Goal: Use online tool/utility

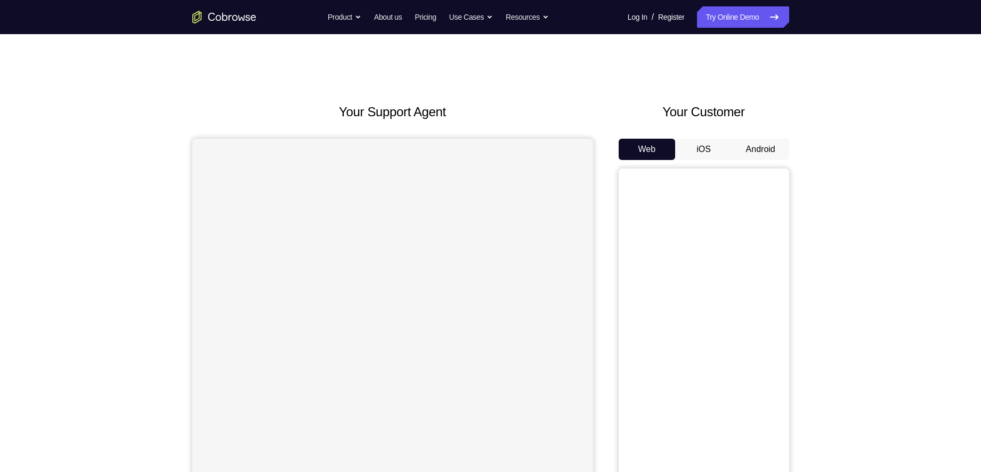
click at [759, 146] on button "Android" at bounding box center [760, 149] width 57 height 21
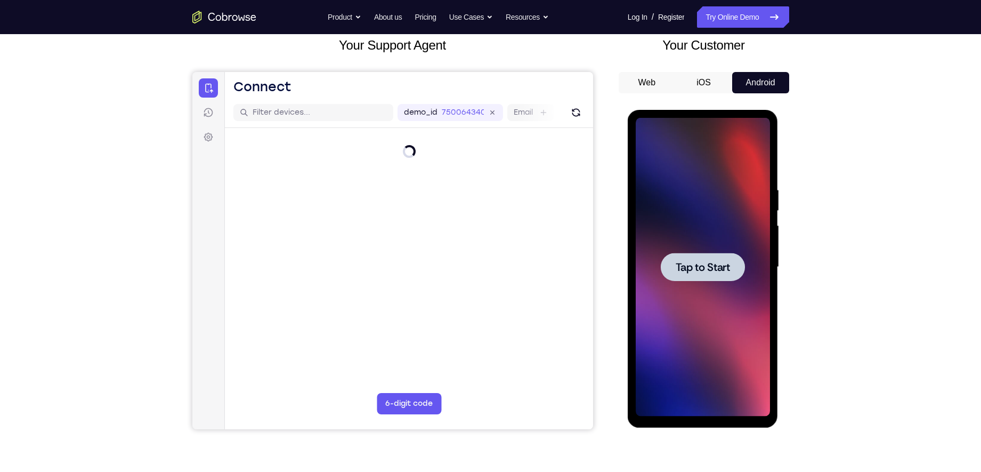
click at [687, 265] on span "Tap to Start" at bounding box center [703, 267] width 54 height 11
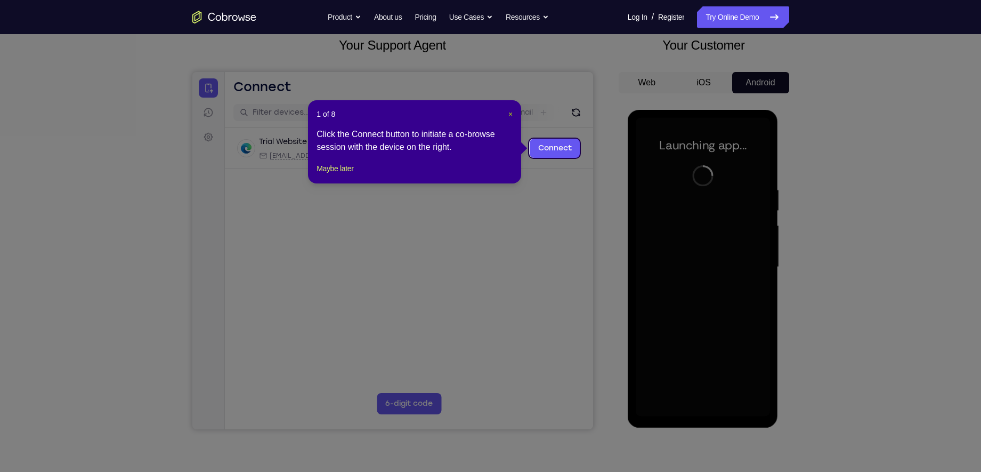
click at [509, 114] on span "×" at bounding box center [510, 114] width 4 height 9
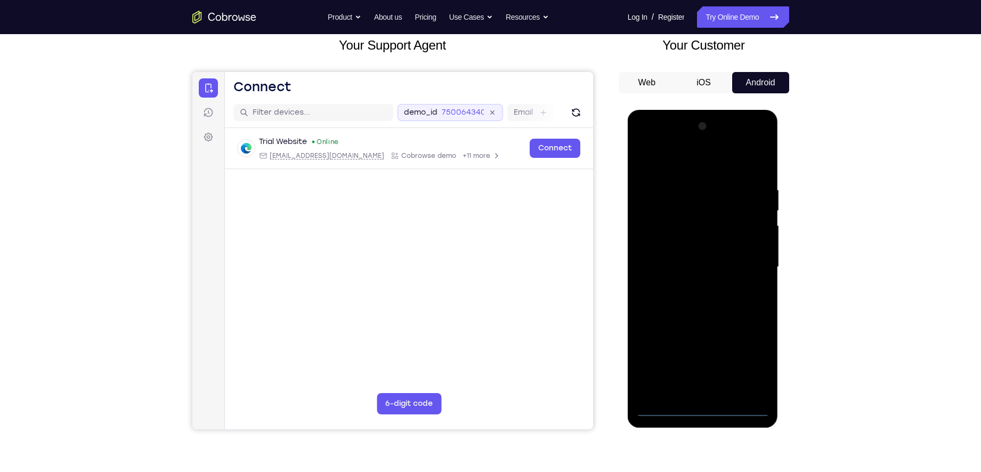
click at [491, 115] on icon at bounding box center [492, 113] width 12 height 12
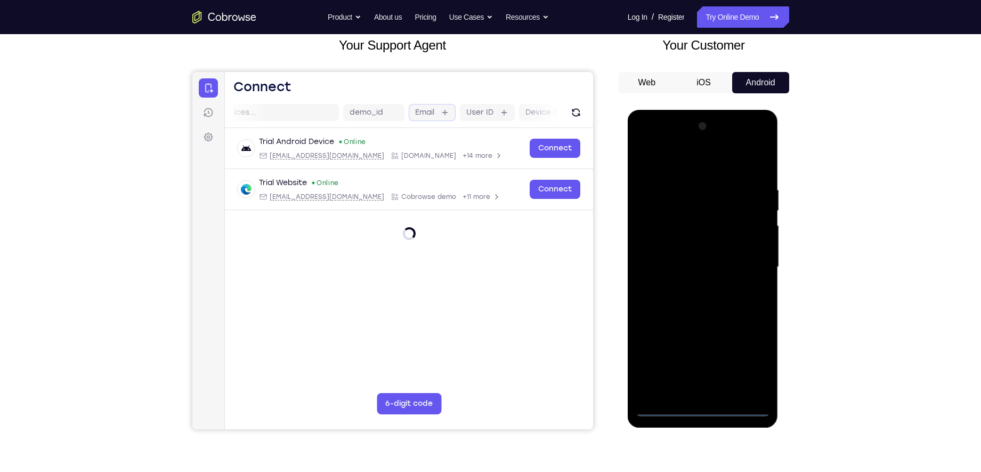
click at [430, 112] on div "demo_id Email User ID Device ID Device name" at bounding box center [503, 112] width 320 height 17
click at [702, 408] on div at bounding box center [703, 267] width 134 height 298
click at [747, 354] on div at bounding box center [703, 267] width 134 height 298
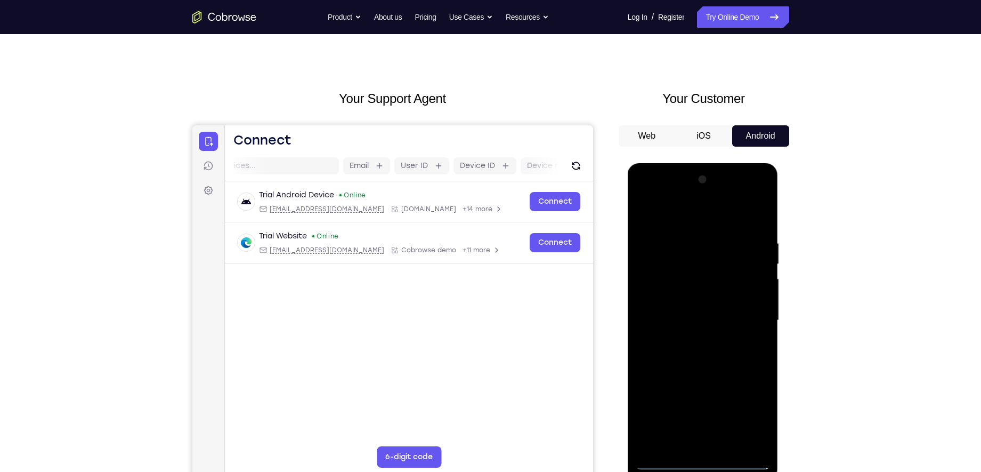
scroll to position [78, 0]
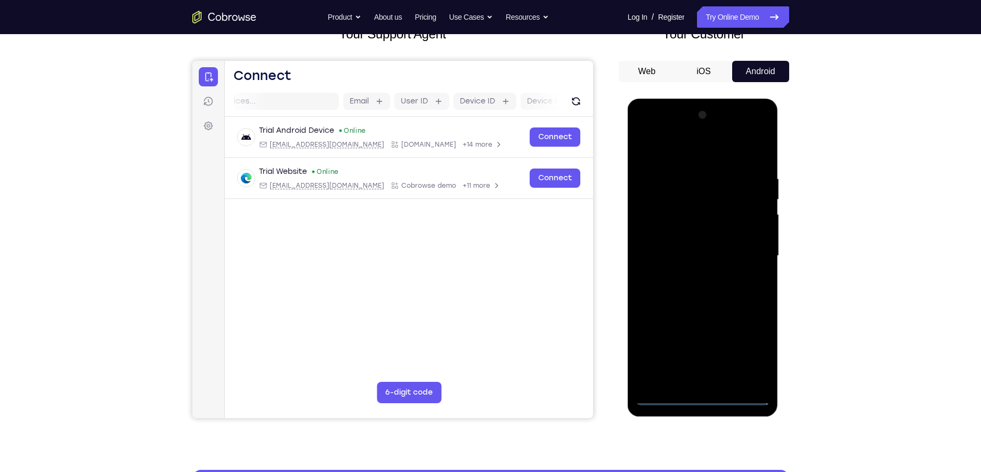
click at [671, 152] on div at bounding box center [703, 256] width 134 height 298
click at [754, 253] on div at bounding box center [703, 256] width 134 height 298
click at [692, 276] on div at bounding box center [703, 256] width 134 height 298
click at [692, 247] on div at bounding box center [703, 256] width 134 height 298
click at [692, 238] on div at bounding box center [703, 256] width 134 height 298
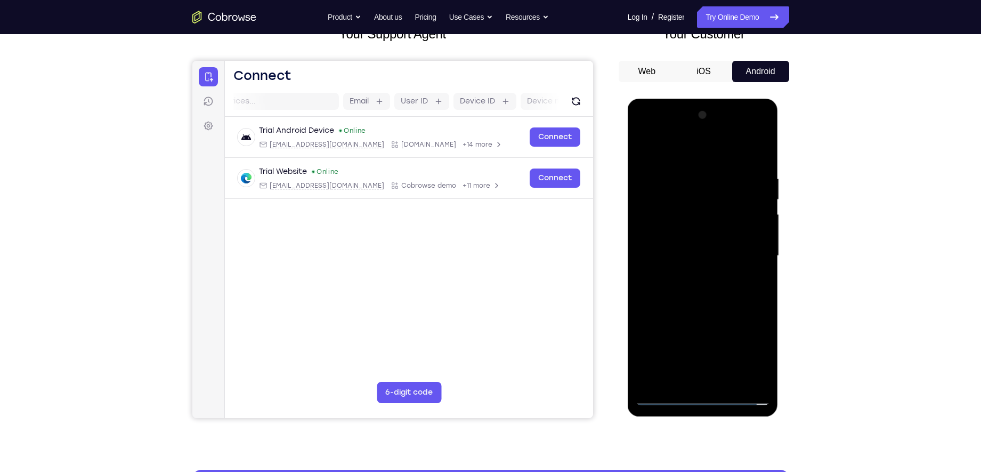
click at [693, 255] on div at bounding box center [703, 256] width 134 height 298
click at [699, 290] on div at bounding box center [703, 256] width 134 height 298
click at [715, 279] on div at bounding box center [703, 256] width 134 height 298
click at [700, 297] on div at bounding box center [703, 256] width 134 height 298
click at [761, 303] on div at bounding box center [703, 256] width 134 height 298
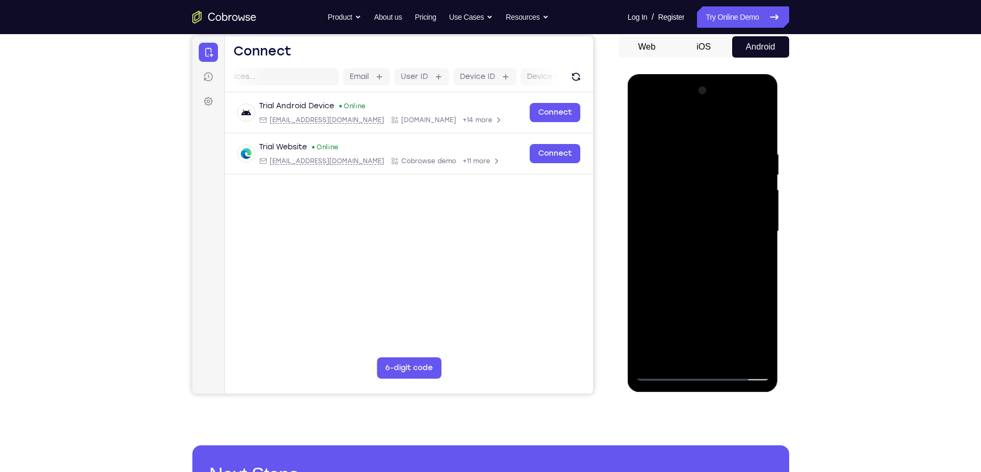
scroll to position [103, 0]
drag, startPoint x: 722, startPoint y: 274, endPoint x: 707, endPoint y: 193, distance: 81.8
click at [707, 193] on div at bounding box center [703, 231] width 134 height 298
click at [760, 199] on div at bounding box center [703, 231] width 134 height 298
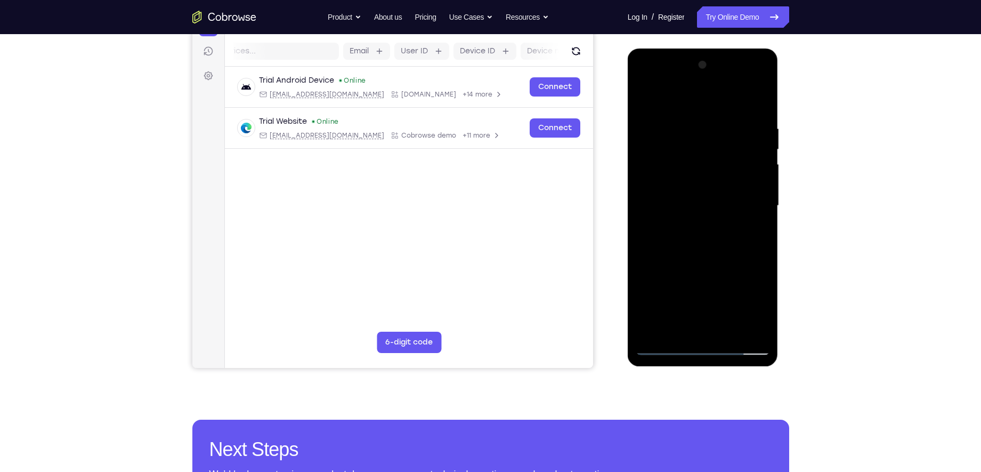
click at [725, 333] on div at bounding box center [703, 205] width 134 height 298
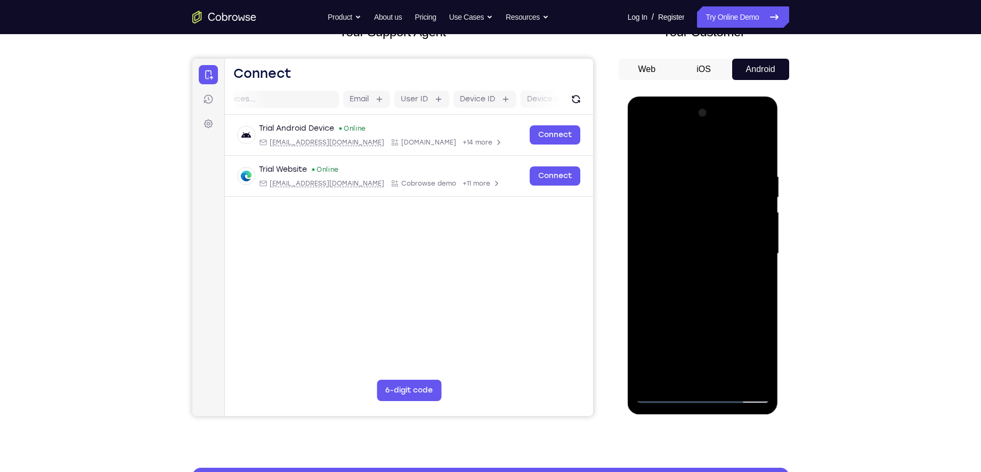
scroll to position [77, 0]
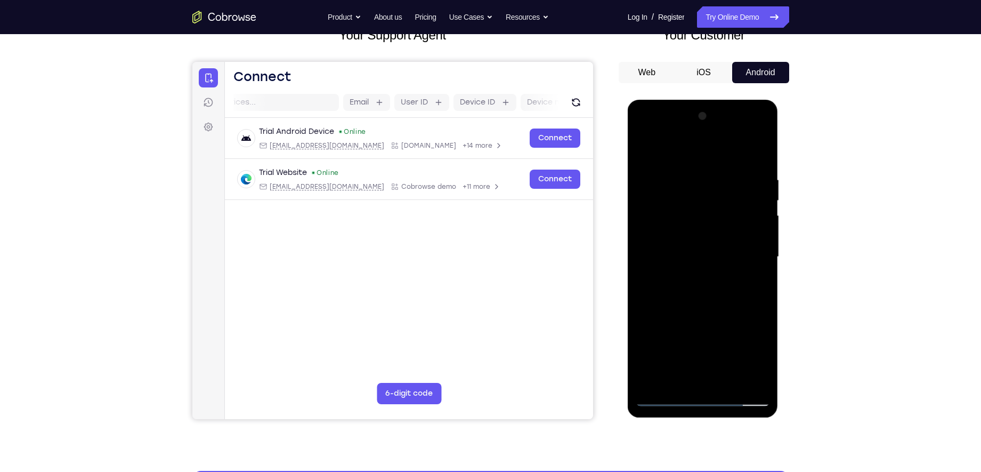
click at [702, 311] on div at bounding box center [703, 257] width 134 height 298
drag, startPoint x: 697, startPoint y: 332, endPoint x: 708, endPoint y: 286, distance: 47.7
click at [708, 286] on div at bounding box center [703, 257] width 134 height 298
drag, startPoint x: 707, startPoint y: 327, endPoint x: 714, endPoint y: 265, distance: 62.2
click at [714, 265] on div at bounding box center [703, 257] width 134 height 298
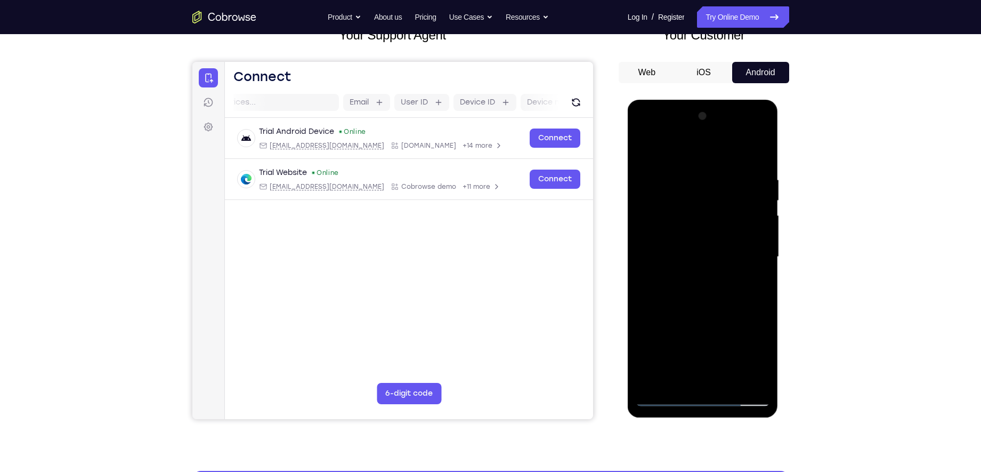
click at [690, 335] on div at bounding box center [703, 257] width 134 height 298
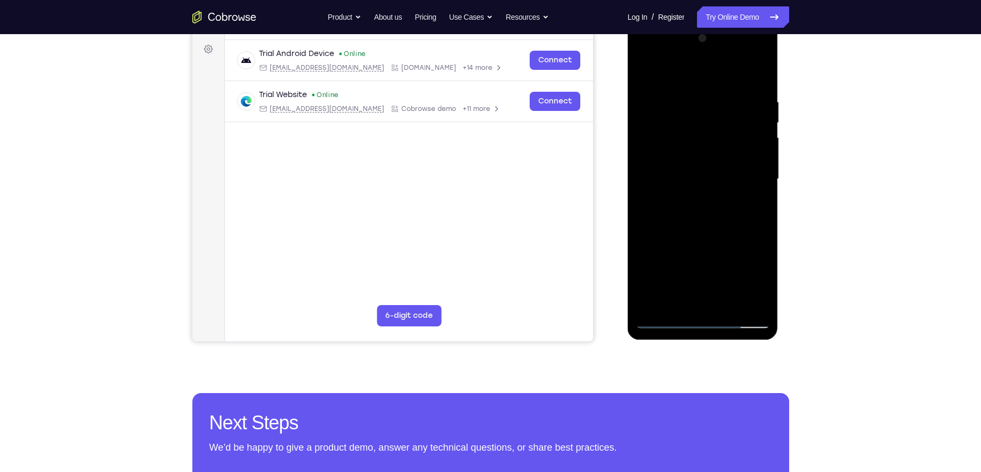
scroll to position [155, 0]
click at [663, 320] on div at bounding box center [703, 178] width 134 height 298
click at [694, 243] on div at bounding box center [703, 178] width 134 height 298
click at [668, 322] on div at bounding box center [703, 178] width 134 height 298
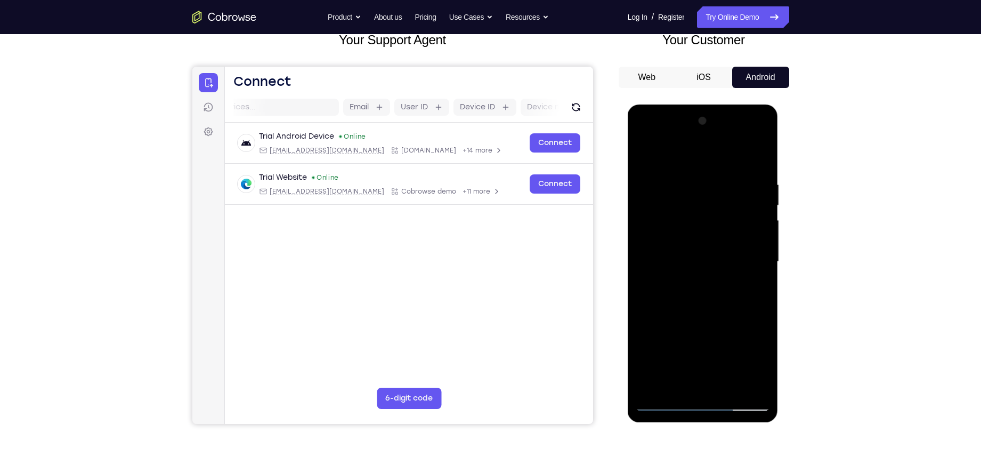
scroll to position [71, 0]
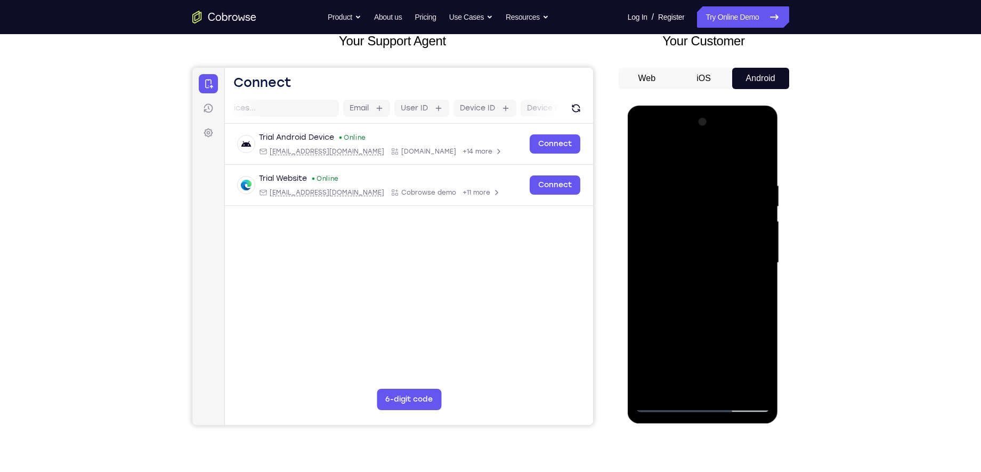
click at [686, 169] on div at bounding box center [703, 263] width 134 height 298
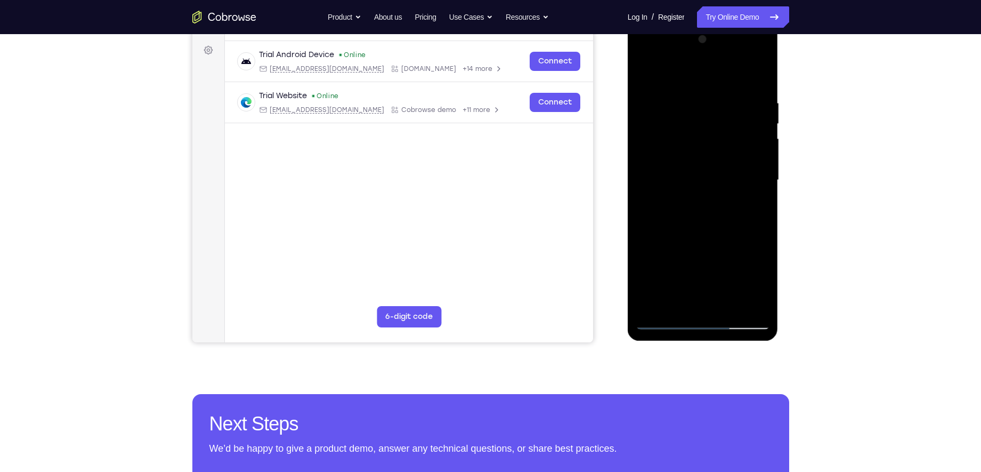
scroll to position [112, 0]
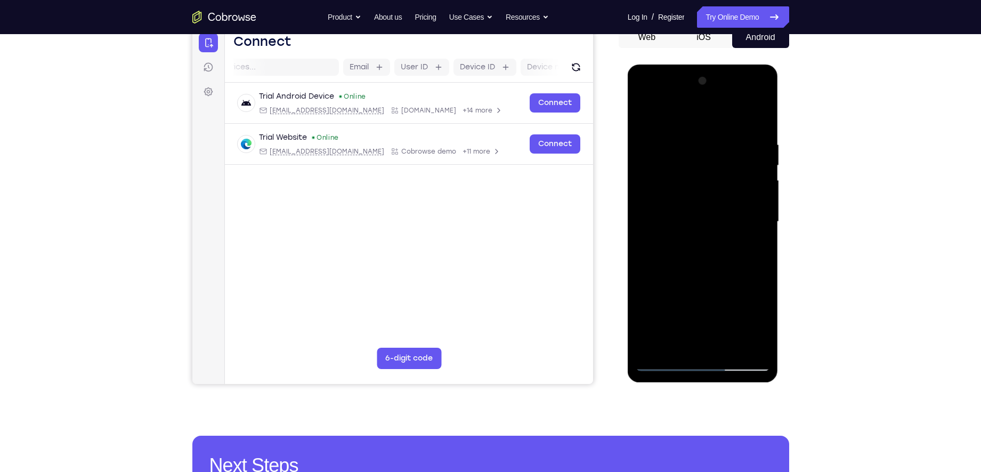
click at [747, 192] on div at bounding box center [703, 221] width 134 height 298
click at [751, 181] on div at bounding box center [703, 221] width 134 height 298
click at [756, 161] on div at bounding box center [703, 221] width 134 height 298
click at [755, 163] on div at bounding box center [703, 221] width 134 height 298
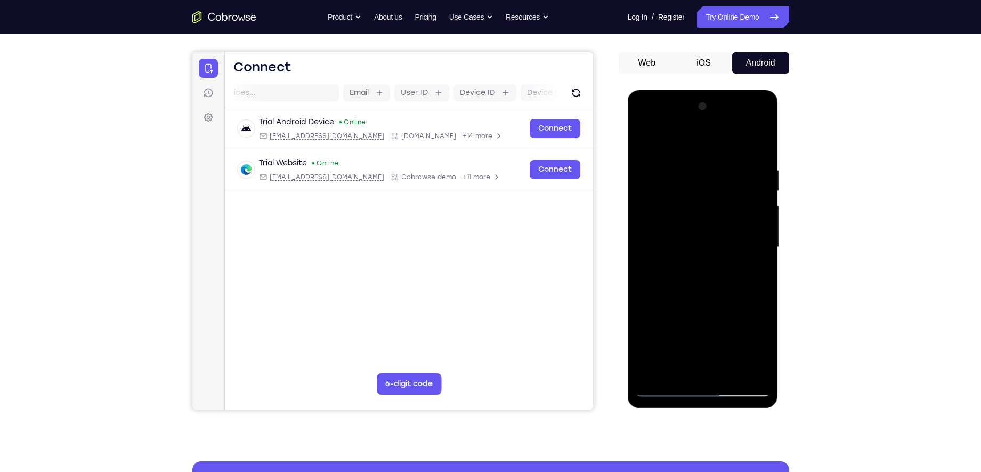
scroll to position [84, 0]
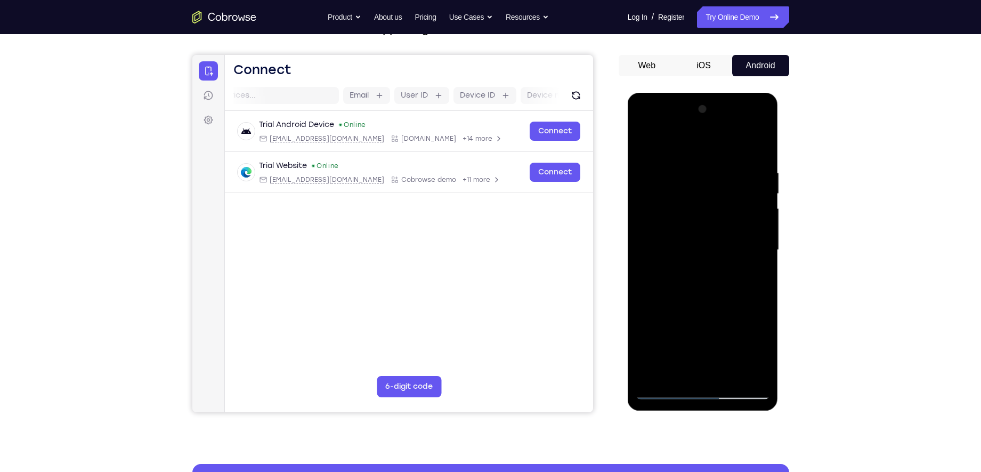
click at [750, 187] on div at bounding box center [703, 250] width 134 height 298
click at [753, 180] on div at bounding box center [703, 250] width 134 height 298
click at [658, 143] on div at bounding box center [703, 250] width 134 height 298
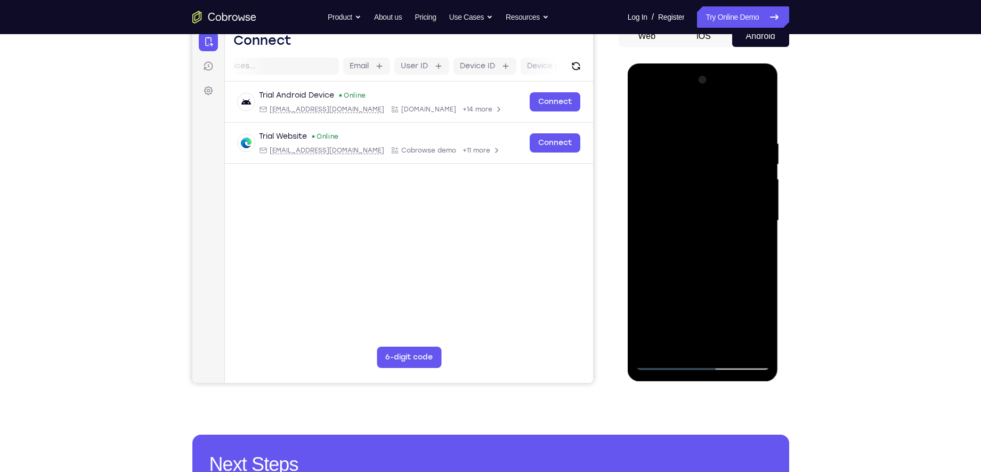
scroll to position [114, 0]
drag, startPoint x: 701, startPoint y: 273, endPoint x: 710, endPoint y: 180, distance: 94.3
click at [710, 180] on div at bounding box center [703, 220] width 134 height 298
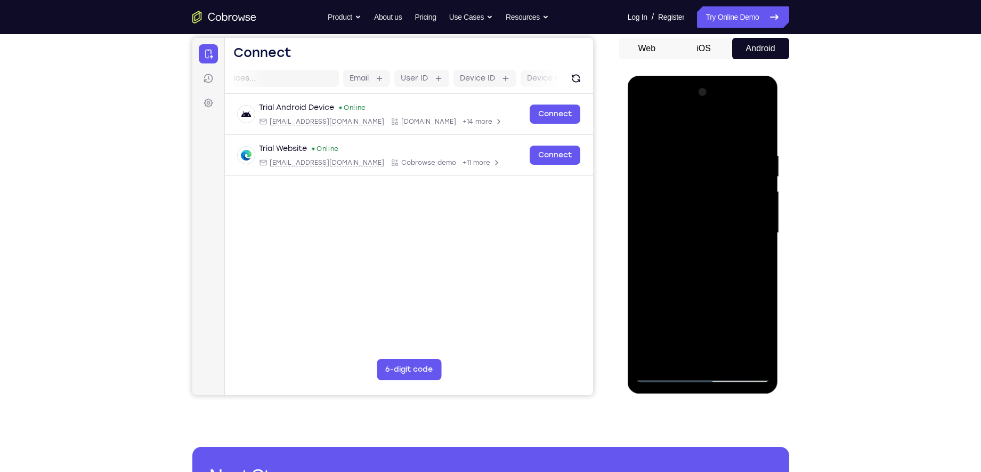
scroll to position [142, 0]
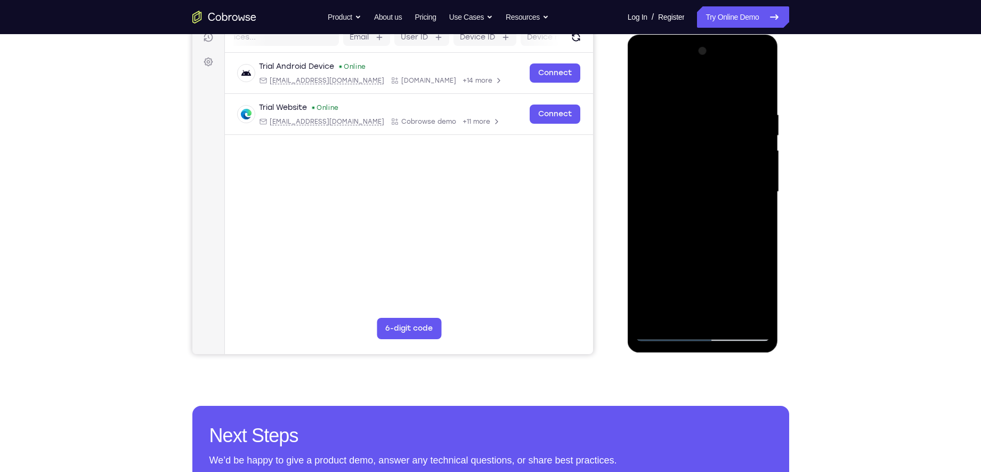
click at [744, 249] on div at bounding box center [703, 192] width 134 height 298
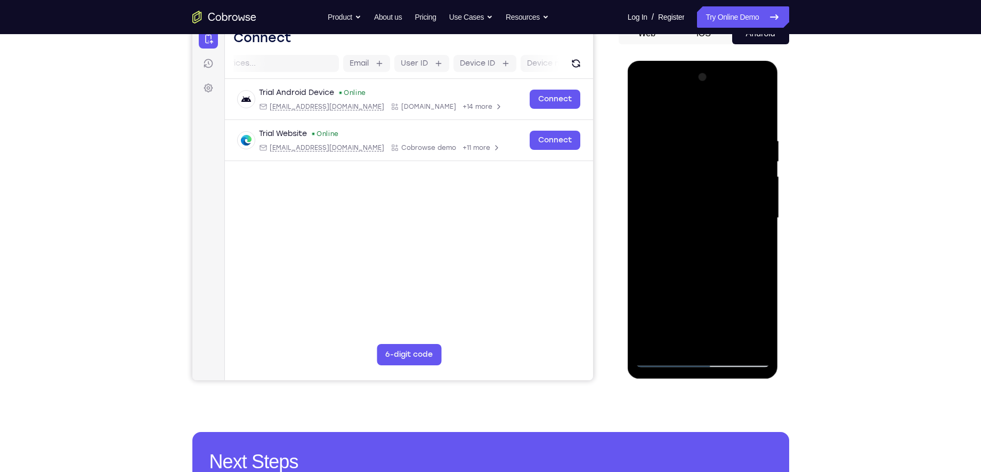
scroll to position [105, 0]
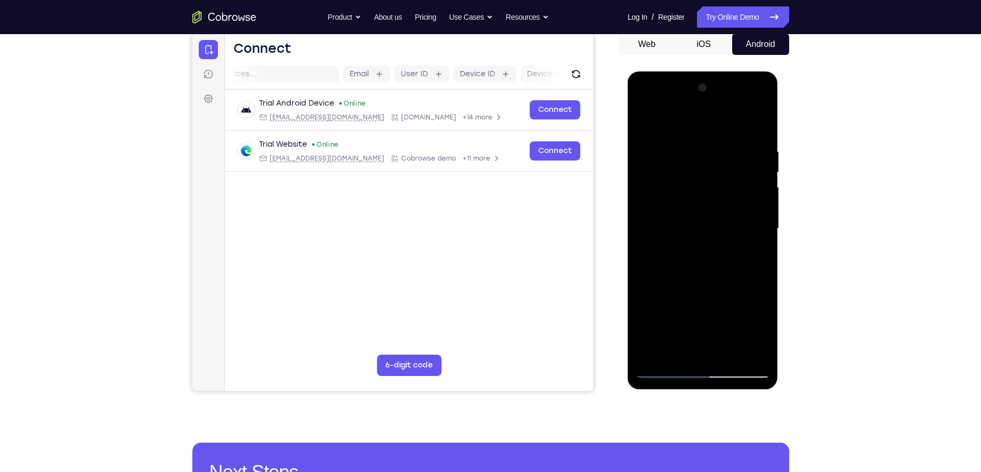
drag, startPoint x: 724, startPoint y: 215, endPoint x: 727, endPoint y: 264, distance: 49.2
click at [727, 264] on div at bounding box center [703, 228] width 134 height 298
drag, startPoint x: 725, startPoint y: 216, endPoint x: 725, endPoint y: 280, distance: 64.5
click at [725, 280] on div at bounding box center [703, 228] width 134 height 298
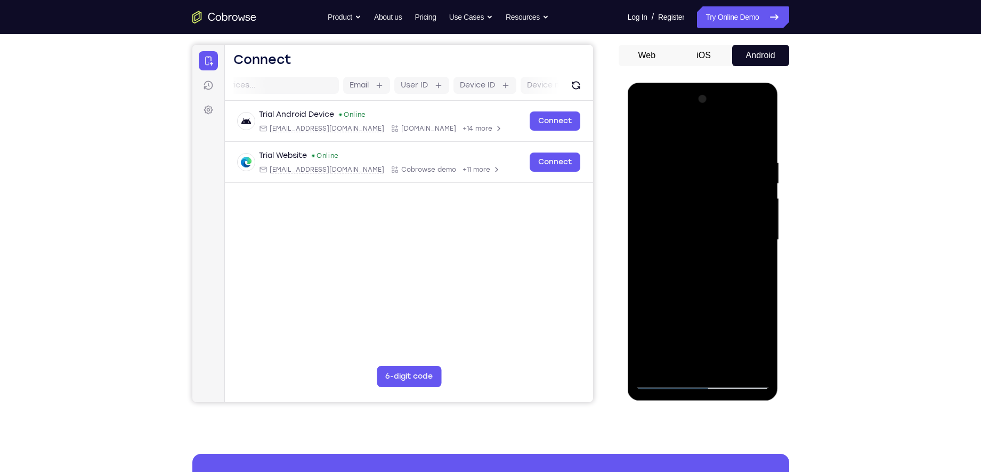
scroll to position [86, 0]
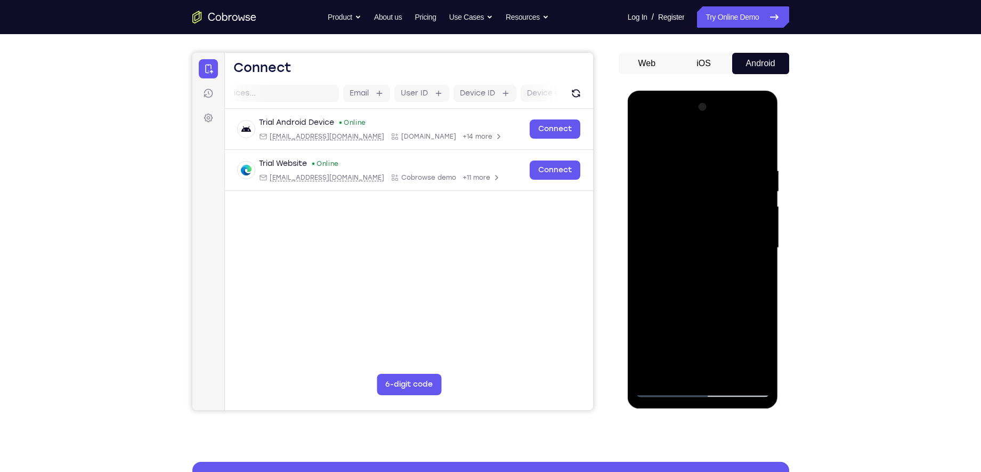
click at [763, 250] on div at bounding box center [703, 248] width 134 height 298
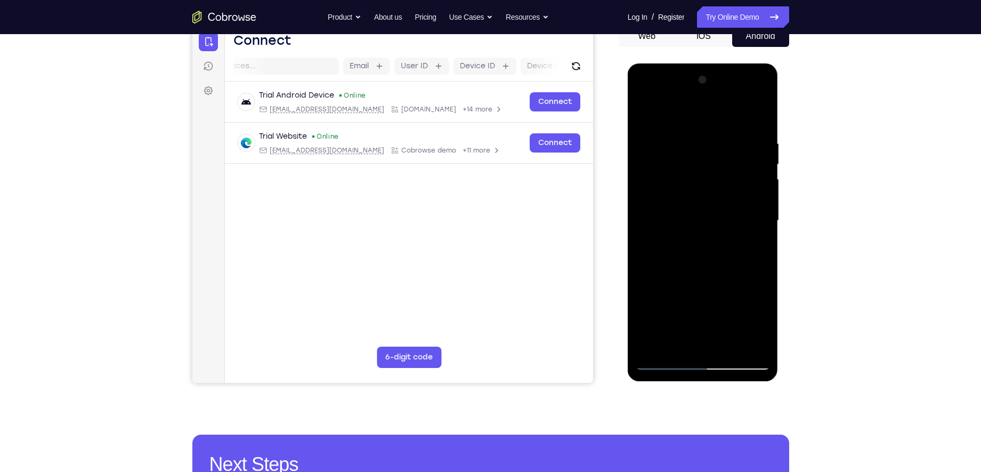
scroll to position [118, 0]
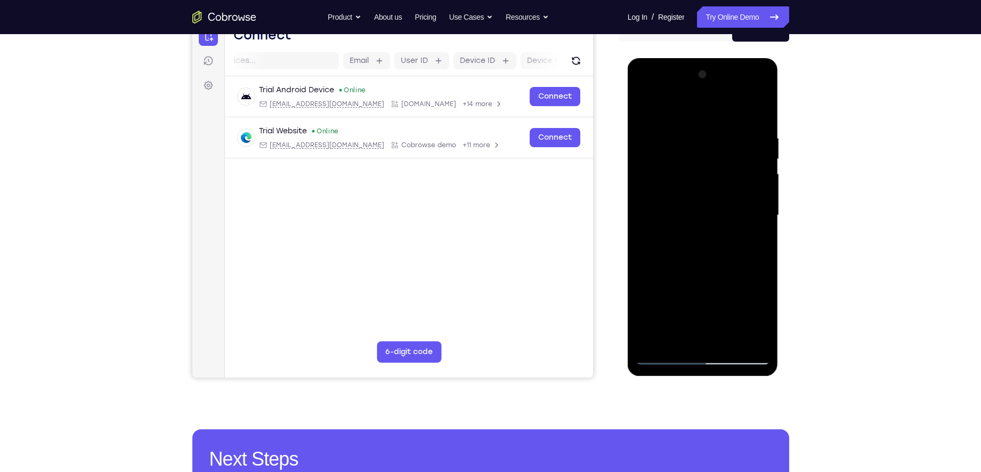
click at [763, 217] on div at bounding box center [703, 215] width 134 height 298
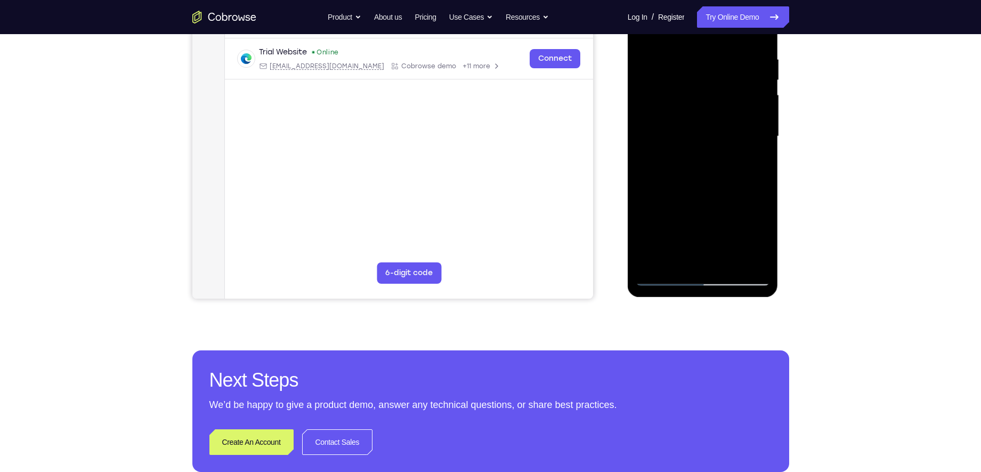
scroll to position [198, 0]
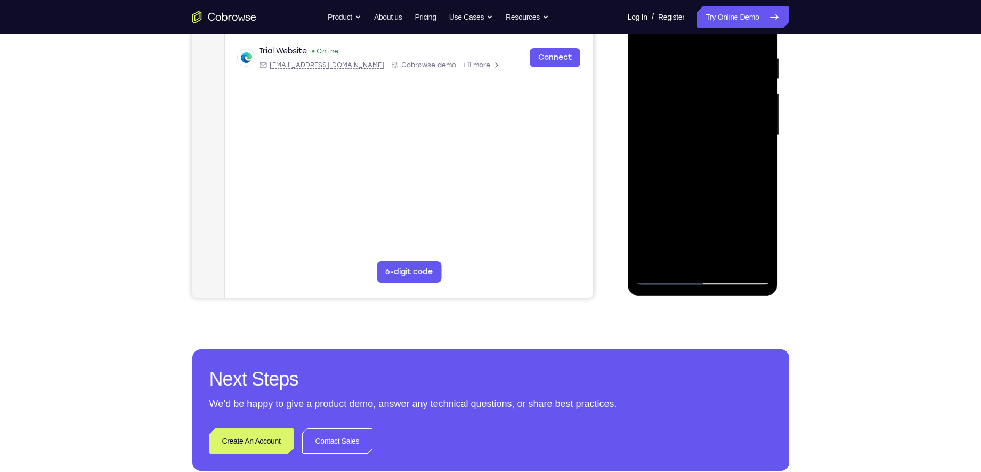
click at [665, 277] on div at bounding box center [703, 135] width 134 height 298
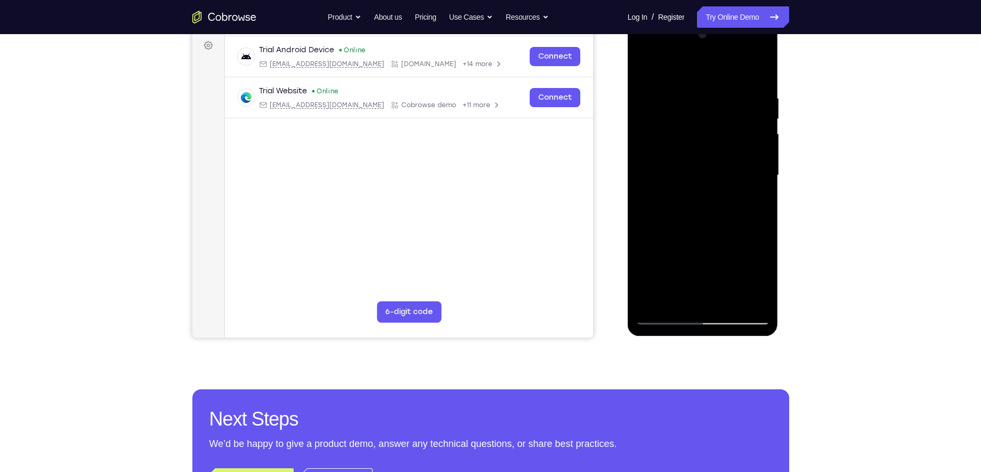
scroll to position [157, 0]
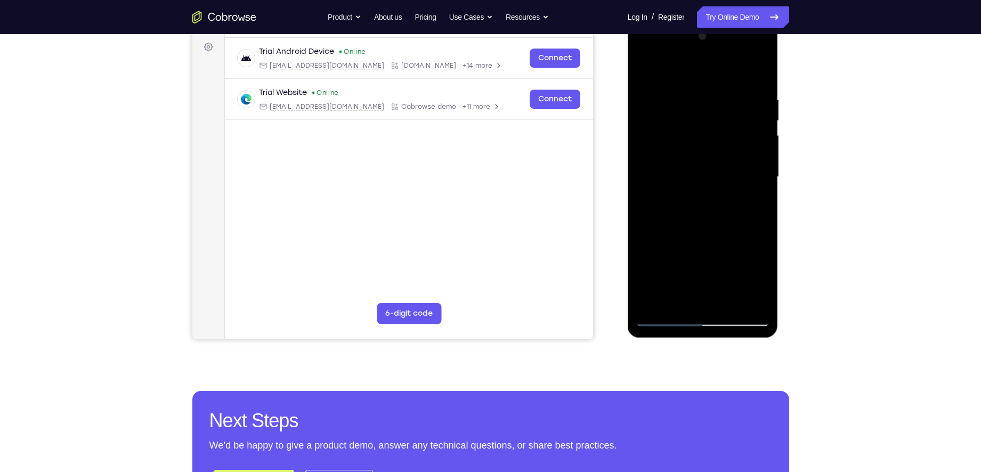
drag, startPoint x: 698, startPoint y: 268, endPoint x: 704, endPoint y: 204, distance: 64.7
click at [704, 204] on div at bounding box center [703, 177] width 134 height 298
drag, startPoint x: 692, startPoint y: 248, endPoint x: 720, endPoint y: 154, distance: 98.5
click at [720, 154] on div at bounding box center [703, 177] width 134 height 298
drag, startPoint x: 702, startPoint y: 247, endPoint x: 711, endPoint y: 144, distance: 102.7
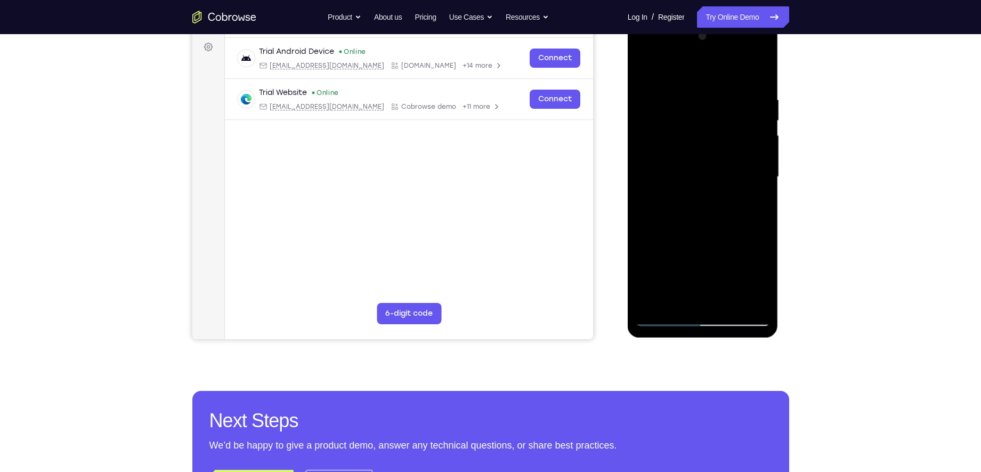
click at [711, 144] on div at bounding box center [703, 177] width 134 height 298
drag, startPoint x: 703, startPoint y: 233, endPoint x: 702, endPoint y: 152, distance: 81.0
click at [702, 152] on div at bounding box center [703, 177] width 134 height 298
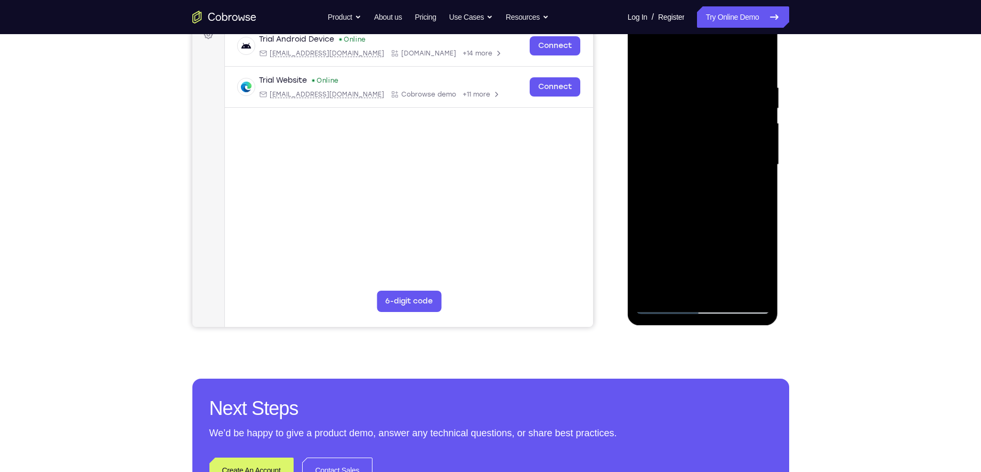
scroll to position [167, 0]
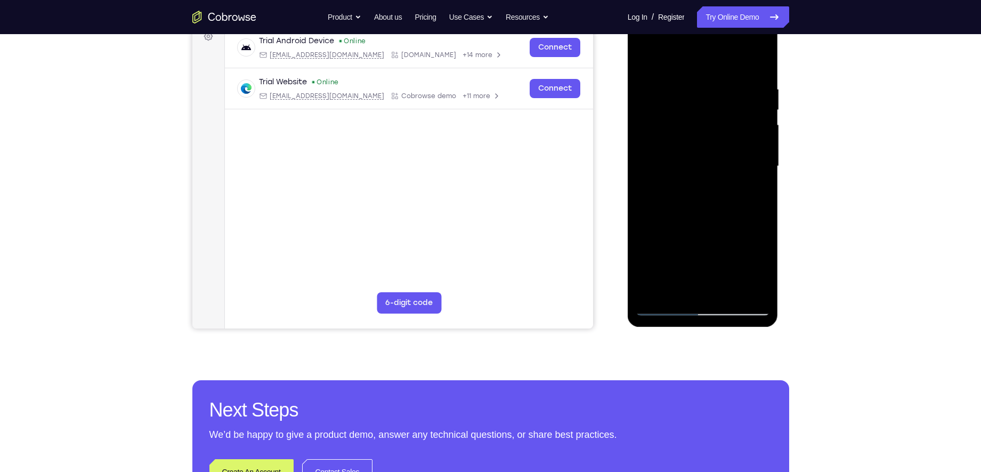
drag, startPoint x: 704, startPoint y: 222, endPoint x: 707, endPoint y: 176, distance: 45.9
click at [707, 176] on div at bounding box center [703, 166] width 134 height 298
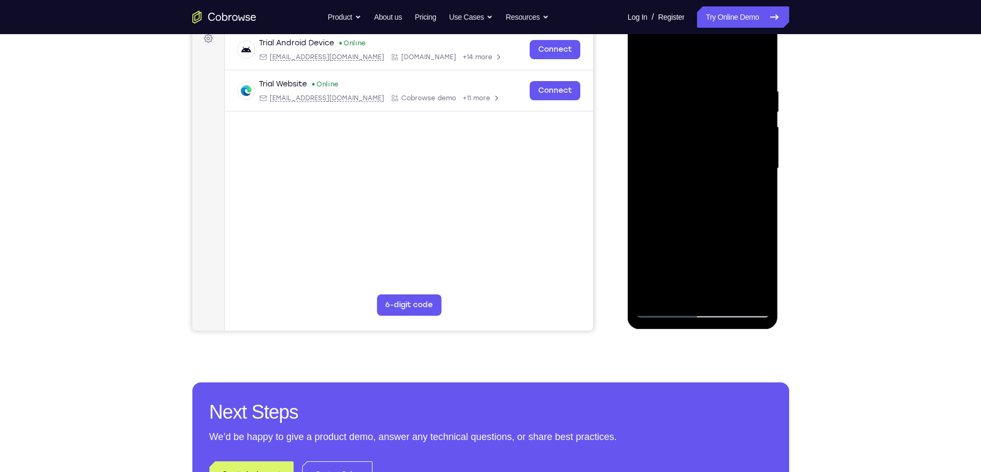
drag, startPoint x: 699, startPoint y: 222, endPoint x: 708, endPoint y: 155, distance: 67.8
click at [708, 155] on div at bounding box center [703, 168] width 134 height 298
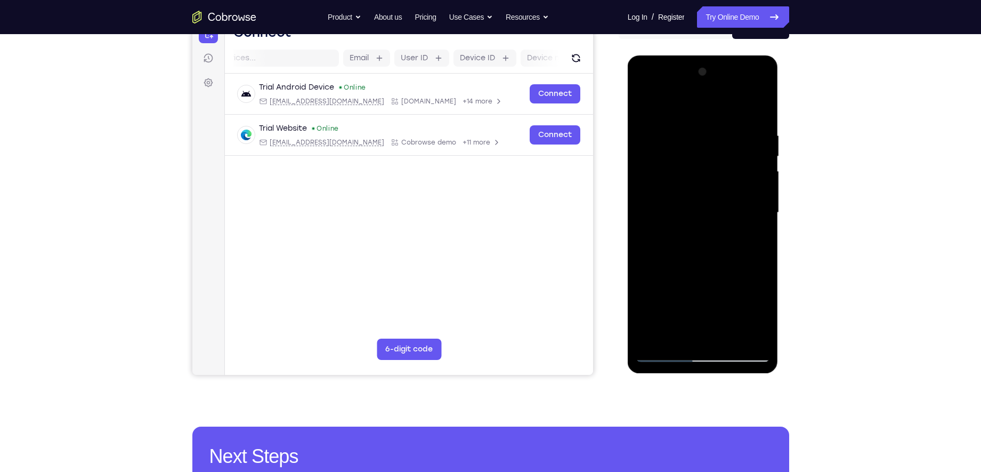
scroll to position [120, 0]
drag, startPoint x: 695, startPoint y: 163, endPoint x: 689, endPoint y: 233, distance: 70.6
click at [689, 233] on div at bounding box center [703, 213] width 134 height 298
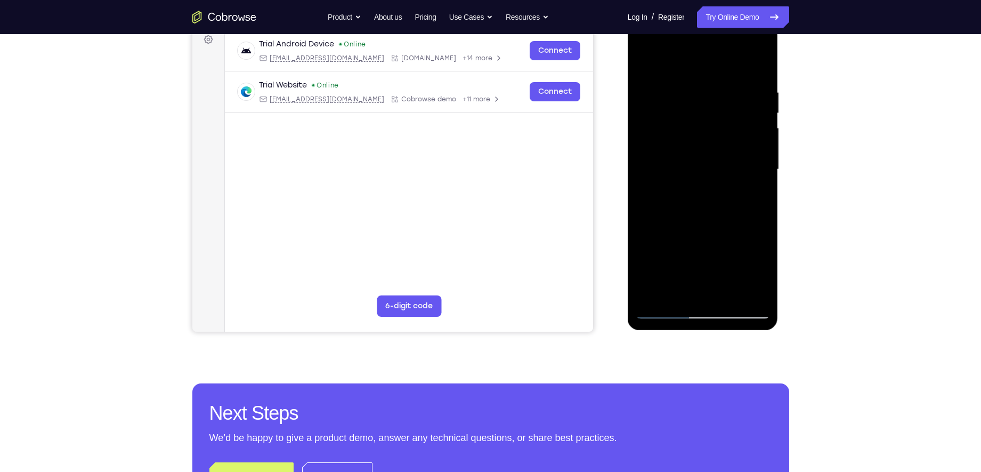
scroll to position [111, 0]
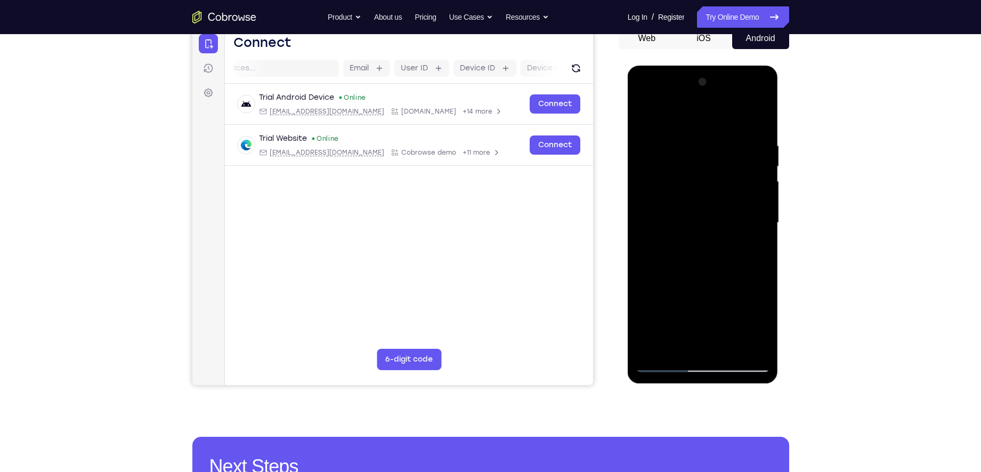
drag, startPoint x: 694, startPoint y: 188, endPoint x: 690, endPoint y: 221, distance: 33.8
click at [690, 221] on div at bounding box center [703, 223] width 134 height 298
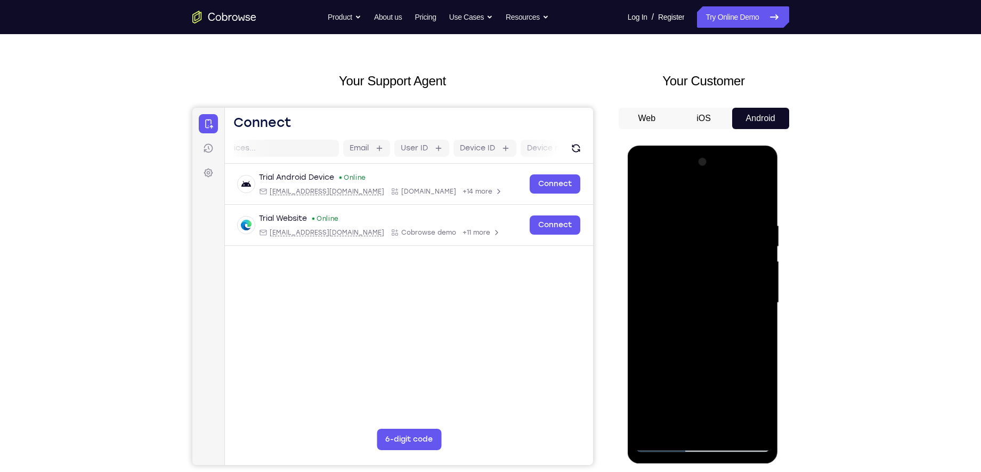
scroll to position [100, 0]
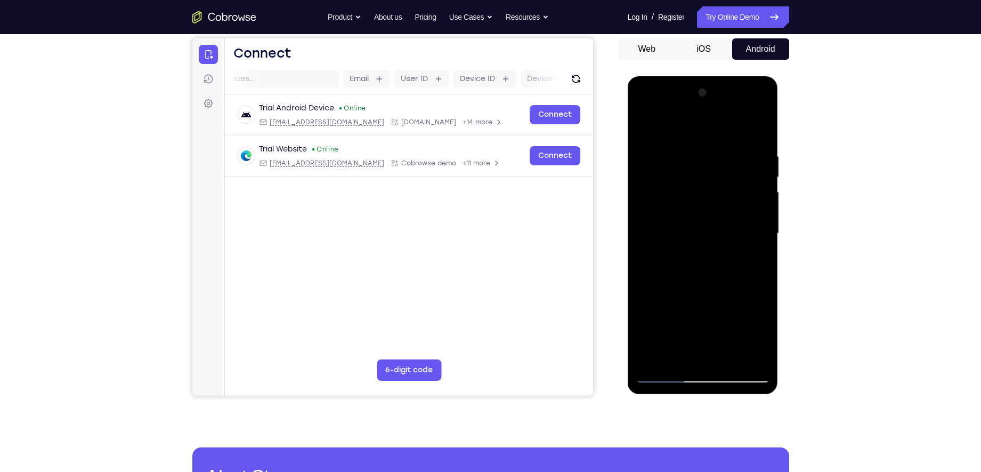
click at [697, 214] on div at bounding box center [703, 233] width 134 height 298
drag, startPoint x: 710, startPoint y: 187, endPoint x: 719, endPoint y: 251, distance: 64.5
click at [719, 251] on div at bounding box center [703, 233] width 134 height 298
click at [760, 234] on div at bounding box center [703, 233] width 134 height 298
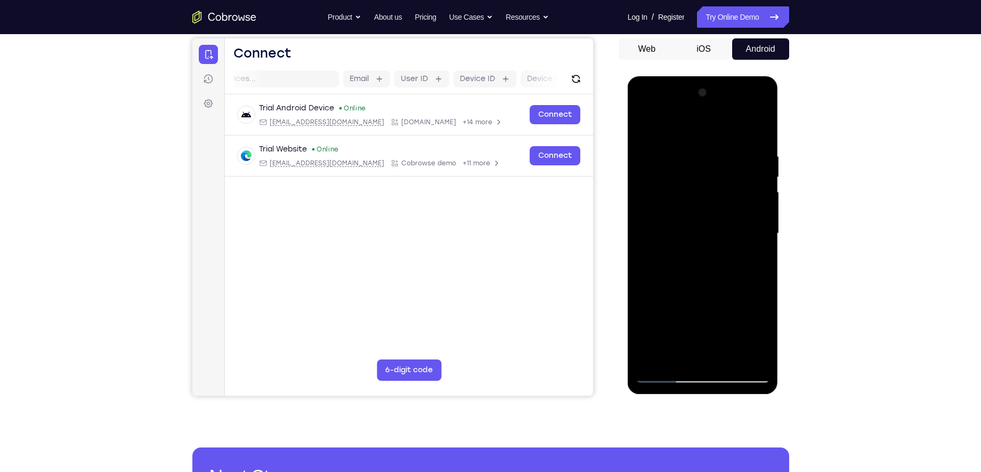
click at [760, 234] on div at bounding box center [703, 233] width 134 height 298
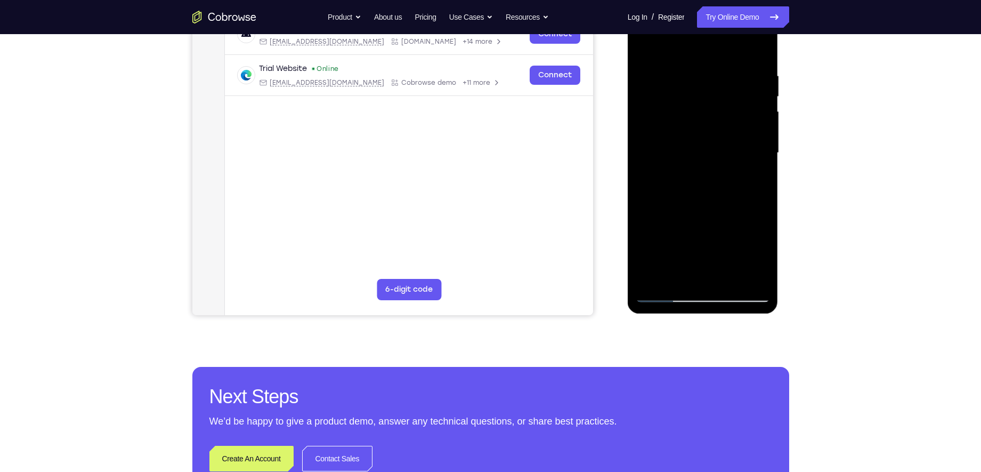
scroll to position [183, 0]
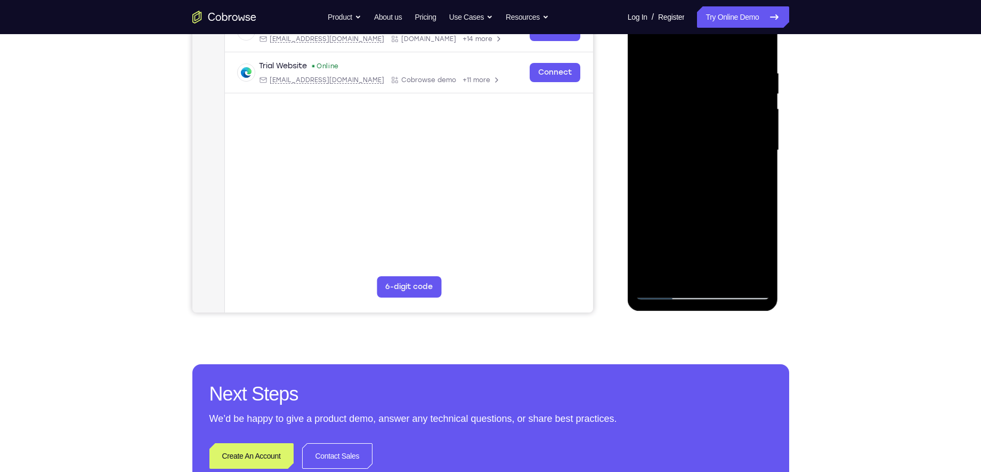
click at [658, 275] on div at bounding box center [703, 150] width 134 height 298
click at [653, 277] on div at bounding box center [703, 150] width 134 height 298
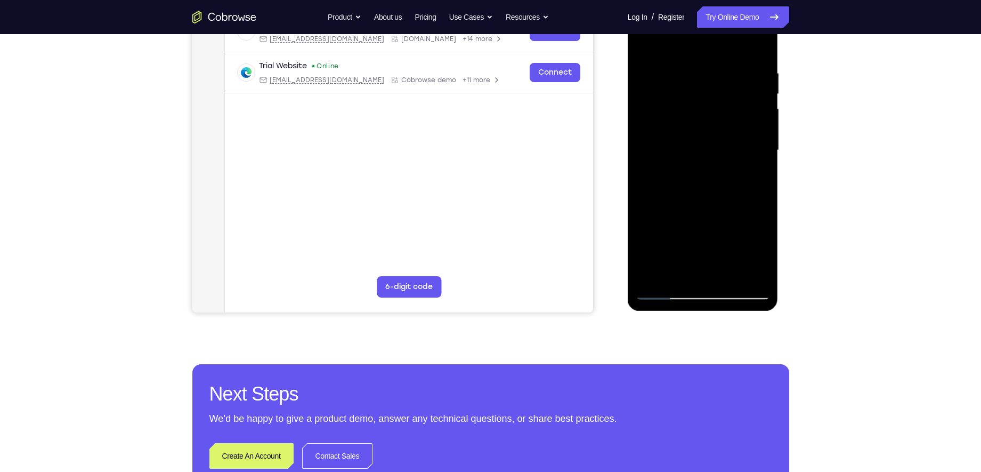
scroll to position [140, 0]
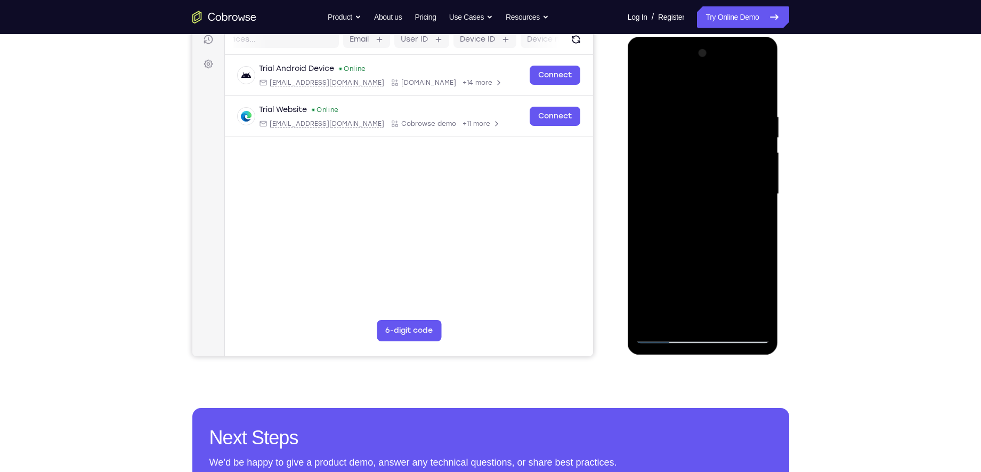
click at [717, 114] on div at bounding box center [703, 194] width 134 height 298
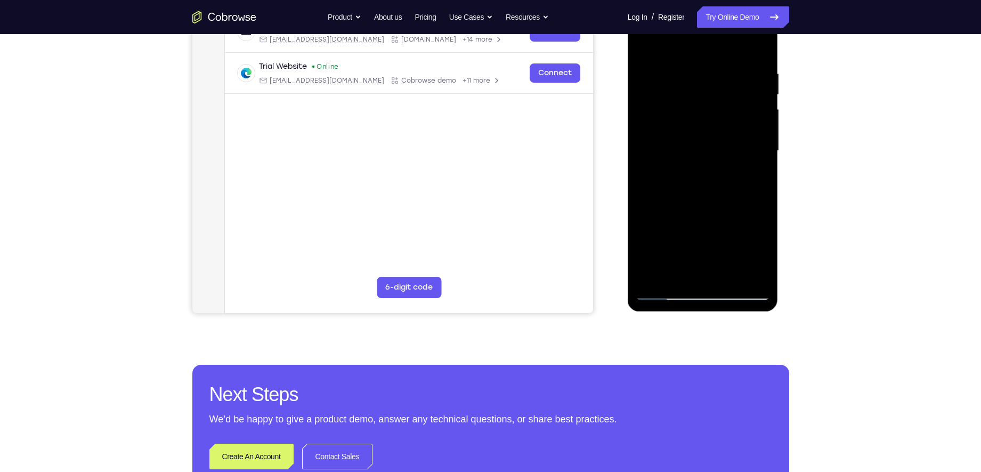
scroll to position [169, 0]
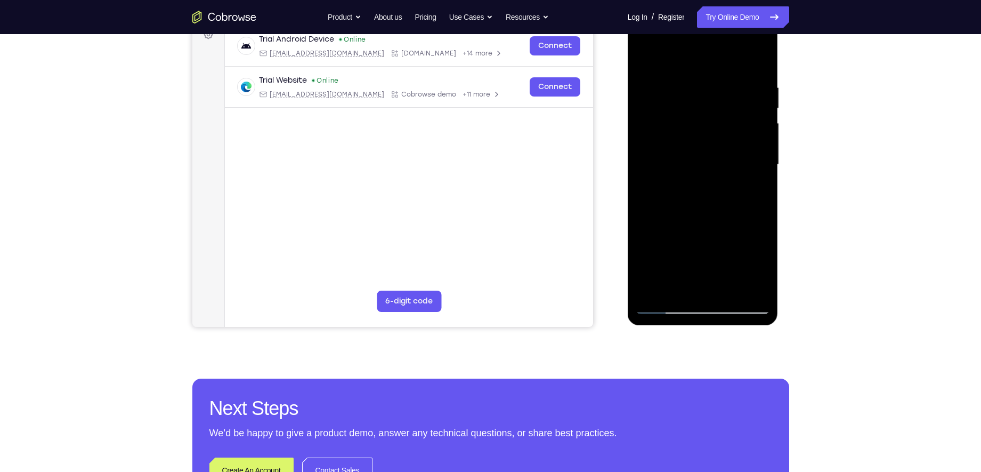
click at [759, 179] on div at bounding box center [703, 164] width 134 height 298
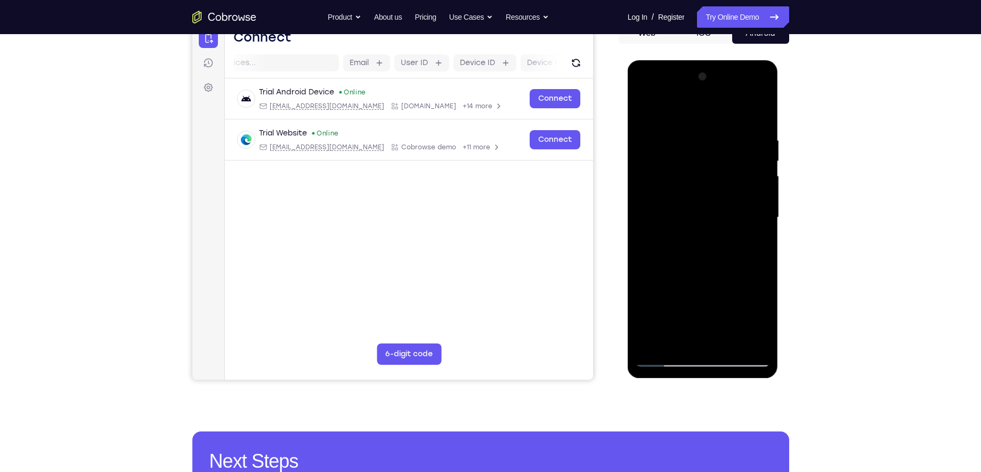
scroll to position [114, 0]
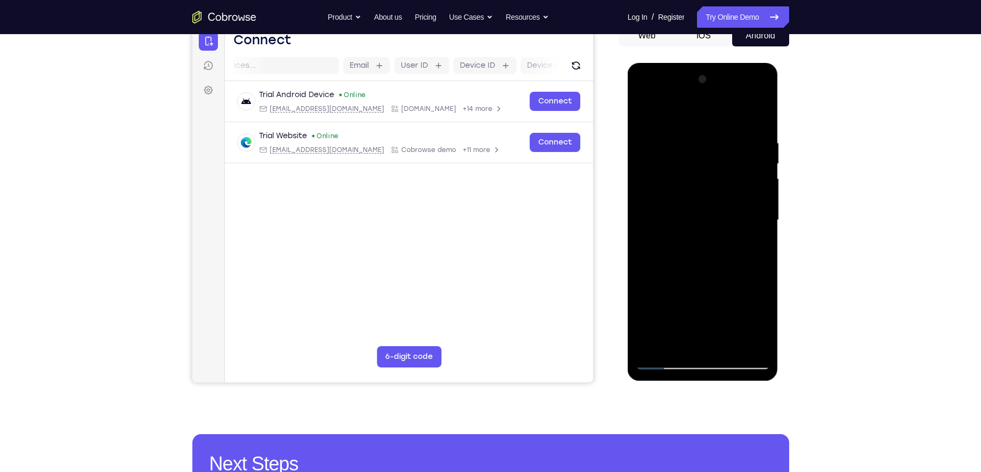
click at [760, 180] on div at bounding box center [703, 220] width 134 height 298
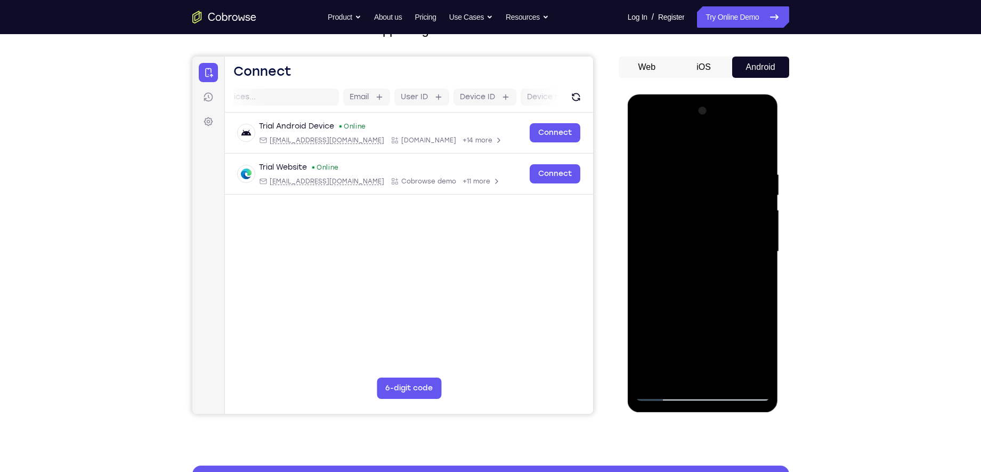
scroll to position [77, 0]
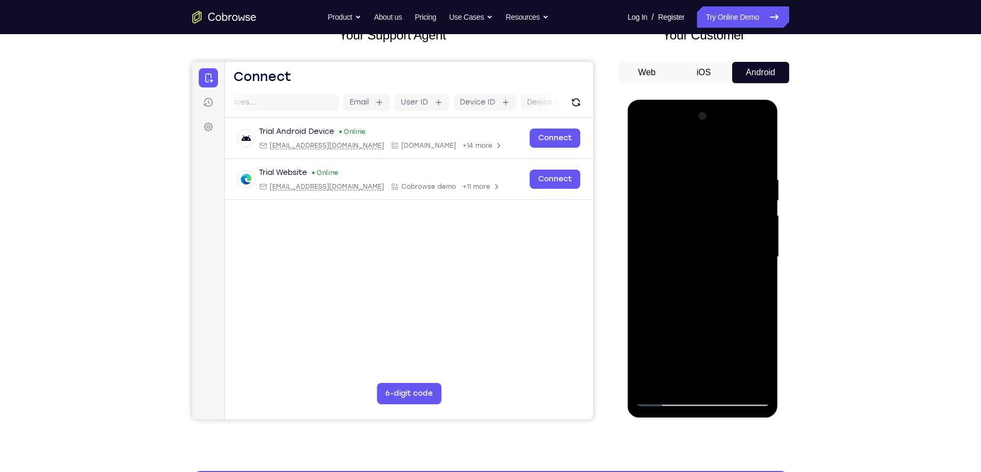
click at [760, 180] on div at bounding box center [703, 257] width 134 height 298
click at [652, 184] on div at bounding box center [703, 257] width 134 height 298
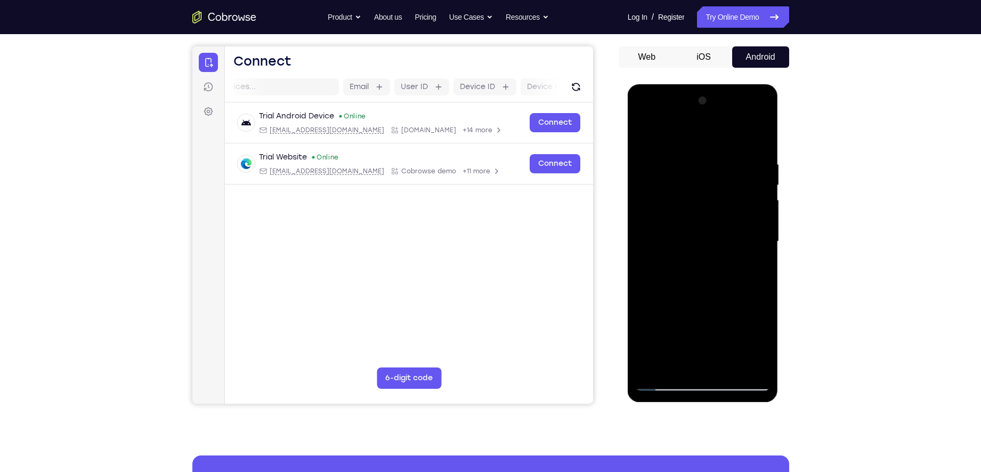
scroll to position [93, 0]
click at [758, 179] on div at bounding box center [703, 241] width 134 height 298
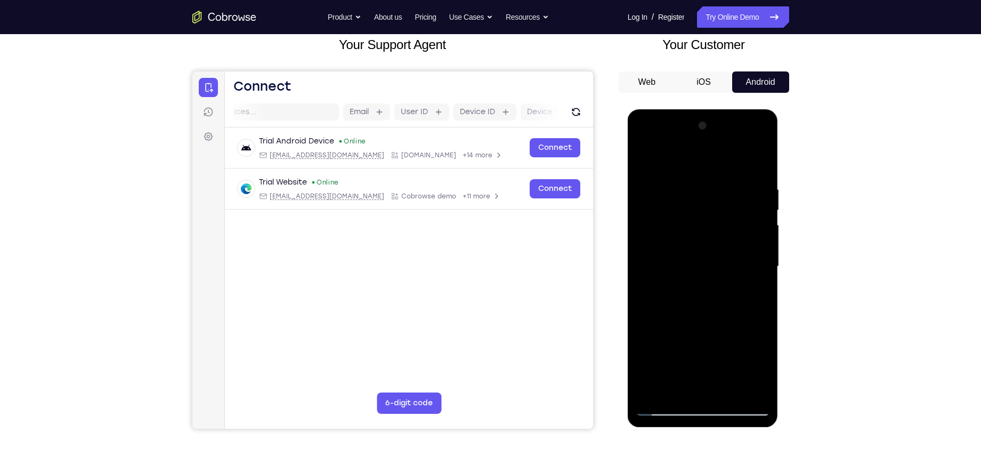
scroll to position [72, 0]
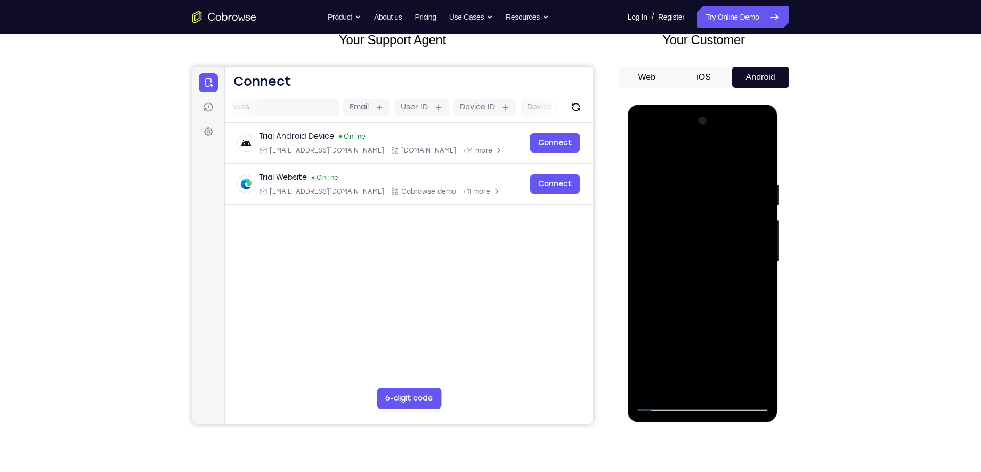
click at [756, 207] on div at bounding box center [703, 261] width 134 height 298
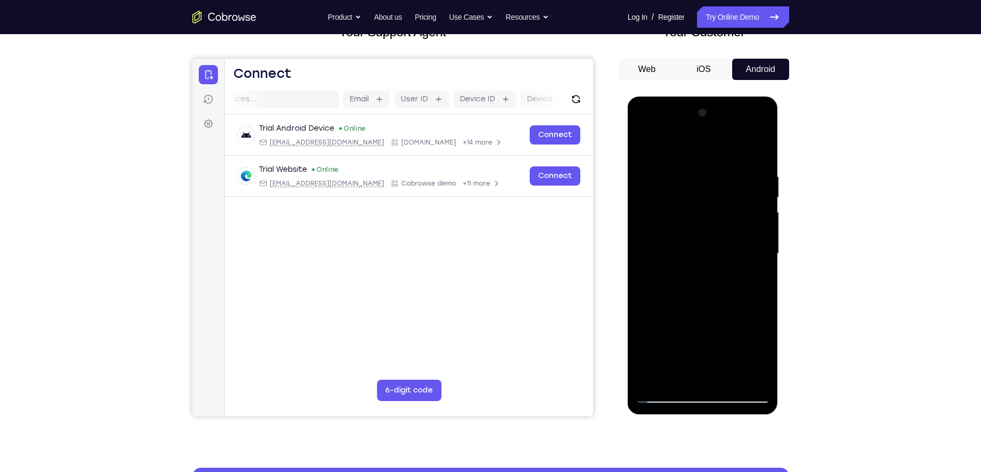
scroll to position [87, 0]
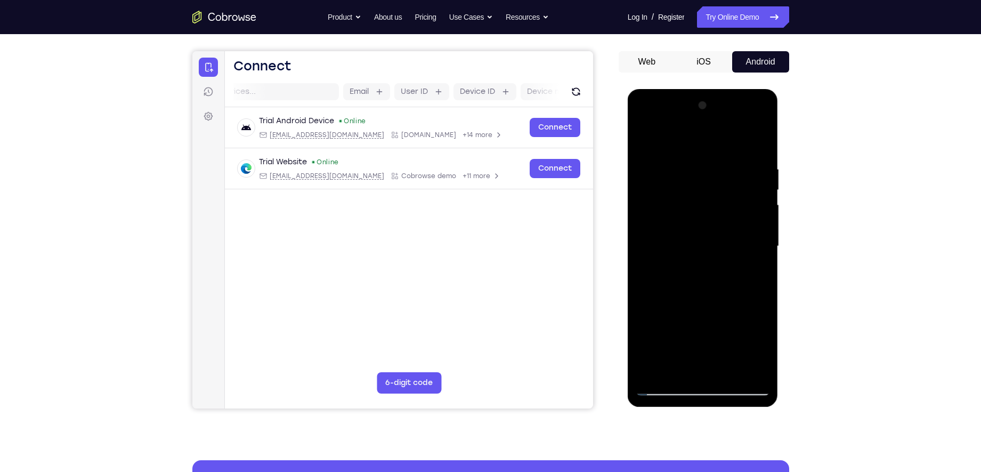
click at [762, 161] on div at bounding box center [703, 246] width 134 height 298
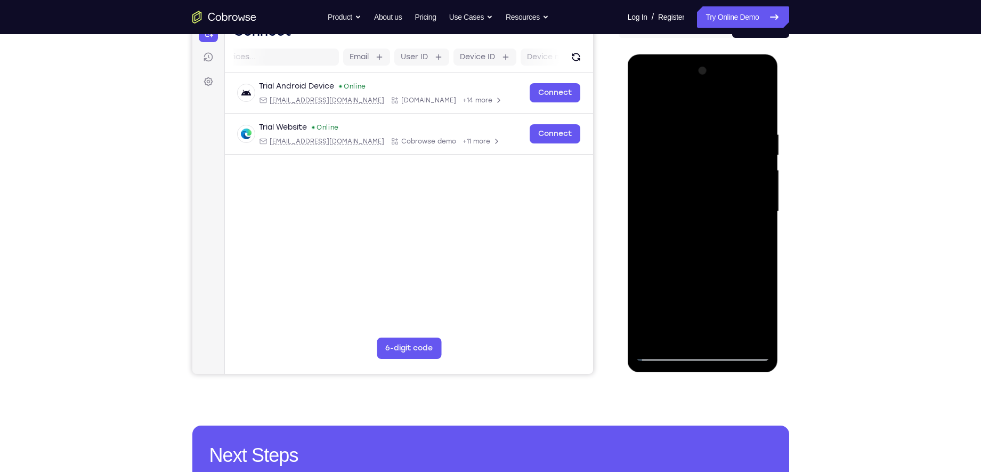
scroll to position [72, 0]
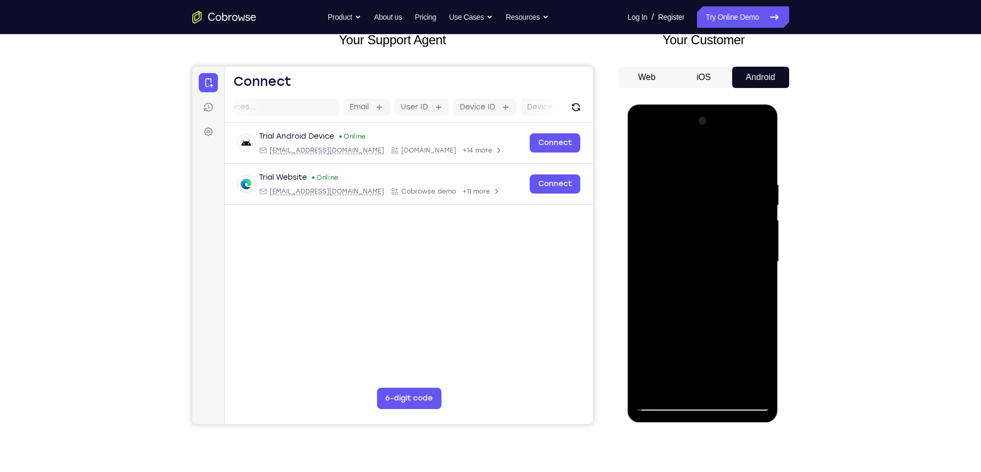
click at [758, 159] on div at bounding box center [703, 261] width 134 height 298
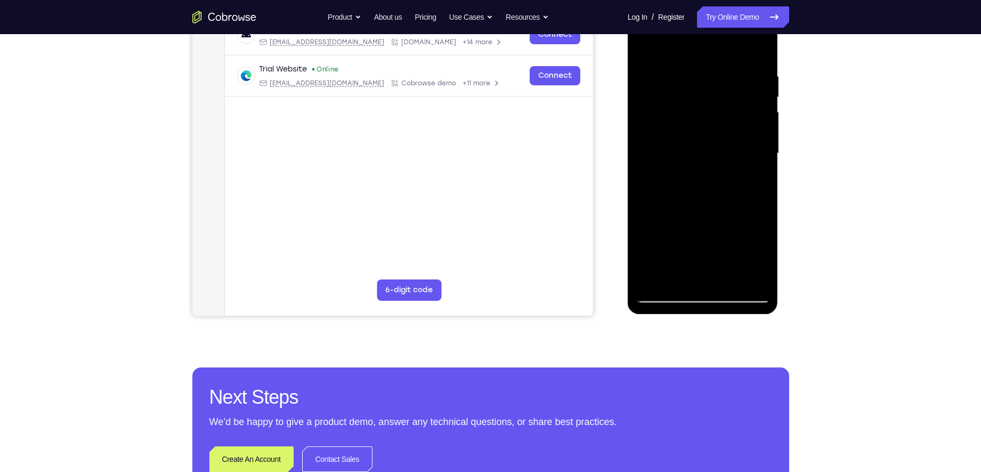
scroll to position [147, 0]
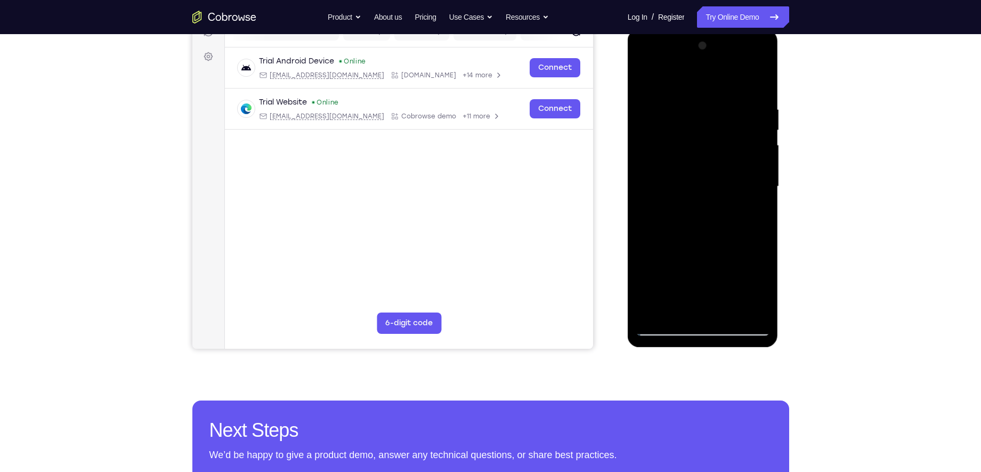
drag, startPoint x: 722, startPoint y: 268, endPoint x: 747, endPoint y: 133, distance: 137.0
click at [742, 144] on div at bounding box center [703, 186] width 134 height 298
drag, startPoint x: 704, startPoint y: 258, endPoint x: 718, endPoint y: 150, distance: 109.1
click at [718, 150] on div at bounding box center [703, 186] width 134 height 298
drag, startPoint x: 701, startPoint y: 241, endPoint x: 733, endPoint y: 108, distance: 137.1
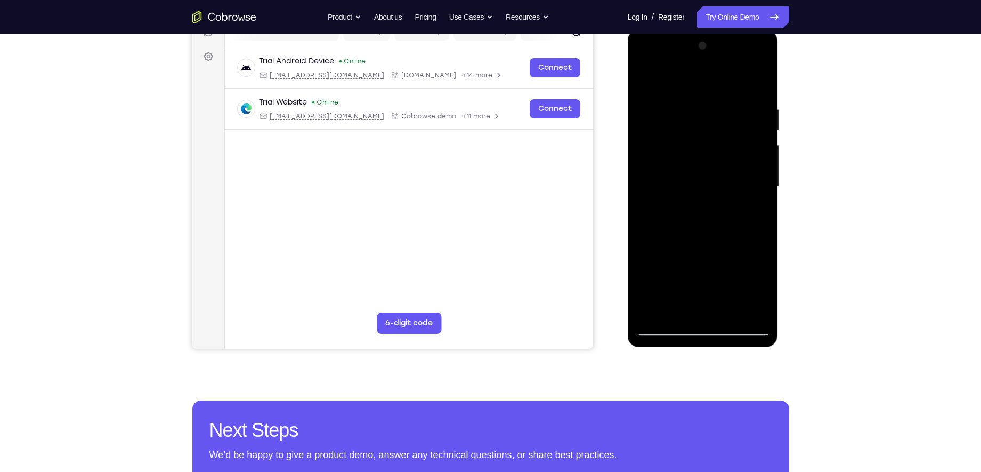
click at [733, 108] on div at bounding box center [703, 186] width 134 height 298
drag, startPoint x: 707, startPoint y: 223, endPoint x: 722, endPoint y: 134, distance: 90.8
click at [722, 134] on div at bounding box center [703, 186] width 134 height 298
drag, startPoint x: 705, startPoint y: 222, endPoint x: 723, endPoint y: 153, distance: 71.1
click at [723, 153] on div at bounding box center [703, 186] width 134 height 298
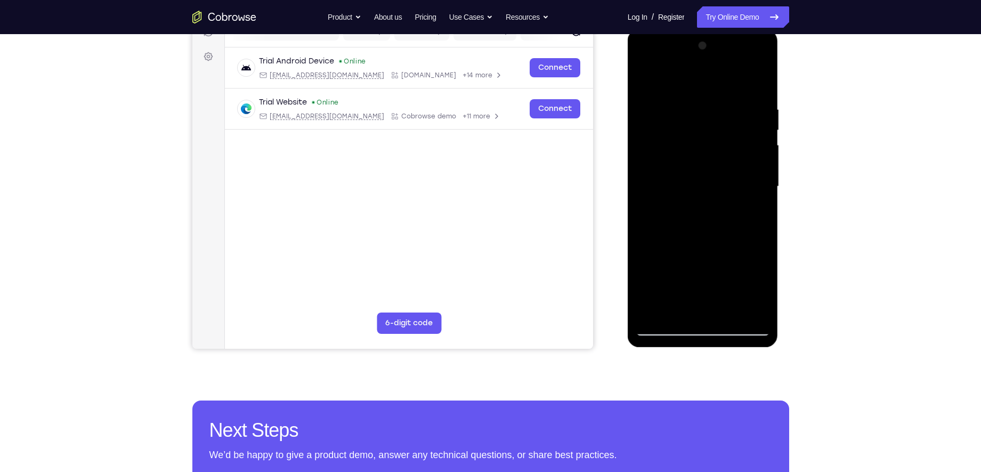
drag, startPoint x: 703, startPoint y: 229, endPoint x: 725, endPoint y: 142, distance: 89.1
click at [725, 142] on div at bounding box center [703, 186] width 134 height 298
drag, startPoint x: 708, startPoint y: 244, endPoint x: 725, endPoint y: 172, distance: 73.8
click at [725, 172] on div at bounding box center [703, 186] width 134 height 298
drag, startPoint x: 681, startPoint y: 264, endPoint x: 699, endPoint y: 191, distance: 75.2
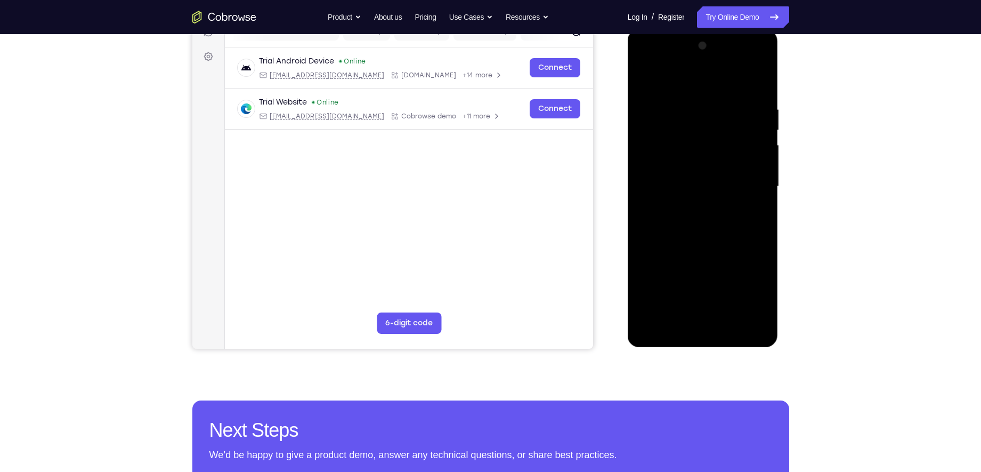
click at [699, 191] on div at bounding box center [703, 186] width 134 height 298
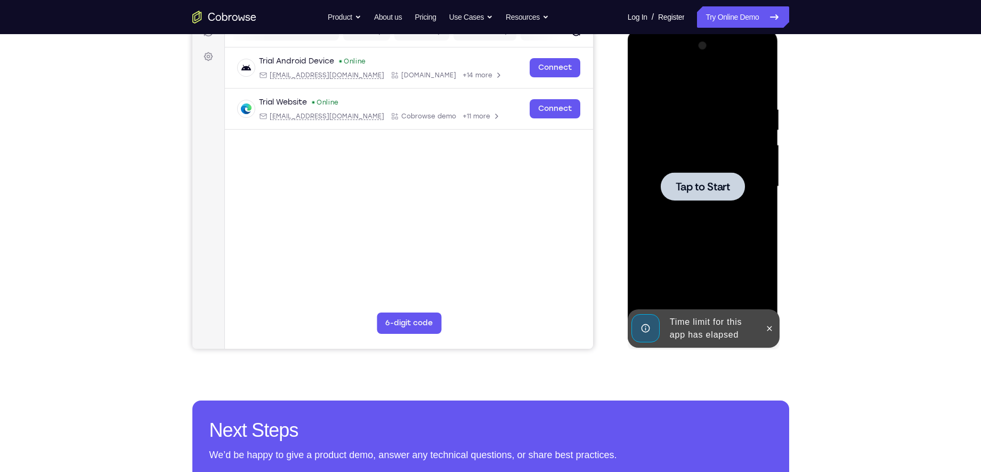
drag, startPoint x: 687, startPoint y: 248, endPoint x: 697, endPoint y: 203, distance: 45.7
click at [697, 29] on div "Tap to Start" at bounding box center [703, 29] width 151 height 0
click at [684, 189] on span "Tap to Start" at bounding box center [703, 186] width 54 height 11
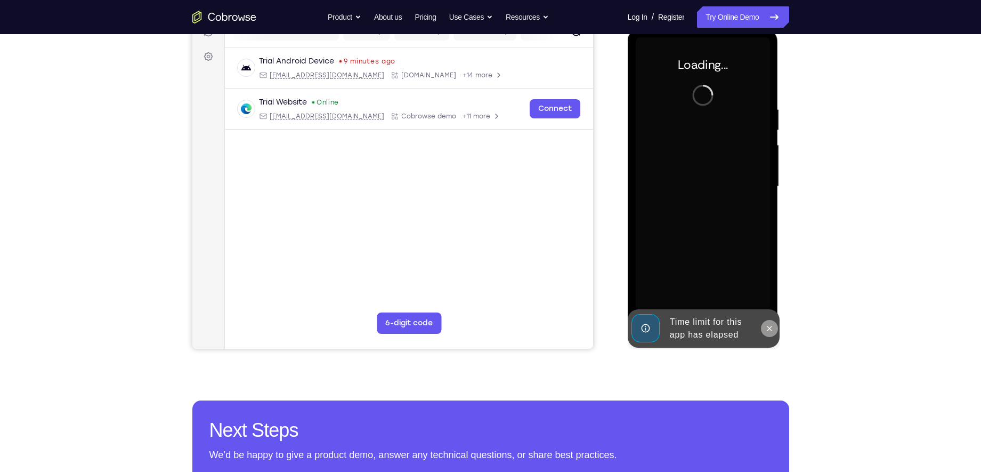
click at [771, 328] on icon at bounding box center [769, 328] width 9 height 9
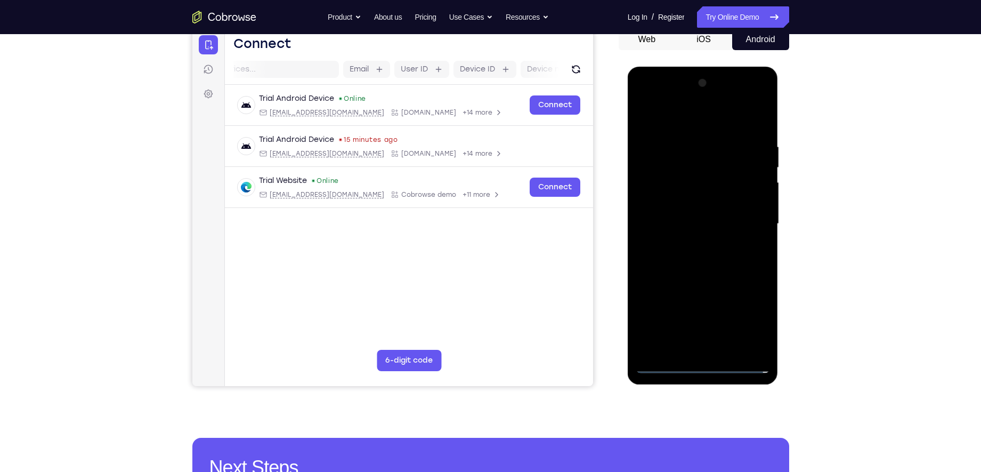
click at [698, 370] on div at bounding box center [703, 224] width 134 height 298
click at [748, 314] on div at bounding box center [703, 224] width 134 height 298
click at [666, 116] on div at bounding box center [703, 224] width 134 height 298
click at [745, 216] on div at bounding box center [703, 224] width 134 height 298
click at [694, 243] on div at bounding box center [703, 224] width 134 height 298
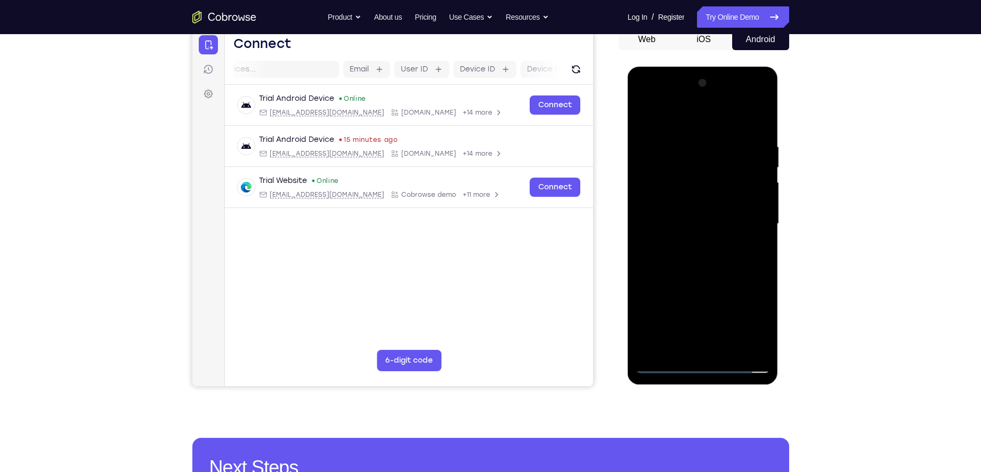
click at [694, 219] on div at bounding box center [703, 224] width 134 height 298
click at [648, 183] on div at bounding box center [703, 224] width 134 height 298
click at [650, 183] on div at bounding box center [703, 224] width 134 height 298
click at [682, 205] on div at bounding box center [703, 224] width 134 height 298
click at [687, 229] on div at bounding box center [703, 224] width 134 height 298
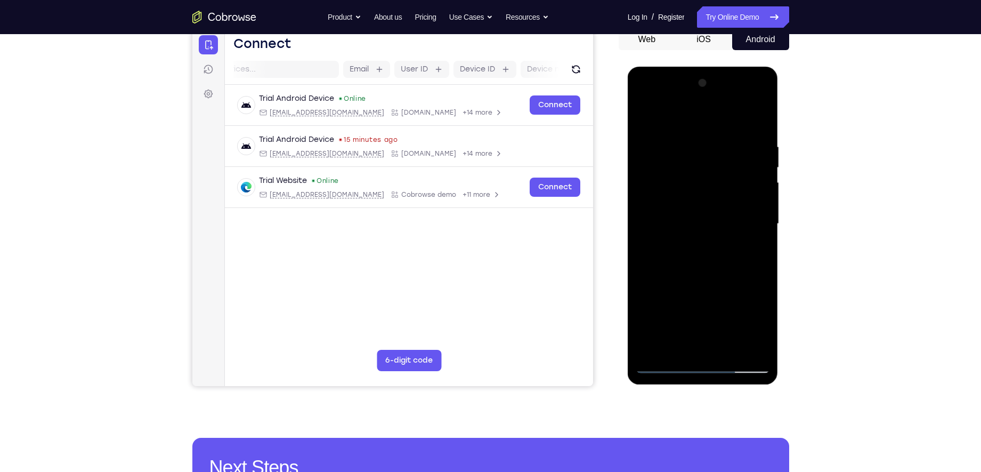
click at [724, 269] on div at bounding box center [703, 224] width 134 height 298
drag, startPoint x: 671, startPoint y: 121, endPoint x: 855, endPoint y: 112, distance: 184.1
click at [780, 112] on html "Online web based iOS Simulators and Android Emulators. Run iPhone, iPad, Mobile…" at bounding box center [704, 227] width 152 height 320
drag, startPoint x: 686, startPoint y: 267, endPoint x: 701, endPoint y: 167, distance: 101.2
click at [701, 167] on div at bounding box center [703, 224] width 134 height 298
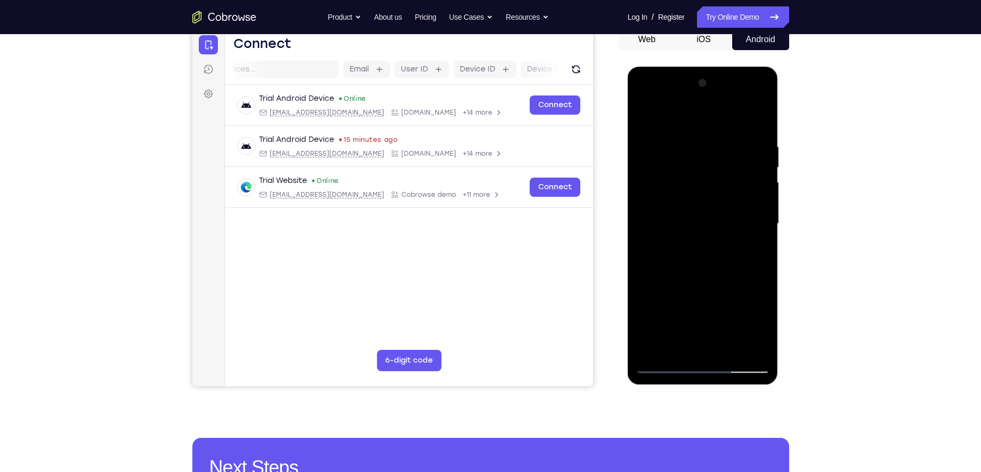
drag, startPoint x: 686, startPoint y: 284, endPoint x: 706, endPoint y: 151, distance: 134.2
click at [706, 151] on div at bounding box center [703, 224] width 134 height 298
drag, startPoint x: 689, startPoint y: 289, endPoint x: 701, endPoint y: 140, distance: 150.3
click at [699, 147] on div at bounding box center [703, 224] width 134 height 298
drag, startPoint x: 702, startPoint y: 223, endPoint x: 707, endPoint y: 123, distance: 100.8
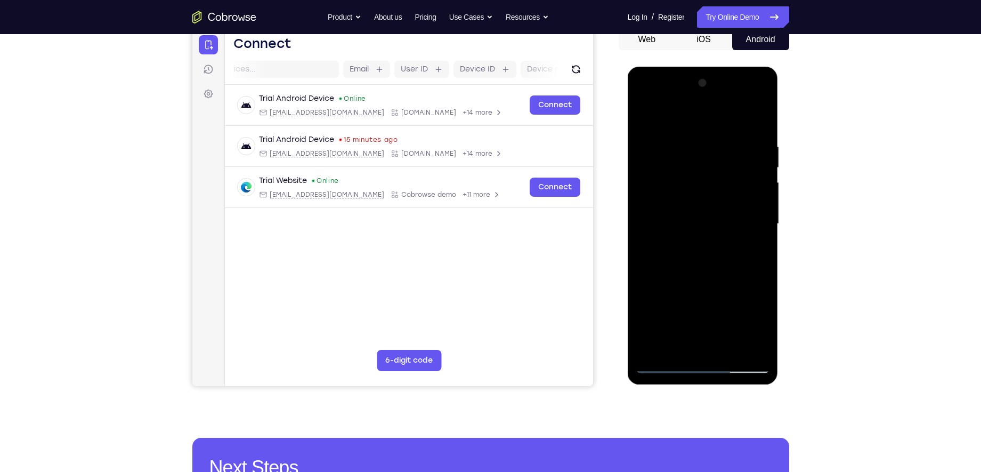
click at [707, 123] on div at bounding box center [703, 224] width 134 height 298
click at [674, 101] on div at bounding box center [703, 224] width 134 height 298
click at [710, 99] on div at bounding box center [703, 224] width 134 height 298
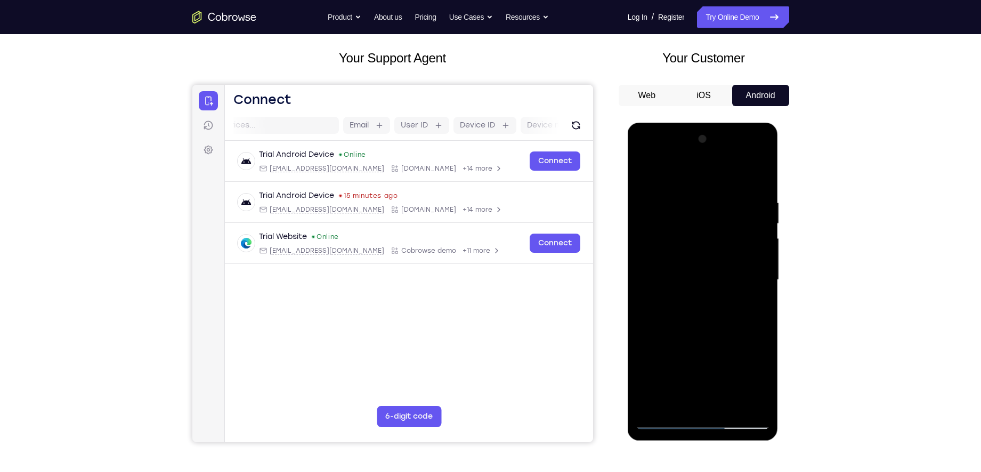
click at [662, 172] on div at bounding box center [703, 280] width 134 height 298
click at [657, 241] on div at bounding box center [703, 280] width 134 height 298
click at [667, 285] on div at bounding box center [703, 280] width 134 height 298
click at [693, 268] on div at bounding box center [703, 280] width 134 height 298
click at [698, 293] on div at bounding box center [703, 280] width 134 height 298
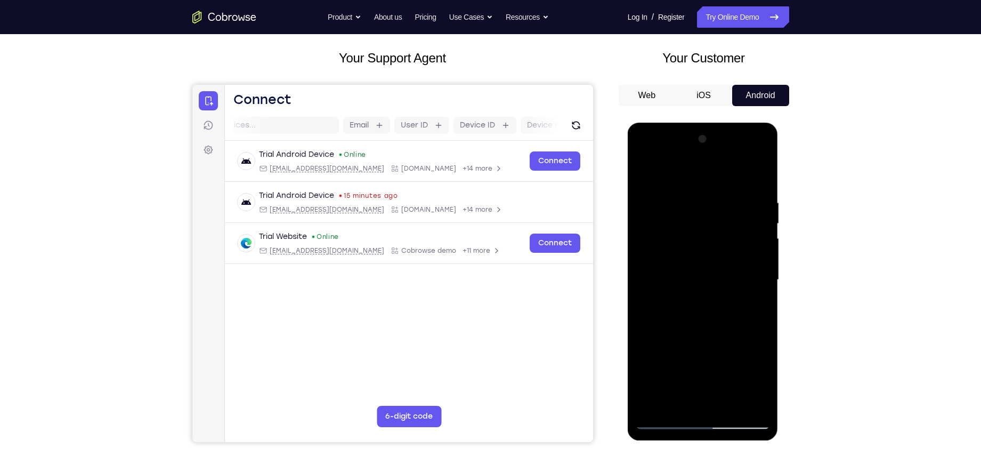
drag, startPoint x: 676, startPoint y: 174, endPoint x: 807, endPoint y: 189, distance: 132.5
click at [780, 189] on html "Online web based iOS Simulators and Android Emulators. Run iPhone, iPad, Mobile…" at bounding box center [704, 283] width 152 height 320
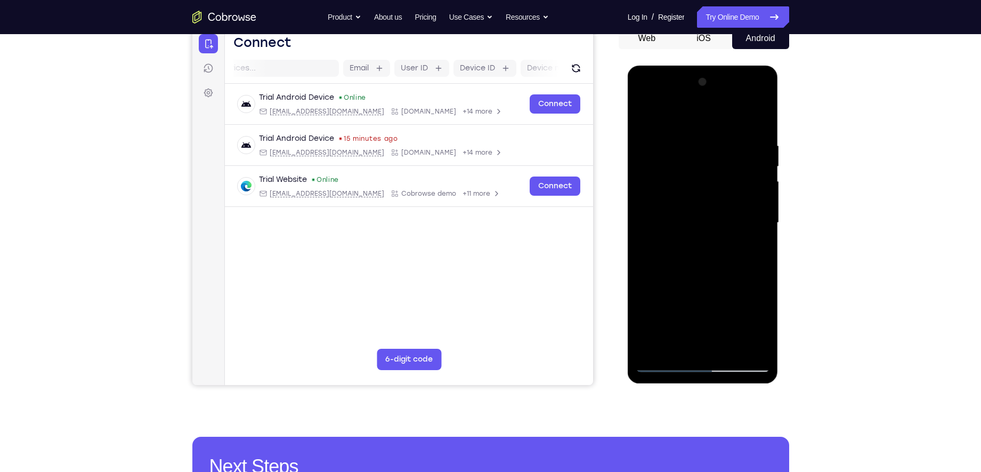
scroll to position [113, 0]
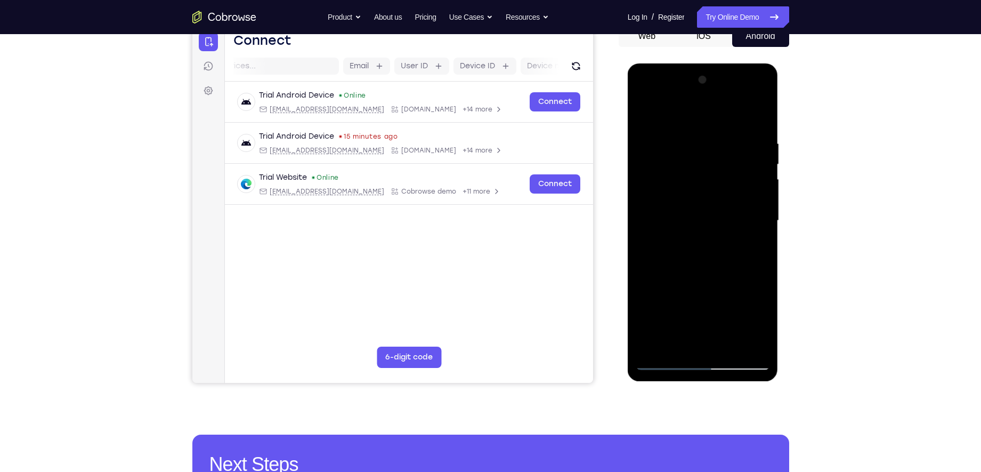
drag, startPoint x: 702, startPoint y: 319, endPoint x: 740, endPoint y: 237, distance: 90.4
click at [740, 237] on div at bounding box center [703, 220] width 134 height 298
click at [711, 338] on div at bounding box center [703, 220] width 134 height 298
drag, startPoint x: 701, startPoint y: 302, endPoint x: 711, endPoint y: 207, distance: 94.9
click at [711, 207] on div at bounding box center [703, 220] width 134 height 298
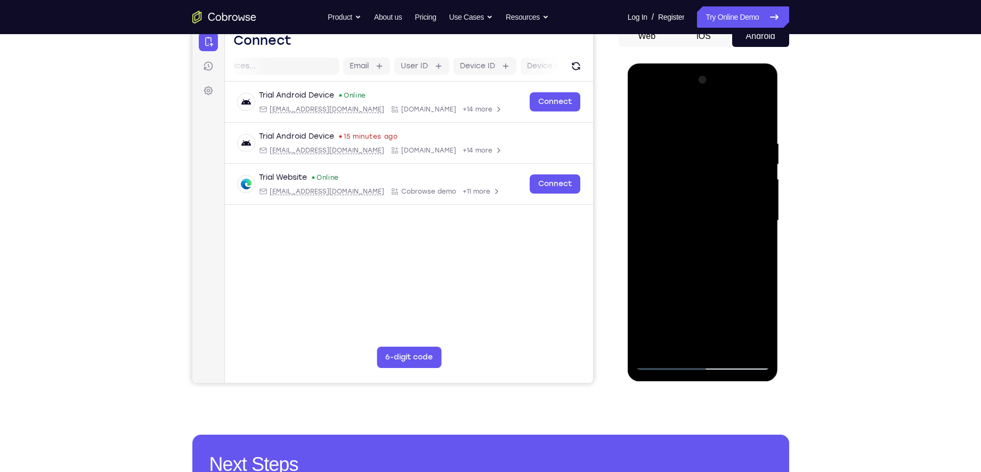
drag, startPoint x: 709, startPoint y: 269, endPoint x: 741, endPoint y: 134, distance: 139.1
click at [741, 134] on div at bounding box center [703, 220] width 134 height 298
drag, startPoint x: 702, startPoint y: 265, endPoint x: 728, endPoint y: 140, distance: 128.0
click at [728, 140] on div at bounding box center [703, 220] width 134 height 298
drag, startPoint x: 707, startPoint y: 268, endPoint x: 728, endPoint y: 148, distance: 122.4
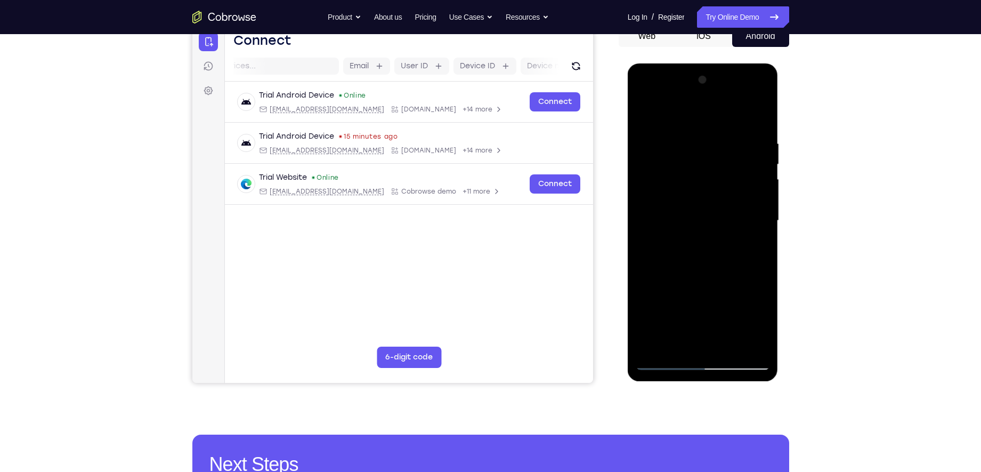
click at [728, 148] on div at bounding box center [703, 220] width 134 height 298
drag, startPoint x: 687, startPoint y: 238, endPoint x: 768, endPoint y: 238, distance: 80.5
click at [768, 238] on div at bounding box center [703, 220] width 134 height 298
drag, startPoint x: 698, startPoint y: 237, endPoint x: 789, endPoint y: 239, distance: 91.7
click at [780, 239] on html "Online web based iOS Simulators and Android Emulators. Run iPhone, iPad, Mobile…" at bounding box center [704, 223] width 152 height 320
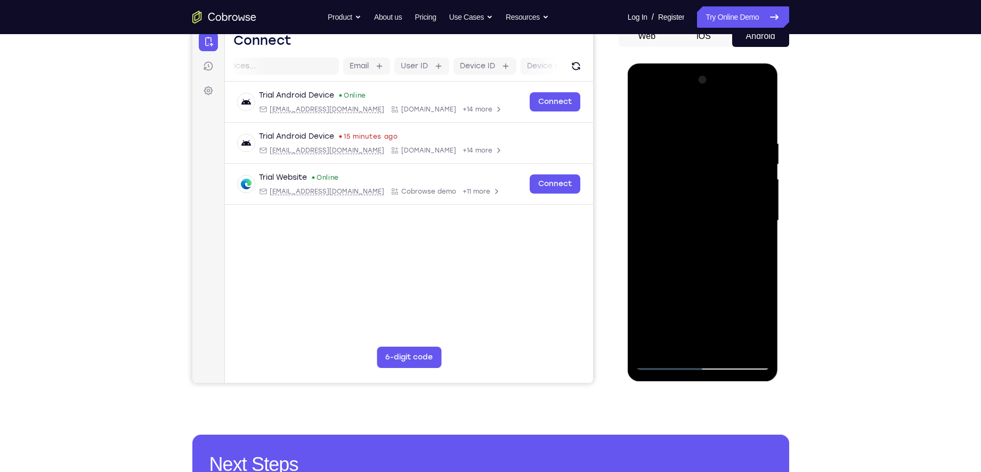
drag, startPoint x: 733, startPoint y: 224, endPoint x: 656, endPoint y: 226, distance: 76.8
click at [656, 226] on div at bounding box center [703, 220] width 134 height 298
click at [711, 237] on div at bounding box center [703, 220] width 134 height 298
drag, startPoint x: 711, startPoint y: 280, endPoint x: 715, endPoint y: 206, distance: 74.2
click at [715, 206] on div at bounding box center [703, 220] width 134 height 298
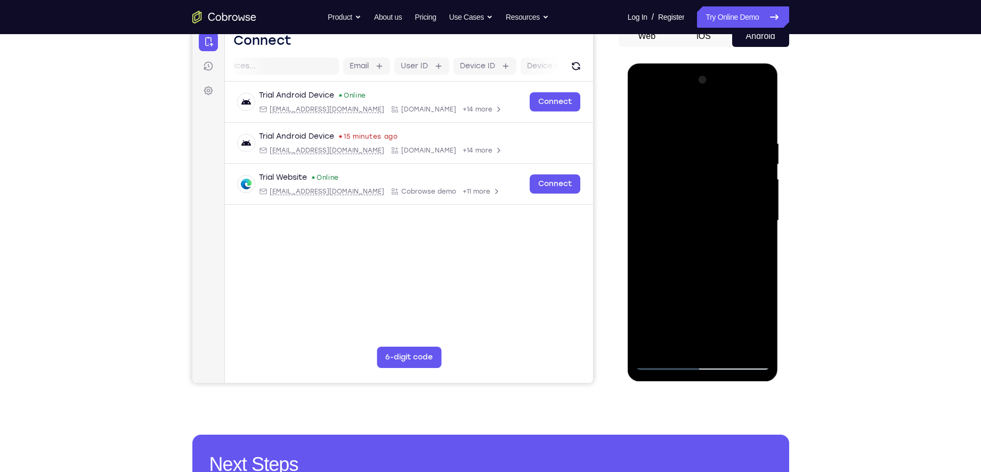
drag, startPoint x: 706, startPoint y: 268, endPoint x: 710, endPoint y: 198, distance: 70.5
click at [710, 198] on div at bounding box center [703, 220] width 134 height 298
drag, startPoint x: 698, startPoint y: 260, endPoint x: 704, endPoint y: 205, distance: 55.2
click at [704, 205] on div at bounding box center [703, 220] width 134 height 298
drag, startPoint x: 694, startPoint y: 270, endPoint x: 703, endPoint y: 197, distance: 73.0
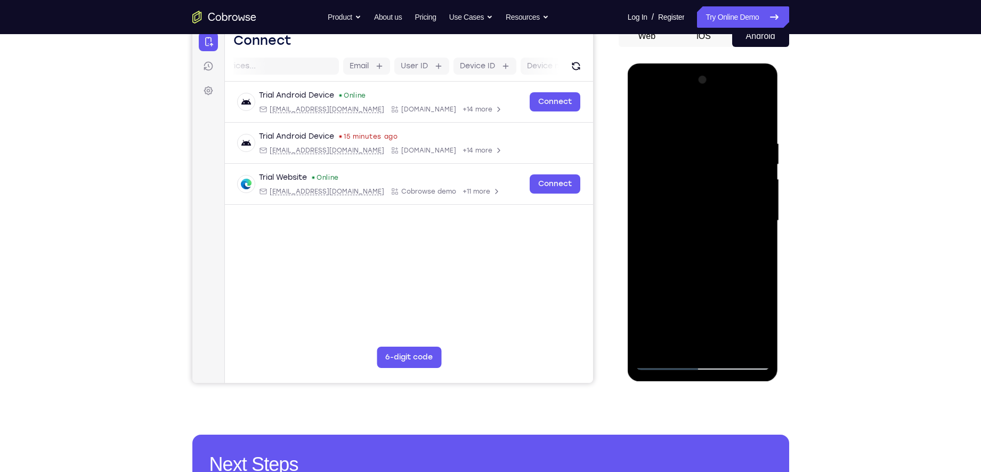
click at [703, 197] on div at bounding box center [703, 220] width 134 height 298
drag, startPoint x: 708, startPoint y: 301, endPoint x: 713, endPoint y: 200, distance: 100.9
click at [713, 200] on div at bounding box center [703, 220] width 134 height 298
drag, startPoint x: 697, startPoint y: 267, endPoint x: 700, endPoint y: 160, distance: 106.6
click at [700, 160] on div at bounding box center [703, 220] width 134 height 298
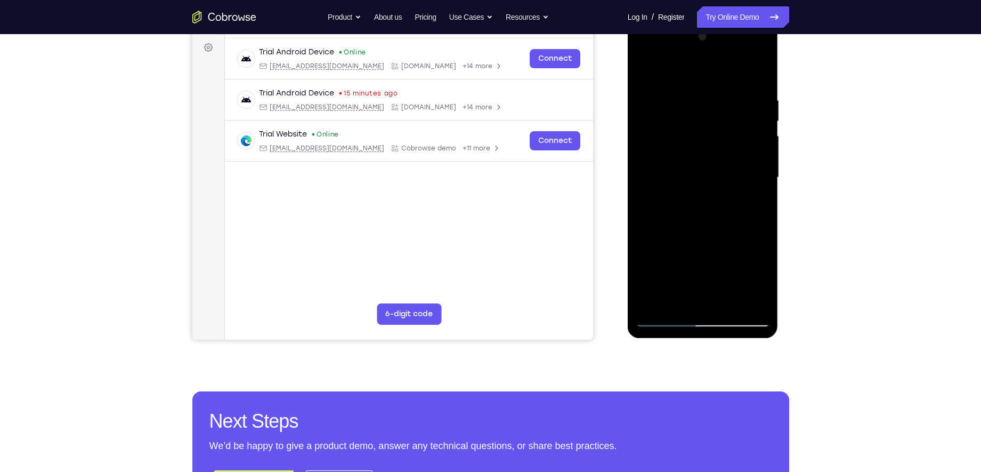
scroll to position [157, 0]
click at [664, 316] on div at bounding box center [703, 177] width 134 height 298
drag, startPoint x: 660, startPoint y: 205, endPoint x: 736, endPoint y: 206, distance: 76.7
click at [736, 206] on div at bounding box center [703, 177] width 134 height 298
drag, startPoint x: 691, startPoint y: 207, endPoint x: 743, endPoint y: 211, distance: 52.4
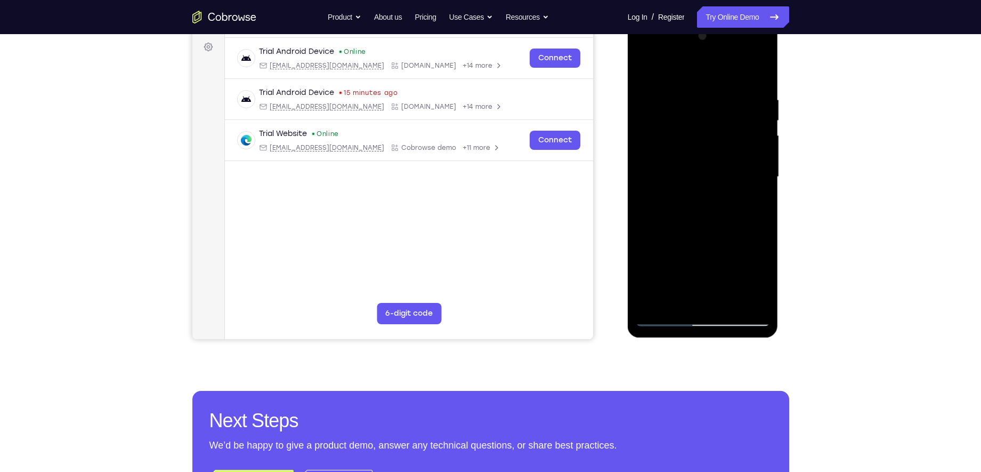
click at [743, 211] on div at bounding box center [703, 177] width 134 height 298
drag, startPoint x: 674, startPoint y: 200, endPoint x: 746, endPoint y: 203, distance: 72.0
click at [746, 203] on div at bounding box center [703, 177] width 134 height 298
drag, startPoint x: 653, startPoint y: 183, endPoint x: 758, endPoint y: 202, distance: 106.7
click at [758, 202] on div at bounding box center [703, 177] width 134 height 298
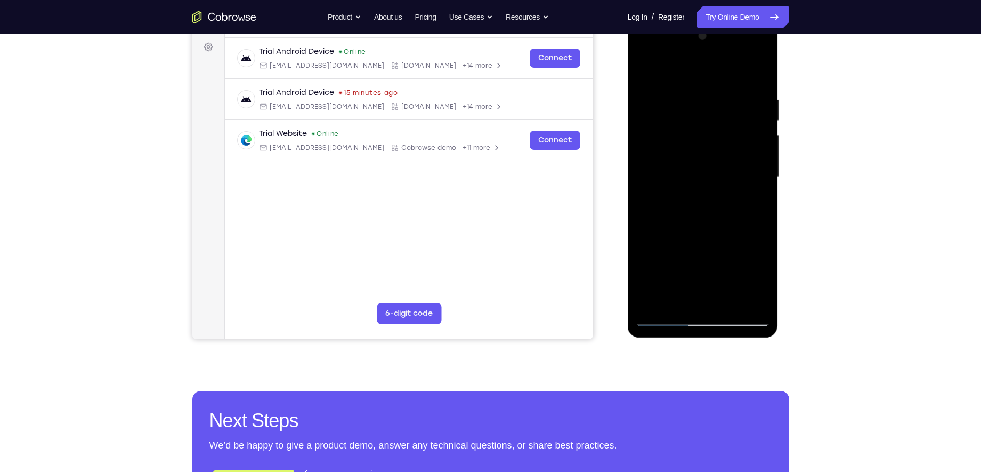
drag, startPoint x: 654, startPoint y: 191, endPoint x: 746, endPoint y: 200, distance: 92.2
click at [746, 200] on div at bounding box center [703, 177] width 134 height 298
drag, startPoint x: 649, startPoint y: 184, endPoint x: 747, endPoint y: 189, distance: 98.2
click at [747, 189] on div at bounding box center [703, 177] width 134 height 298
drag, startPoint x: 658, startPoint y: 191, endPoint x: 733, endPoint y: 192, distance: 75.1
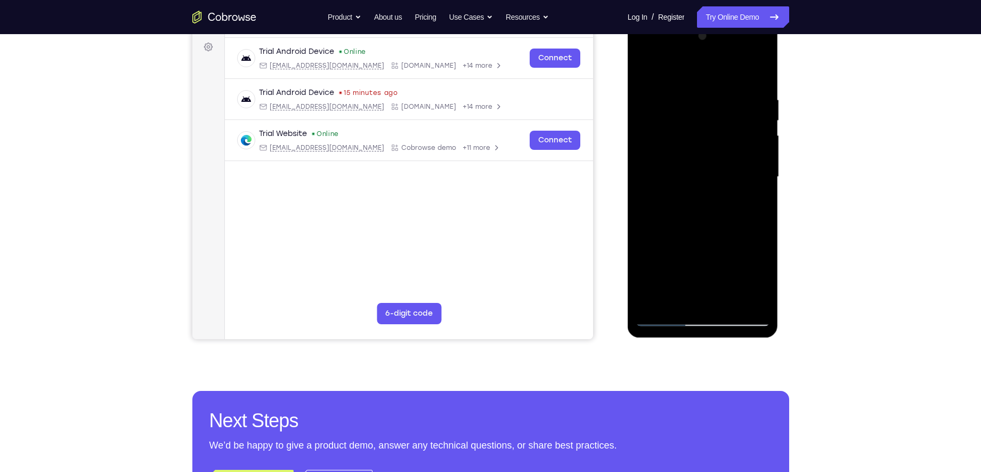
click at [733, 192] on div at bounding box center [703, 177] width 134 height 298
click at [731, 228] on div at bounding box center [703, 177] width 134 height 298
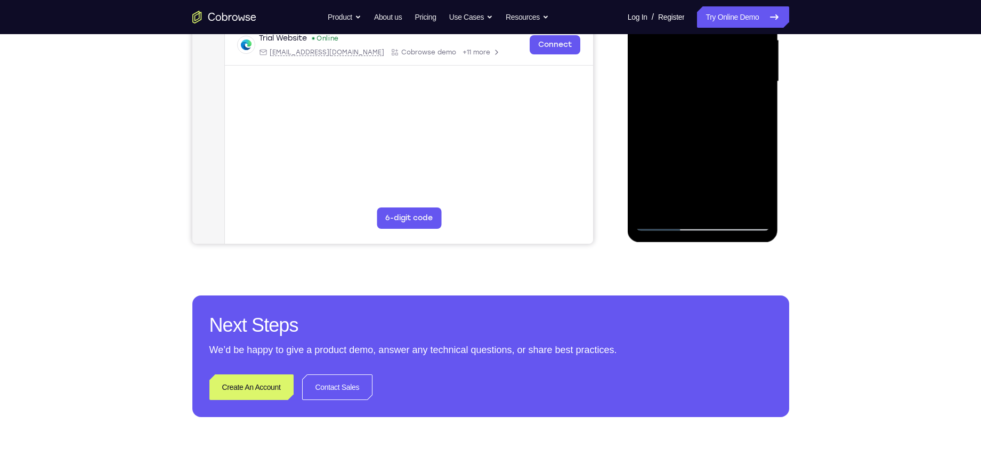
scroll to position [184, 0]
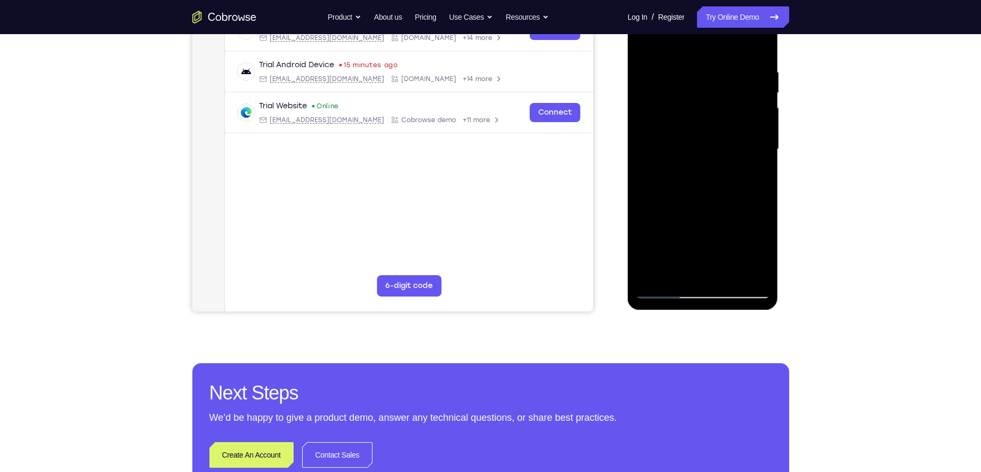
drag, startPoint x: 705, startPoint y: 240, endPoint x: 712, endPoint y: 176, distance: 63.8
click at [712, 176] on div at bounding box center [703, 149] width 134 height 298
drag, startPoint x: 693, startPoint y: 240, endPoint x: 703, endPoint y: 166, distance: 74.2
click at [703, 166] on div at bounding box center [703, 149] width 134 height 298
drag, startPoint x: 694, startPoint y: 236, endPoint x: 693, endPoint y: 193, distance: 42.6
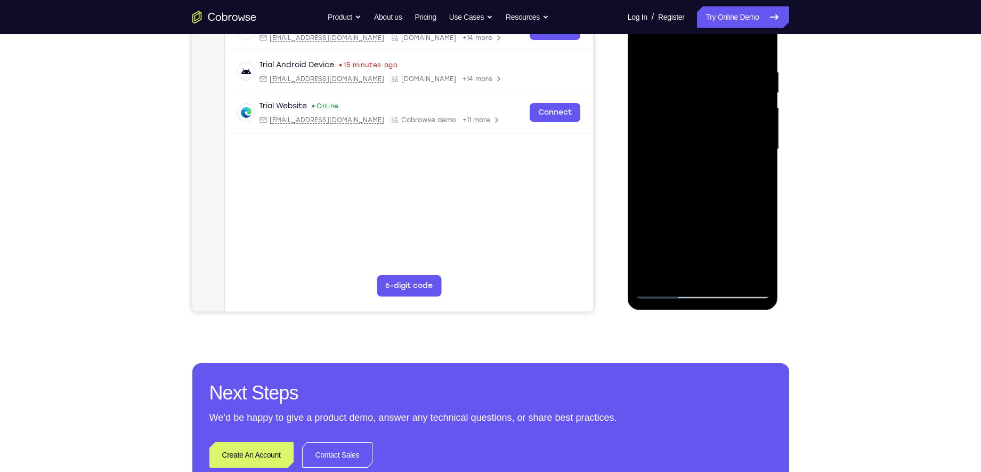
click at [693, 193] on div at bounding box center [703, 149] width 134 height 298
drag, startPoint x: 690, startPoint y: 205, endPoint x: 682, endPoint y: 262, distance: 58.2
click at [682, 262] on div at bounding box center [703, 149] width 134 height 298
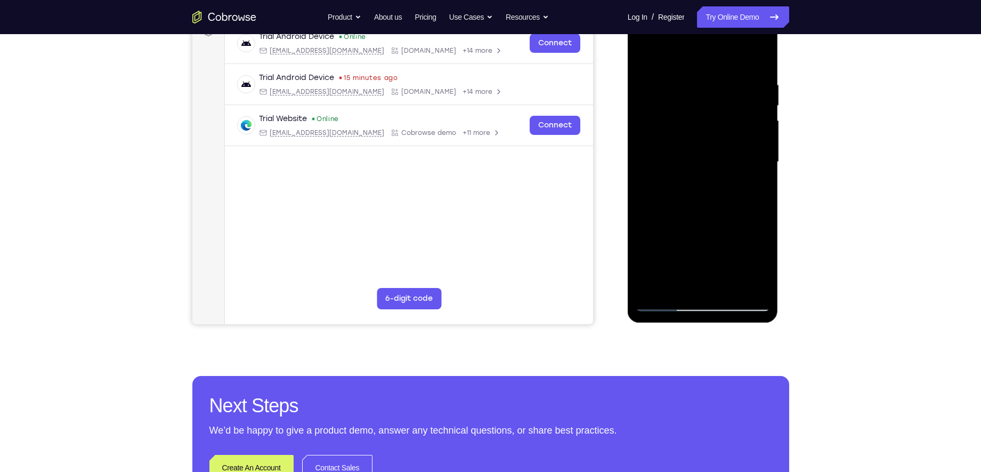
scroll to position [191, 0]
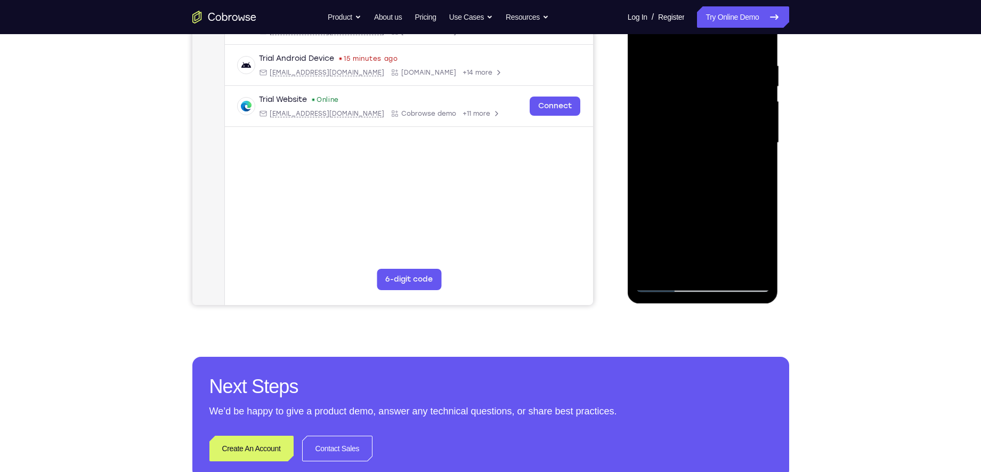
drag, startPoint x: 722, startPoint y: 206, endPoint x: 730, endPoint y: 126, distance: 80.3
click at [730, 126] on div at bounding box center [703, 143] width 134 height 298
drag, startPoint x: 715, startPoint y: 222, endPoint x: 721, endPoint y: 155, distance: 68.0
click at [721, 155] on div at bounding box center [703, 143] width 134 height 298
click at [699, 212] on div at bounding box center [703, 143] width 134 height 298
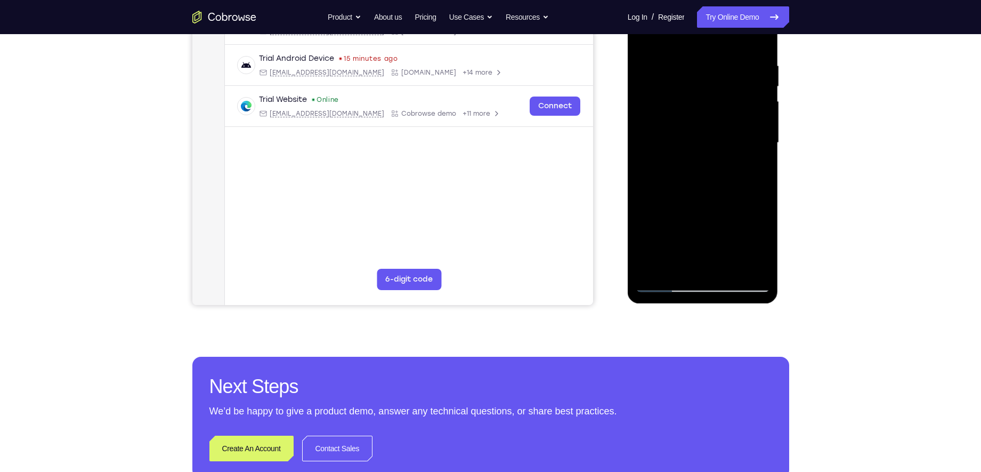
scroll to position [95, 0]
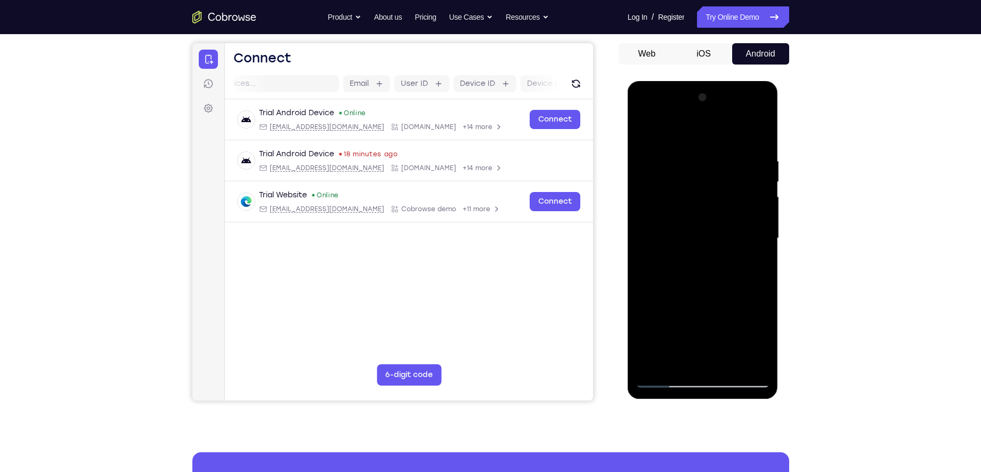
click at [759, 205] on div at bounding box center [703, 238] width 134 height 298
click at [742, 178] on div at bounding box center [703, 238] width 134 height 298
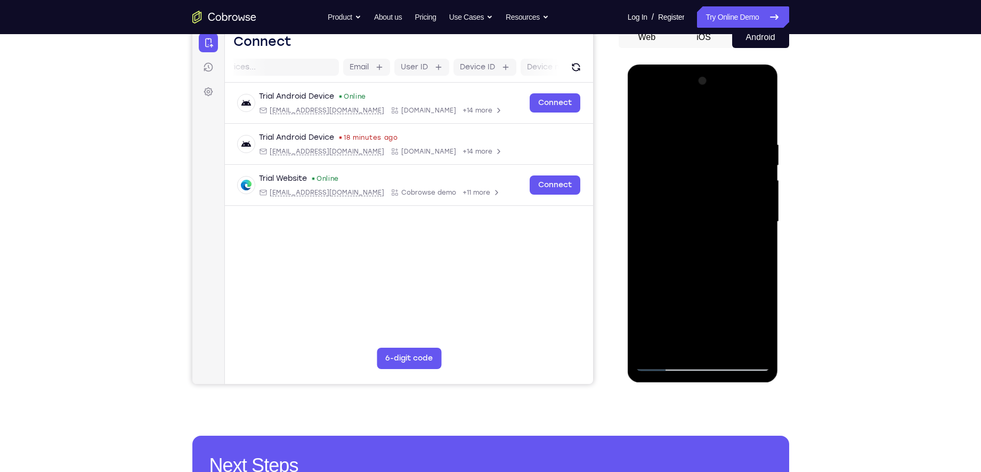
scroll to position [109, 0]
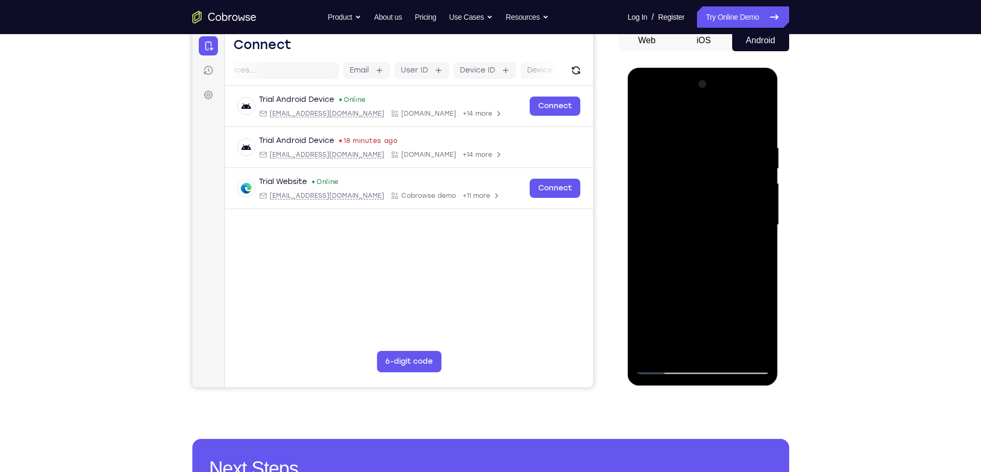
drag, startPoint x: 673, startPoint y: 236, endPoint x: 820, endPoint y: 236, distance: 146.6
click at [780, 236] on html "Online web based iOS Simulators and Android Emulators. Run iPhone, iPad, Mobile…" at bounding box center [704, 228] width 152 height 320
drag, startPoint x: 703, startPoint y: 232, endPoint x: 829, endPoint y: 238, distance: 125.9
click at [780, 238] on html "Online web based iOS Simulators and Android Emulators. Run iPhone, iPad, Mobile…" at bounding box center [704, 228] width 152 height 320
drag, startPoint x: 703, startPoint y: 238, endPoint x: 841, endPoint y: 238, distance: 138.6
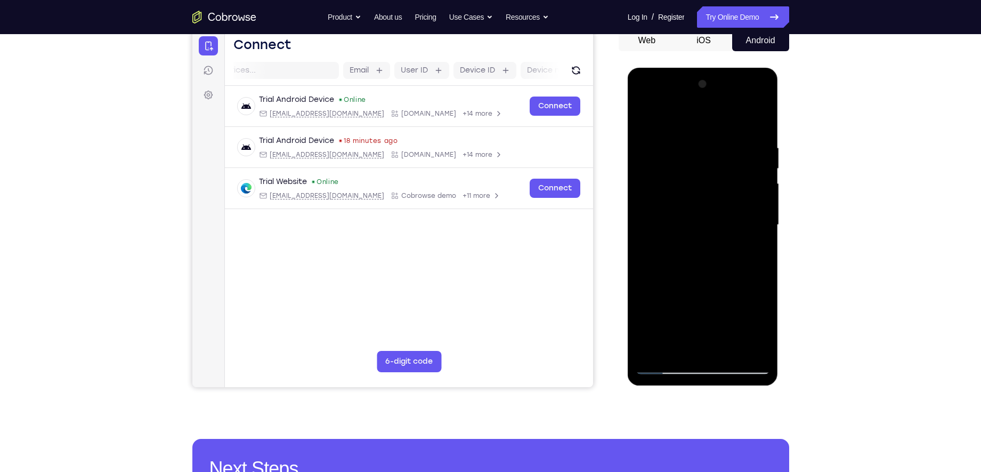
click at [780, 238] on html "Online web based iOS Simulators and Android Emulators. Run iPhone, iPad, Mobile…" at bounding box center [704, 228] width 152 height 320
drag, startPoint x: 688, startPoint y: 213, endPoint x: 848, endPoint y: 225, distance: 160.4
click at [780, 225] on html "Online web based iOS Simulators and Android Emulators. Run iPhone, iPad, Mobile…" at bounding box center [704, 228] width 152 height 320
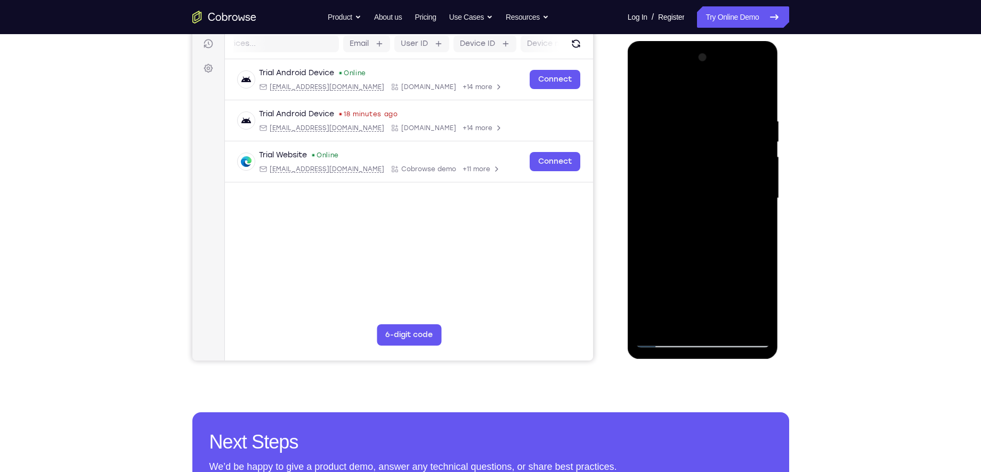
scroll to position [136, 0]
drag, startPoint x: 690, startPoint y: 228, endPoint x: 821, endPoint y: 231, distance: 131.7
click at [780, 231] on html "Online web based iOS Simulators and Android Emulators. Run iPhone, iPad, Mobile…" at bounding box center [704, 201] width 152 height 320
drag, startPoint x: 691, startPoint y: 211, endPoint x: 812, endPoint y: 220, distance: 121.3
click at [780, 220] on html "Online web based iOS Simulators and Android Emulators. Run iPhone, iPad, Mobile…" at bounding box center [704, 201] width 152 height 320
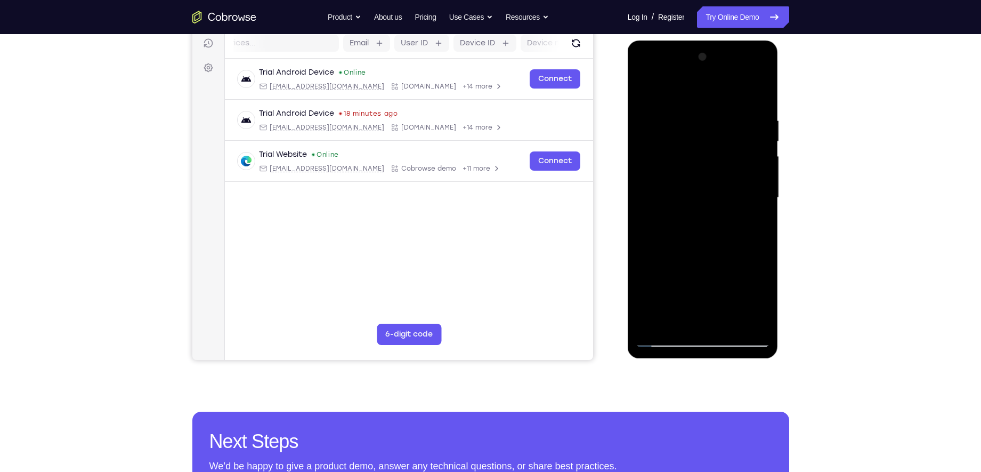
drag, startPoint x: 684, startPoint y: 194, endPoint x: 929, endPoint y: 201, distance: 245.8
click at [780, 201] on html "Online web based iOS Simulators and Android Emulators. Run iPhone, iPad, Mobile…" at bounding box center [704, 201] width 152 height 320
drag, startPoint x: 723, startPoint y: 181, endPoint x: 875, endPoint y: 199, distance: 153.4
click at [780, 199] on html "Online web based iOS Simulators and Android Emulators. Run iPhone, iPad, Mobile…" at bounding box center [704, 201] width 152 height 320
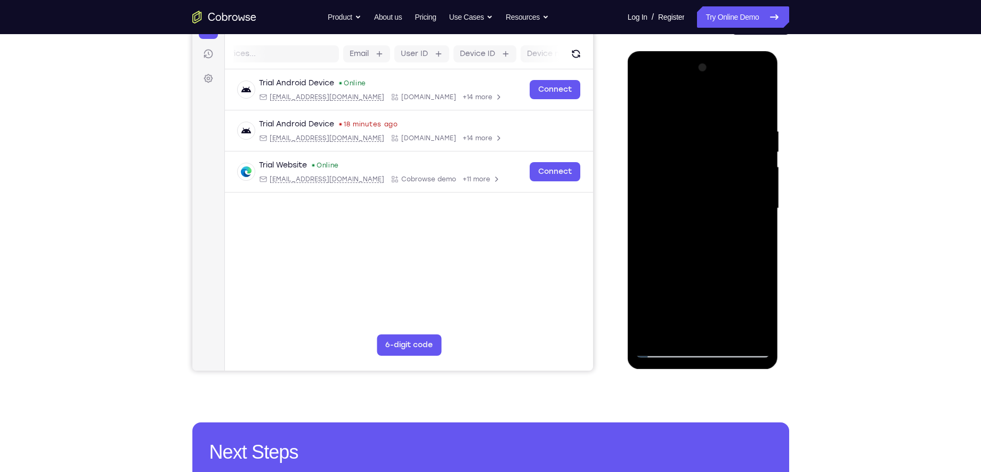
scroll to position [125, 0]
drag, startPoint x: 665, startPoint y: 209, endPoint x: 819, endPoint y: 218, distance: 154.2
click at [780, 218] on html "Online web based iOS Simulators and Android Emulators. Run iPhone, iPad, Mobile…" at bounding box center [704, 212] width 152 height 320
drag, startPoint x: 706, startPoint y: 223, endPoint x: 869, endPoint y: 240, distance: 163.4
click at [780, 240] on html "Online web based iOS Simulators and Android Emulators. Run iPhone, iPad, Mobile…" at bounding box center [704, 212] width 152 height 320
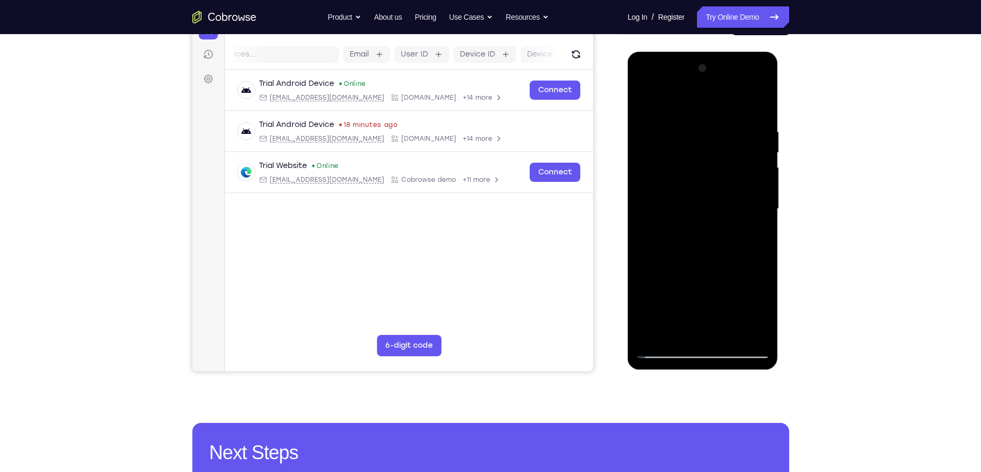
drag, startPoint x: 744, startPoint y: 233, endPoint x: 625, endPoint y: 247, distance: 120.2
click at [628, 247] on html "Online web based iOS Simulators and Android Emulators. Run iPhone, iPad, Mobile…" at bounding box center [704, 212] width 152 height 320
drag, startPoint x: 755, startPoint y: 232, endPoint x: 606, endPoint y: 229, distance: 148.7
click at [628, 229] on html "Online web based iOS Simulators and Android Emulators. Run iPhone, iPad, Mobile…" at bounding box center [704, 212] width 152 height 320
drag, startPoint x: 716, startPoint y: 218, endPoint x: 618, endPoint y: 221, distance: 97.6
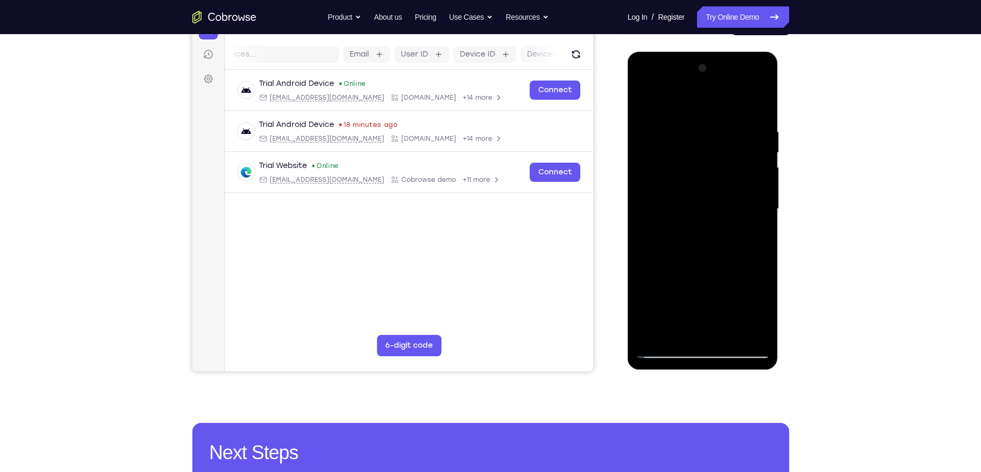
click at [628, 221] on html "Online web based iOS Simulators and Android Emulators. Run iPhone, iPad, Mobile…" at bounding box center [704, 212] width 152 height 320
drag, startPoint x: 661, startPoint y: 239, endPoint x: 598, endPoint y: 242, distance: 62.4
click at [628, 242] on html "Online web based iOS Simulators and Android Emulators. Run iPhone, iPad, Mobile…" at bounding box center [704, 212] width 152 height 320
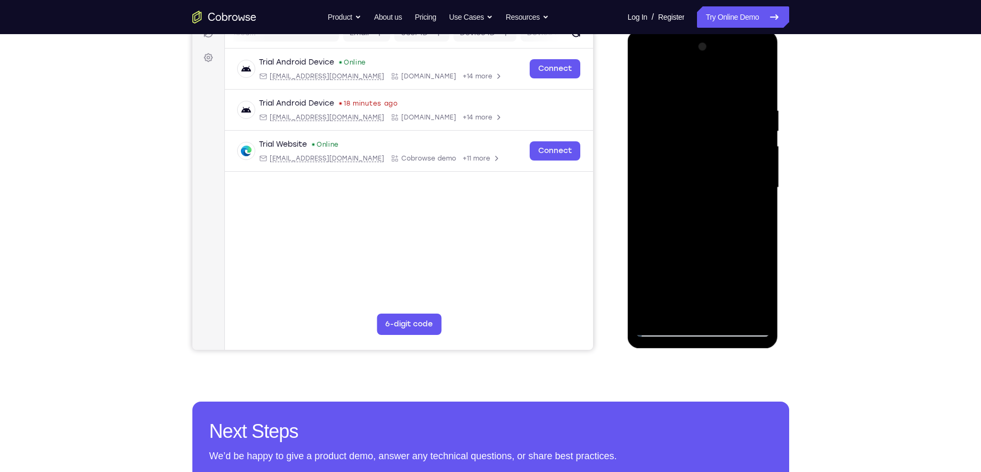
scroll to position [140, 0]
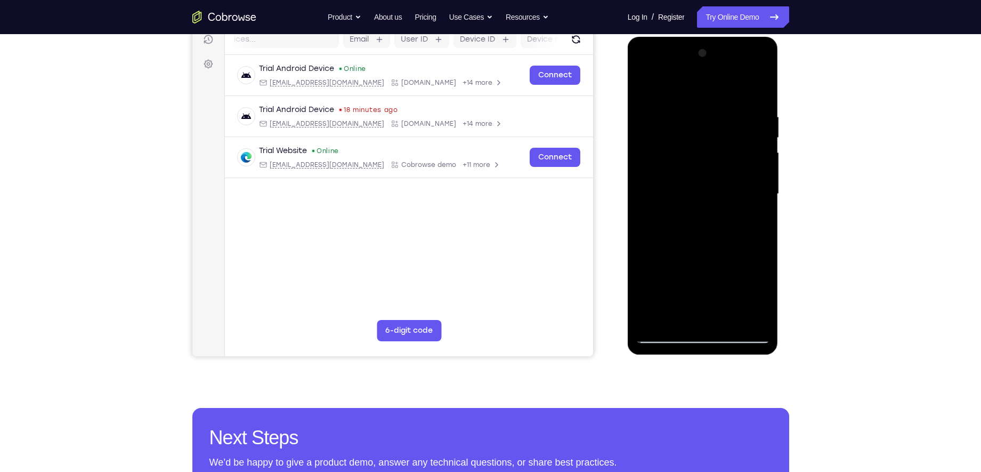
drag, startPoint x: 744, startPoint y: 209, endPoint x: 622, endPoint y: 208, distance: 122.0
click at [628, 208] on html "Online web based iOS Simulators and Android Emulators. Run iPhone, iPad, Mobile…" at bounding box center [704, 197] width 152 height 320
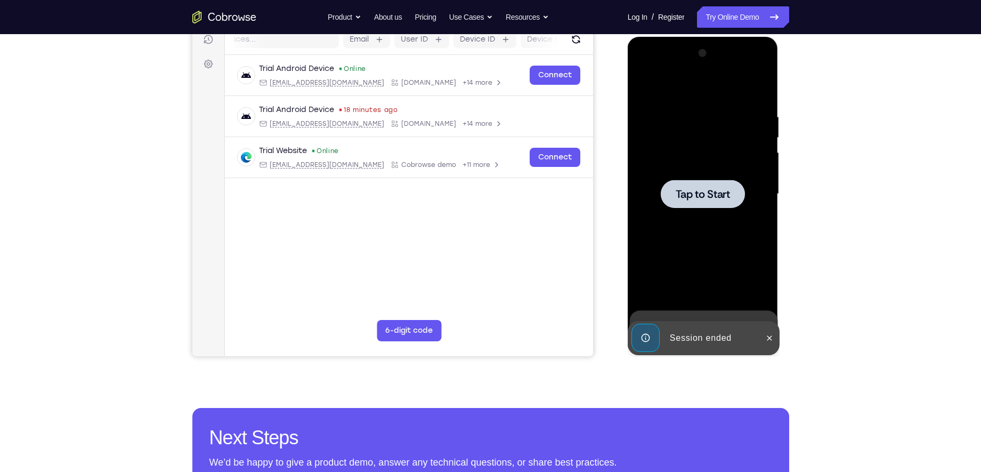
click at [702, 190] on span "Tap to Start" at bounding box center [703, 194] width 54 height 11
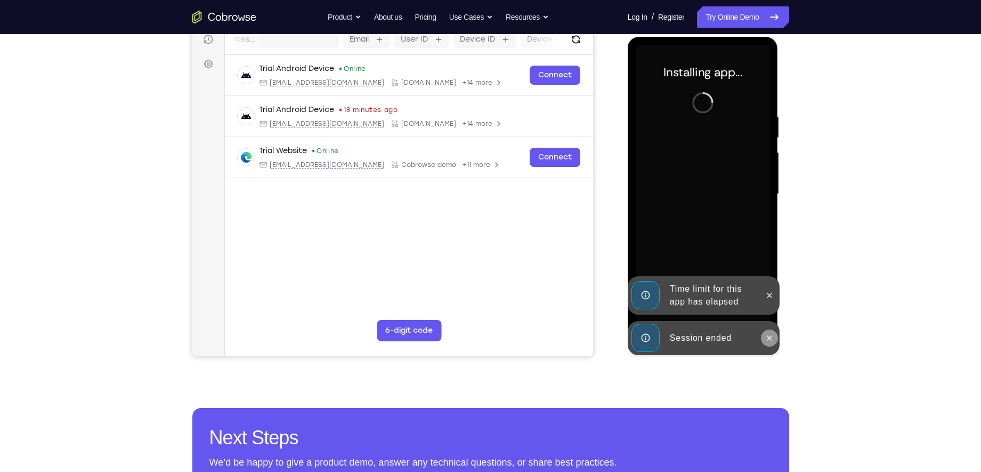
click at [770, 337] on icon at bounding box center [769, 337] width 5 height 5
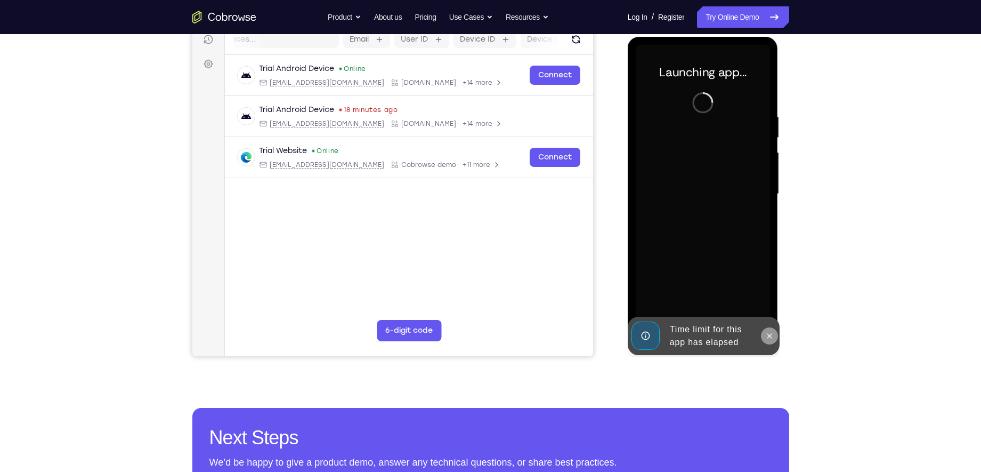
click at [766, 334] on icon at bounding box center [769, 335] width 9 height 9
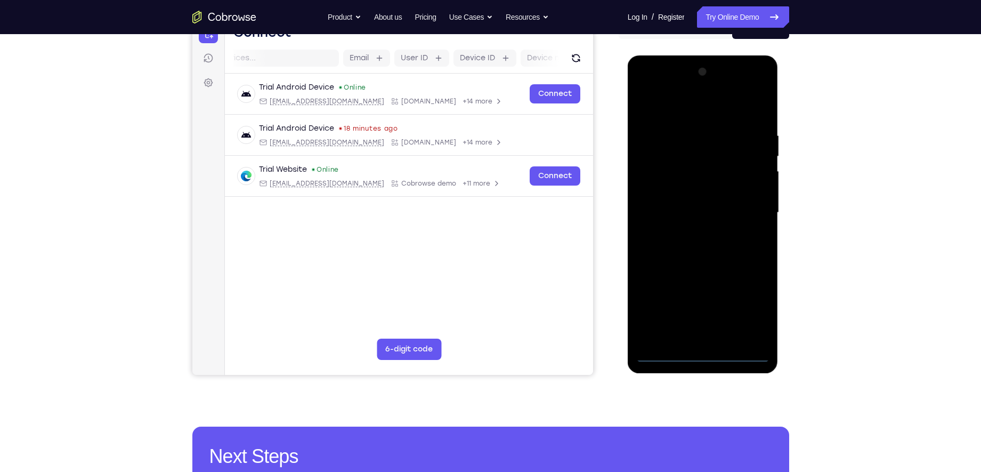
scroll to position [116, 0]
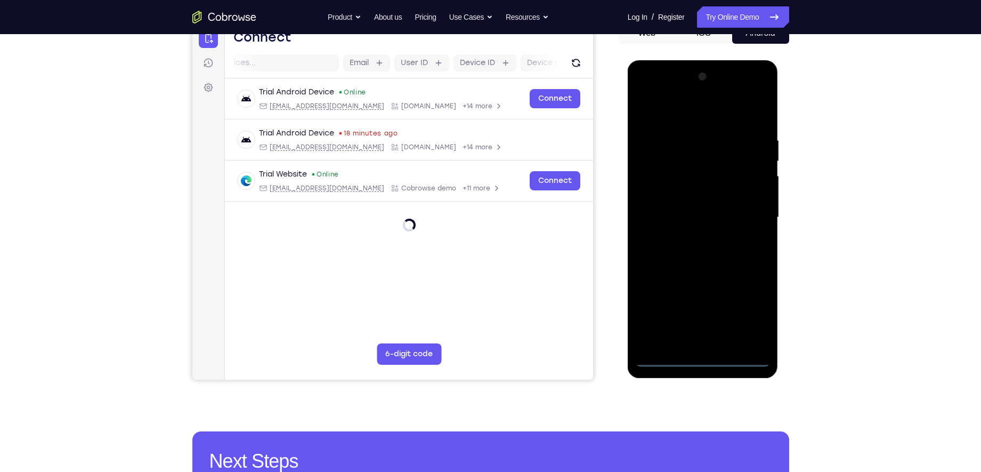
click at [703, 355] on div at bounding box center [703, 217] width 134 height 298
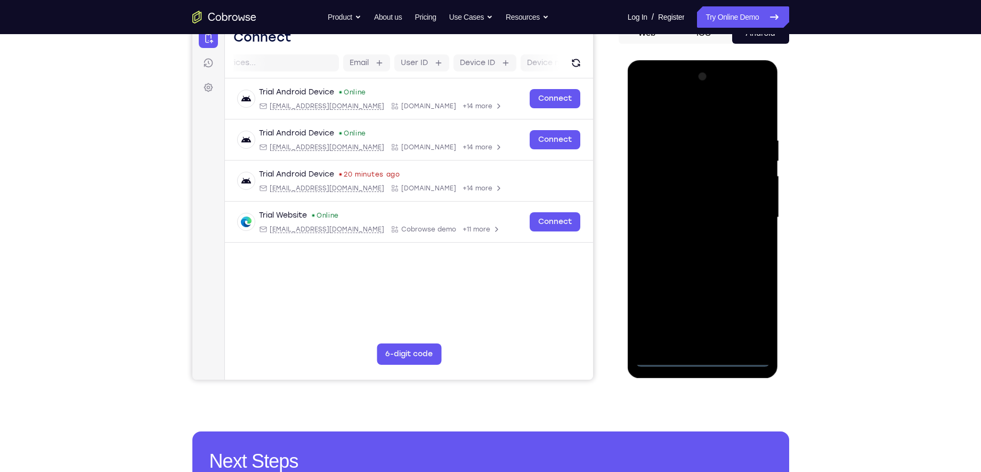
click at [701, 359] on div at bounding box center [703, 217] width 134 height 298
click at [749, 314] on div at bounding box center [703, 217] width 134 height 298
click at [654, 117] on div at bounding box center [703, 217] width 134 height 298
click at [657, 184] on div at bounding box center [703, 217] width 134 height 298
click at [714, 211] on div at bounding box center [703, 217] width 134 height 298
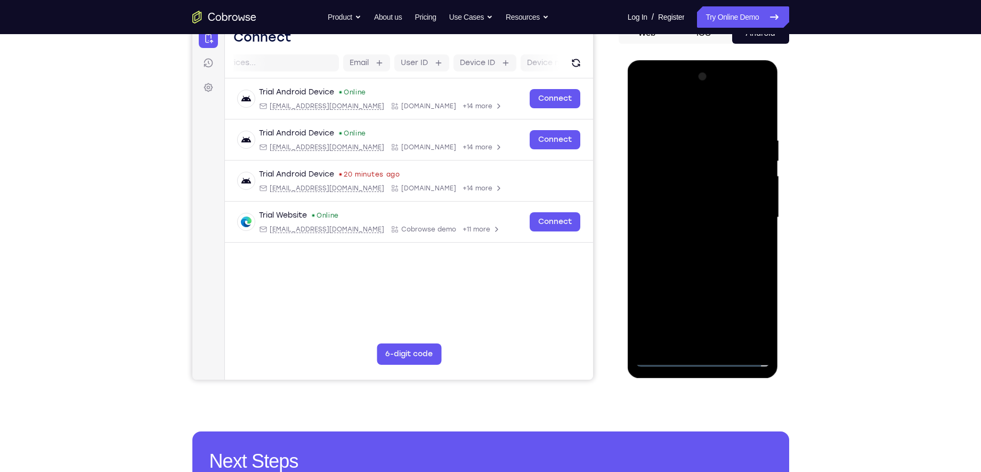
click at [730, 200] on div at bounding box center [703, 217] width 134 height 298
click at [708, 223] on div at bounding box center [703, 217] width 134 height 298
drag, startPoint x: 670, startPoint y: 107, endPoint x: 895, endPoint y: 123, distance: 226.0
click at [780, 123] on html "Online web based iOS Simulators and Android Emulators. Run iPhone, iPad, Mobile…" at bounding box center [704, 220] width 152 height 320
drag, startPoint x: 706, startPoint y: 310, endPoint x: 724, endPoint y: 196, distance: 114.9
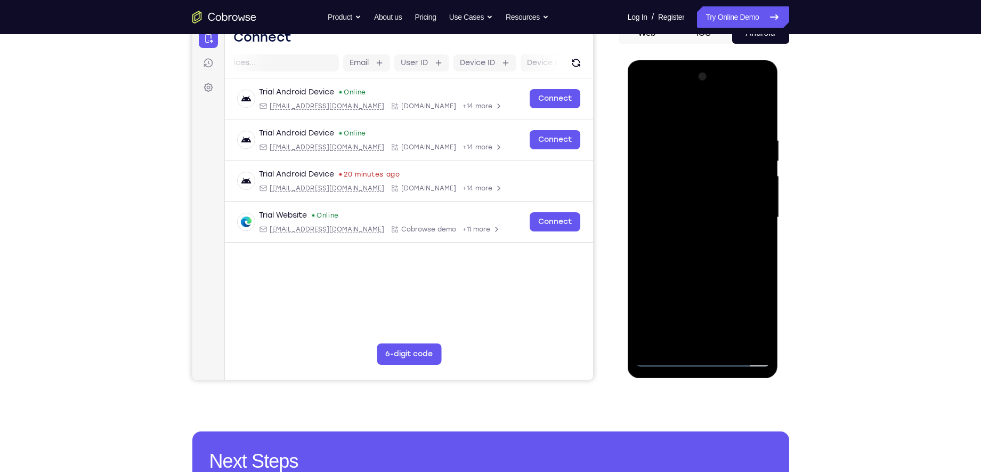
click at [724, 196] on div at bounding box center [703, 217] width 134 height 298
click at [708, 337] on div at bounding box center [703, 217] width 134 height 298
click at [667, 122] on div at bounding box center [703, 217] width 134 height 298
click at [759, 110] on div at bounding box center [703, 217] width 134 height 298
click at [661, 110] on div at bounding box center [703, 217] width 134 height 298
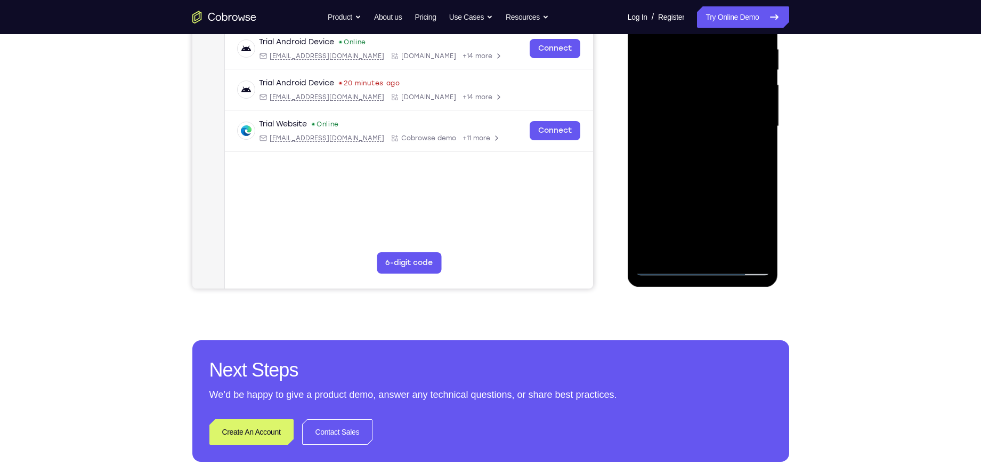
scroll to position [208, 0]
click at [660, 266] on div at bounding box center [703, 126] width 134 height 298
drag, startPoint x: 652, startPoint y: 110, endPoint x: 699, endPoint y: 114, distance: 46.5
click at [699, 114] on div at bounding box center [703, 126] width 134 height 298
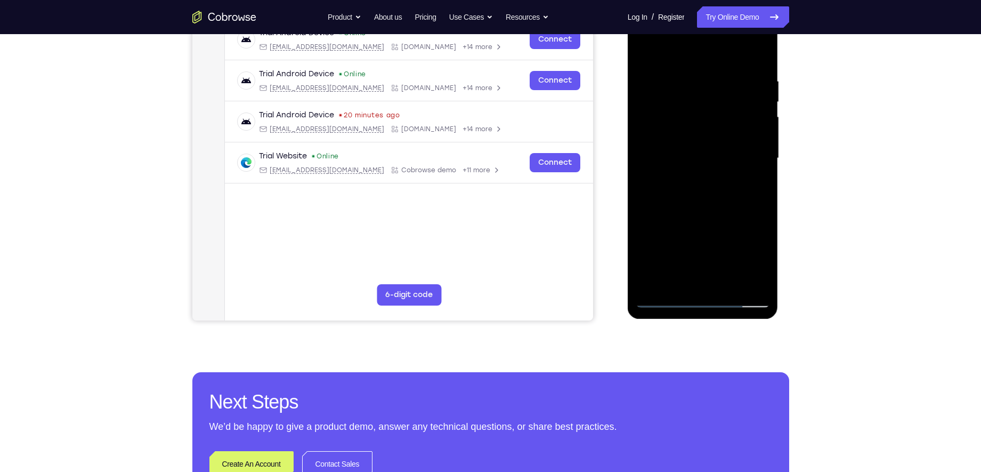
scroll to position [175, 0]
drag, startPoint x: 679, startPoint y: 130, endPoint x: 749, endPoint y: 129, distance: 69.8
click at [749, 129] on div at bounding box center [703, 159] width 134 height 298
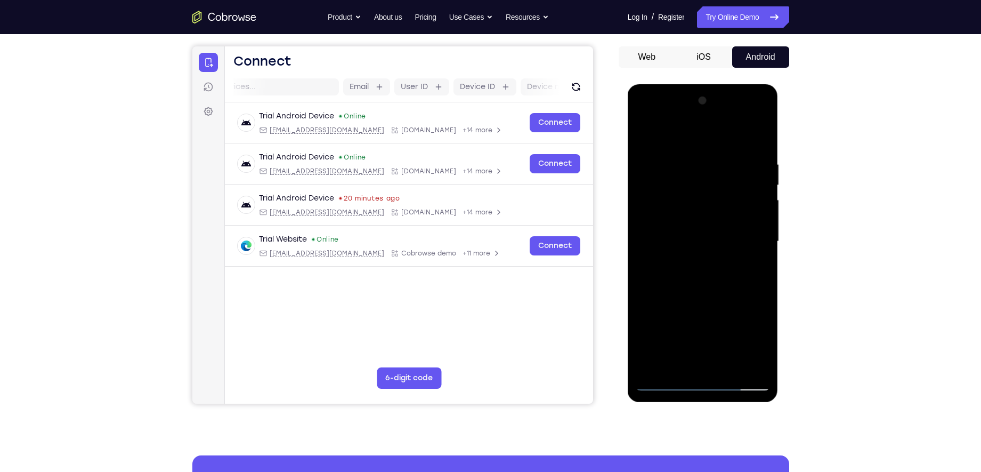
scroll to position [92, 0]
click at [657, 132] on div at bounding box center [703, 242] width 134 height 298
click at [681, 136] on div at bounding box center [703, 242] width 134 height 298
click at [647, 190] on div at bounding box center [703, 242] width 134 height 298
click at [754, 174] on div at bounding box center [703, 242] width 134 height 298
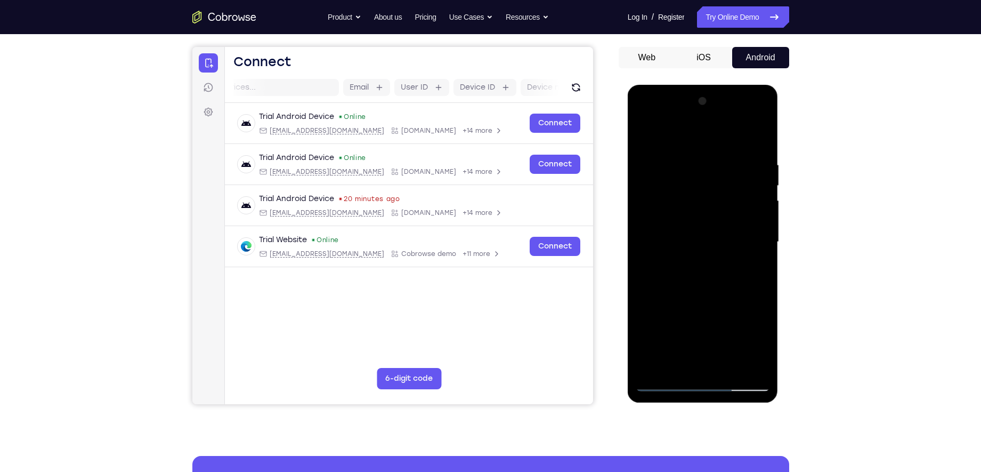
click at [740, 192] on div at bounding box center [703, 242] width 134 height 298
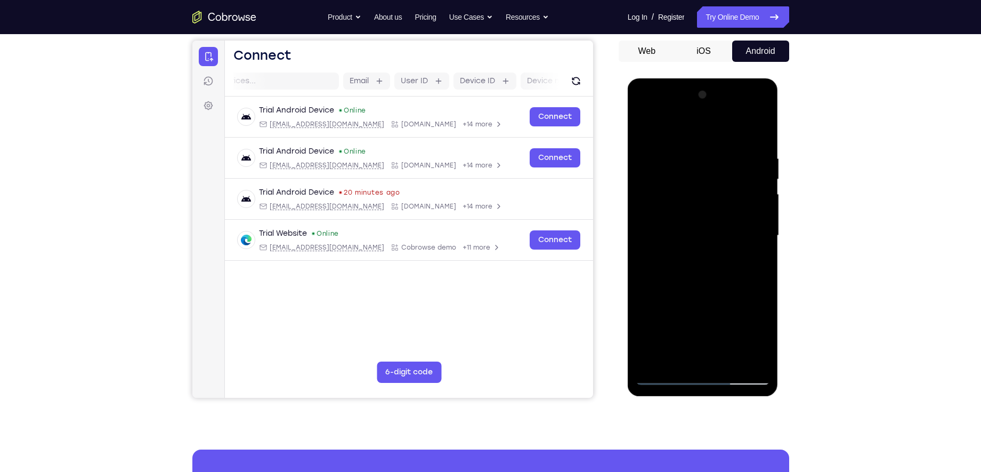
scroll to position [144, 0]
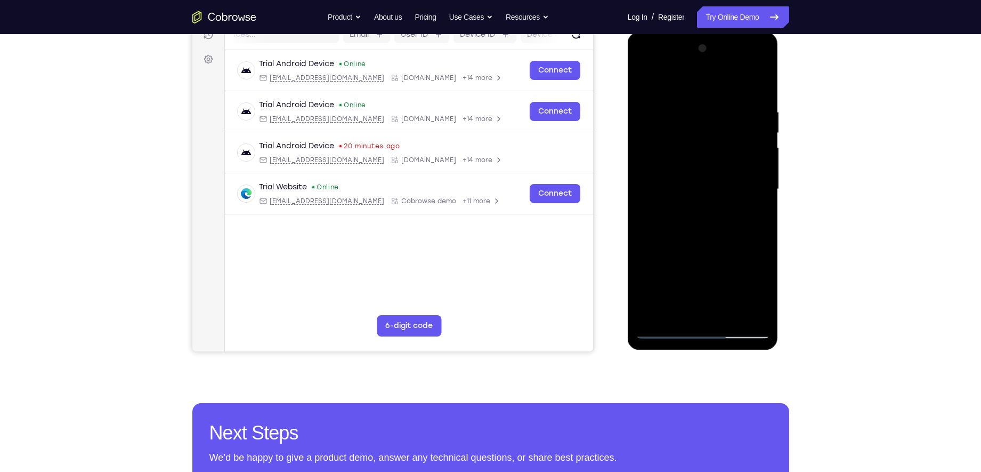
drag, startPoint x: 665, startPoint y: 191, endPoint x: 815, endPoint y: 203, distance: 150.7
click at [780, 203] on html "Online web based iOS Simulators and Android Emulators. Run iPhone, iPad, Mobile…" at bounding box center [704, 192] width 152 height 320
drag, startPoint x: 1443, startPoint y: 234, endPoint x: 727, endPoint y: 191, distance: 717.0
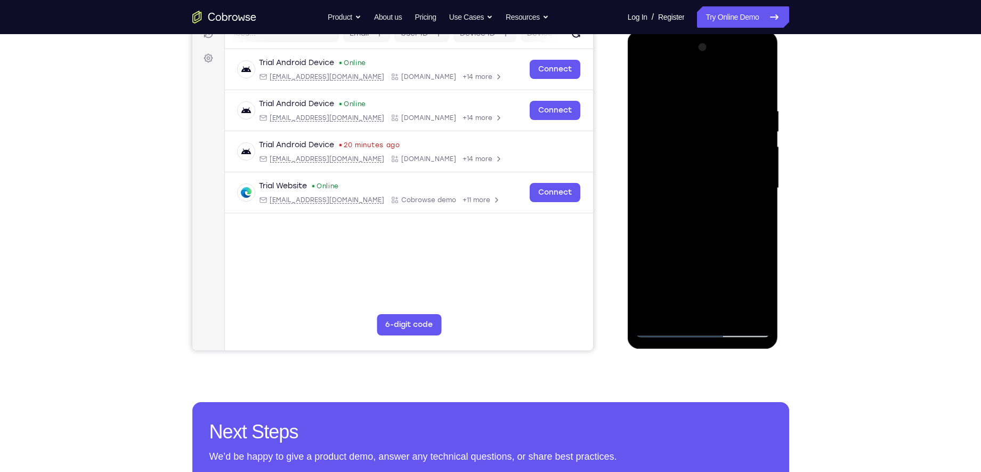
scroll to position [145, 0]
drag, startPoint x: 677, startPoint y: 201, endPoint x: 791, endPoint y: 210, distance: 114.4
click at [780, 210] on html "Online web based iOS Simulators and Android Emulators. Run iPhone, iPad, Mobile…" at bounding box center [704, 191] width 152 height 320
drag, startPoint x: 675, startPoint y: 193, endPoint x: 807, endPoint y: 192, distance: 132.2
click at [780, 192] on html "Online web based iOS Simulators and Android Emulators. Run iPhone, iPad, Mobile…" at bounding box center [704, 191] width 152 height 320
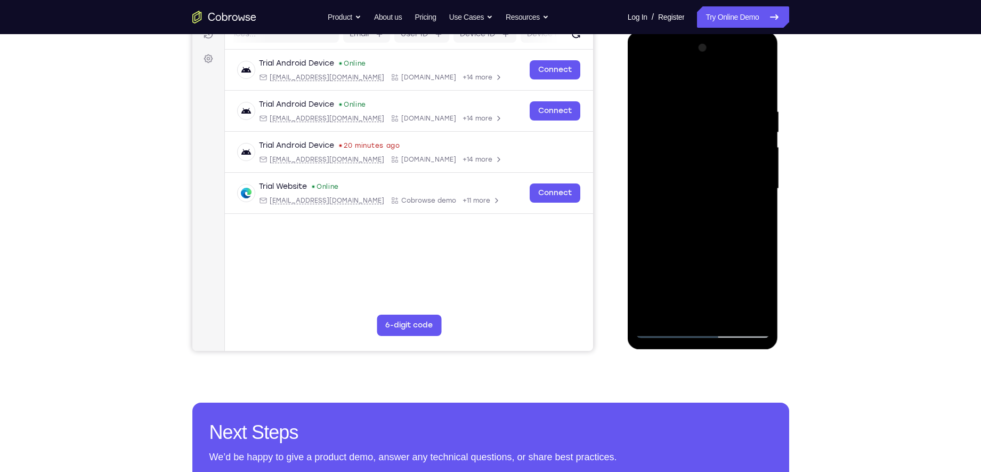
drag, startPoint x: 714, startPoint y: 197, endPoint x: 846, endPoint y: 212, distance: 133.1
click at [780, 212] on html "Online web based iOS Simulators and Android Emulators. Run iPhone, iPad, Mobile…" at bounding box center [704, 191] width 152 height 320
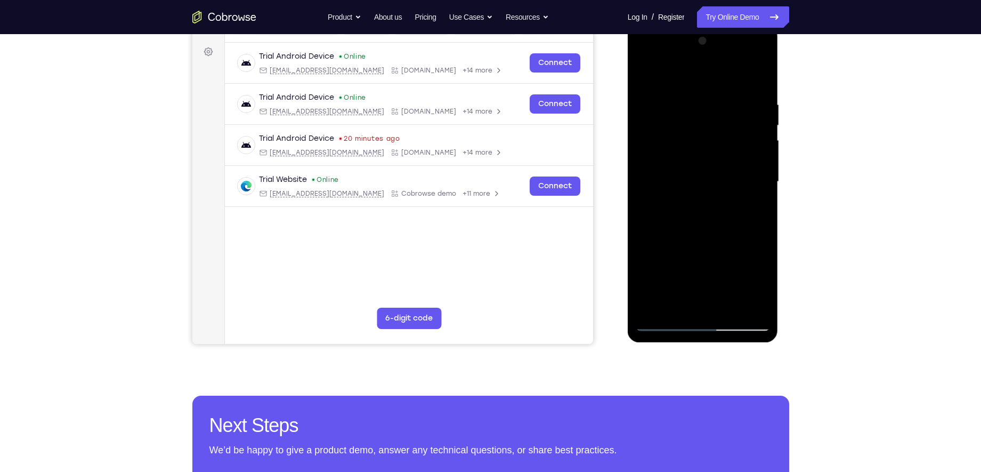
scroll to position [149, 0]
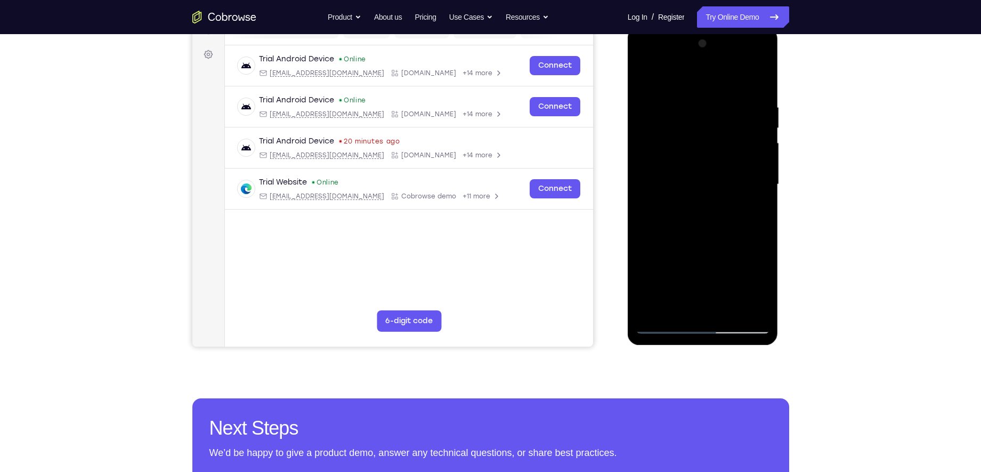
drag, startPoint x: 667, startPoint y: 197, endPoint x: 820, endPoint y: 214, distance: 153.4
click at [780, 214] on html "Online web based iOS Simulators and Android Emulators. Run iPhone, iPad, Mobile…" at bounding box center [704, 187] width 152 height 320
drag, startPoint x: 677, startPoint y: 185, endPoint x: 813, endPoint y: 197, distance: 136.4
click at [780, 197] on html "Online web based iOS Simulators and Android Emulators. Run iPhone, iPad, Mobile…" at bounding box center [704, 187] width 152 height 320
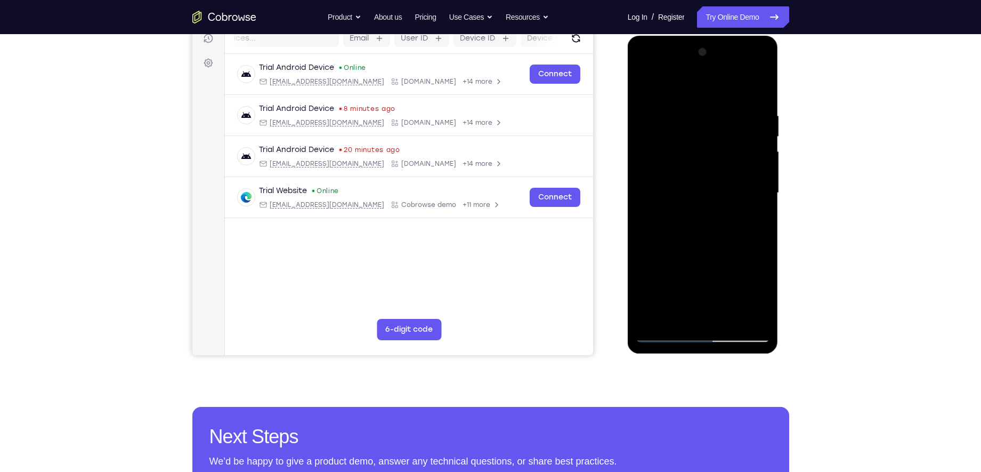
scroll to position [137, 0]
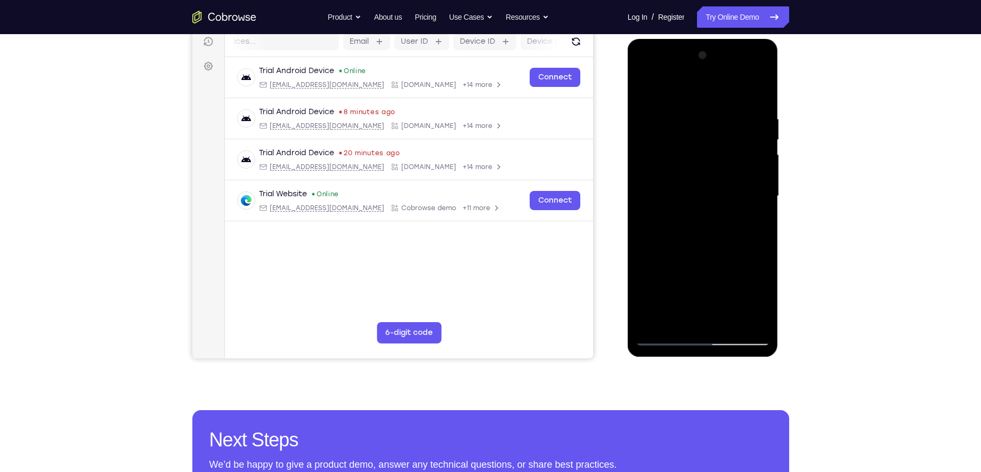
drag, startPoint x: 669, startPoint y: 212, endPoint x: 833, endPoint y: 237, distance: 165.5
click at [780, 237] on html "Online web based iOS Simulators and Android Emulators. Run iPhone, iPad, Mobile…" at bounding box center [704, 199] width 152 height 320
drag, startPoint x: 681, startPoint y: 216, endPoint x: 1452, endPoint y: 266, distance: 772.8
click at [780, 228] on html "Online web based iOS Simulators and Android Emulators. Run iPhone, iPad, Mobile…" at bounding box center [704, 199] width 152 height 320
drag, startPoint x: 671, startPoint y: 185, endPoint x: 827, endPoint y: 193, distance: 155.3
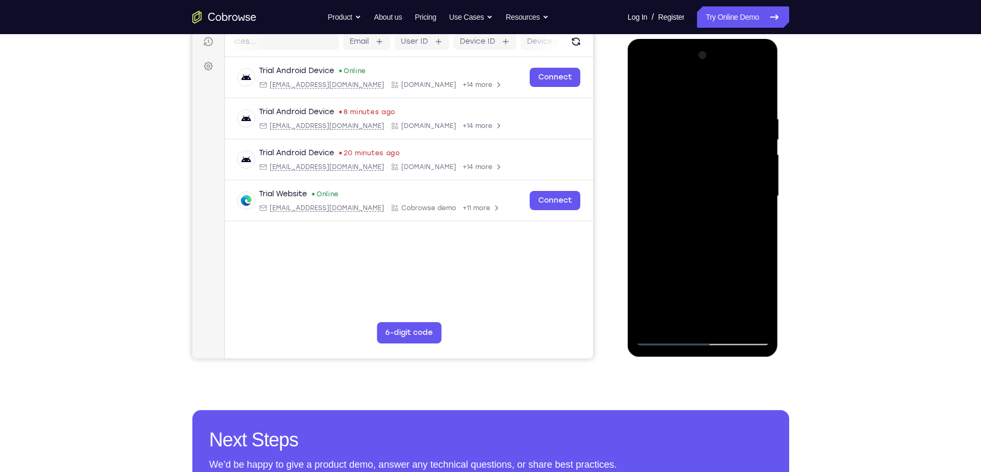
click at [780, 193] on html "Online web based iOS Simulators and Android Emulators. Run iPhone, iPad, Mobile…" at bounding box center [704, 199] width 152 height 320
drag, startPoint x: 658, startPoint y: 188, endPoint x: 799, endPoint y: 191, distance: 140.7
click at [780, 191] on html "Online web based iOS Simulators and Android Emulators. Run iPhone, iPad, Mobile…" at bounding box center [704, 199] width 152 height 320
drag, startPoint x: 676, startPoint y: 190, endPoint x: 1430, endPoint y: 230, distance: 755.2
click at [780, 191] on html "Online web based iOS Simulators and Android Emulators. Run iPhone, iPad, Mobile…" at bounding box center [704, 199] width 152 height 320
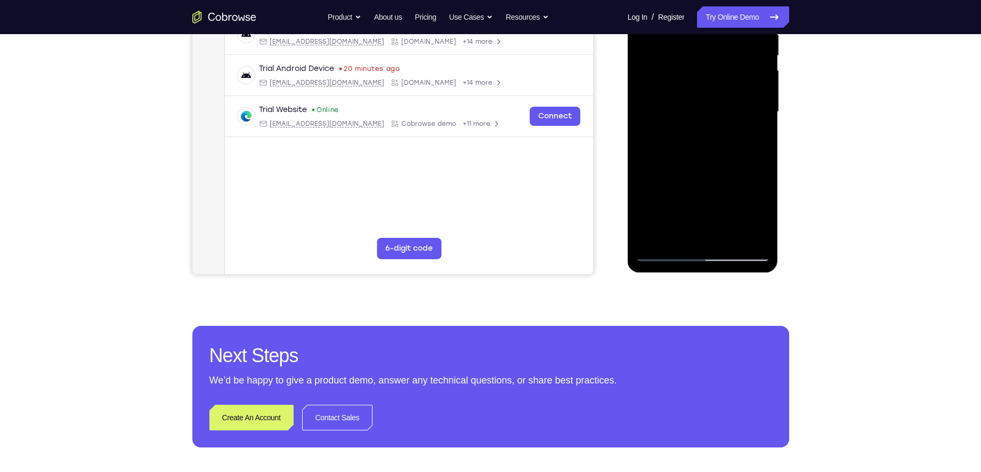
scroll to position [226, 0]
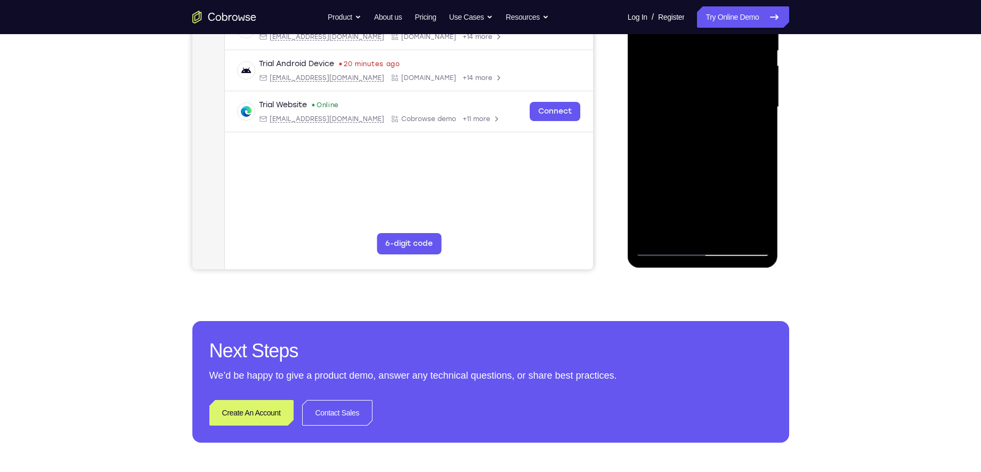
click at [666, 249] on div at bounding box center [703, 107] width 134 height 298
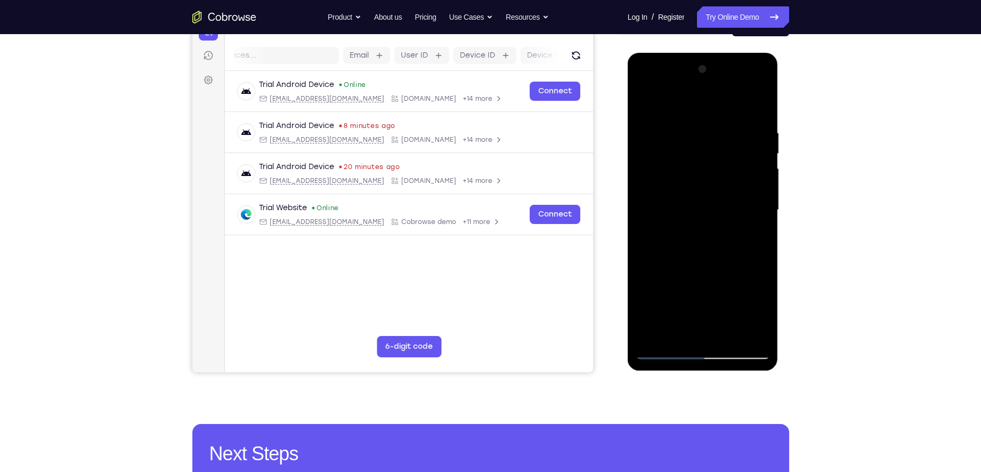
scroll to position [122, 0]
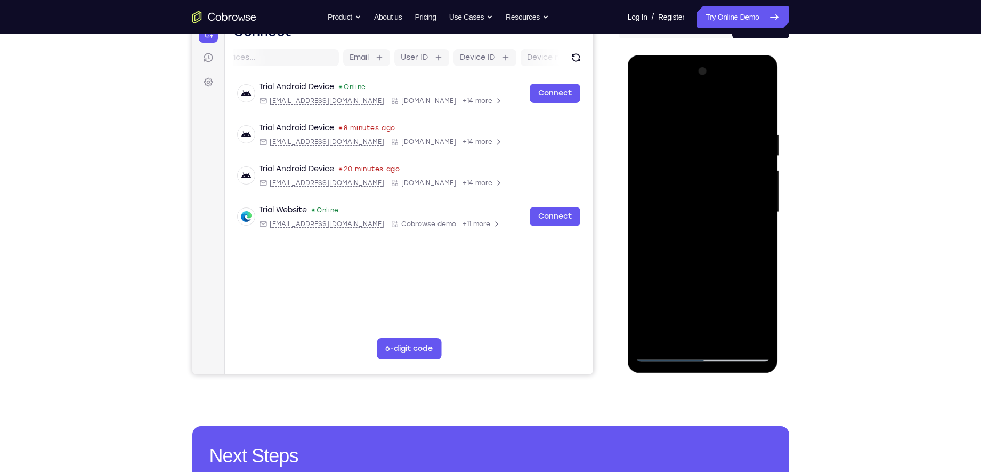
click at [703, 149] on div at bounding box center [703, 212] width 134 height 298
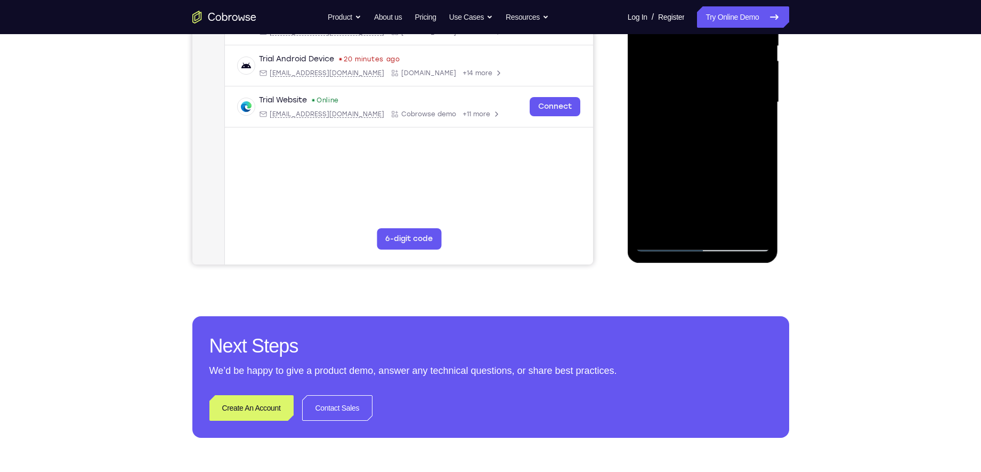
scroll to position [250, 0]
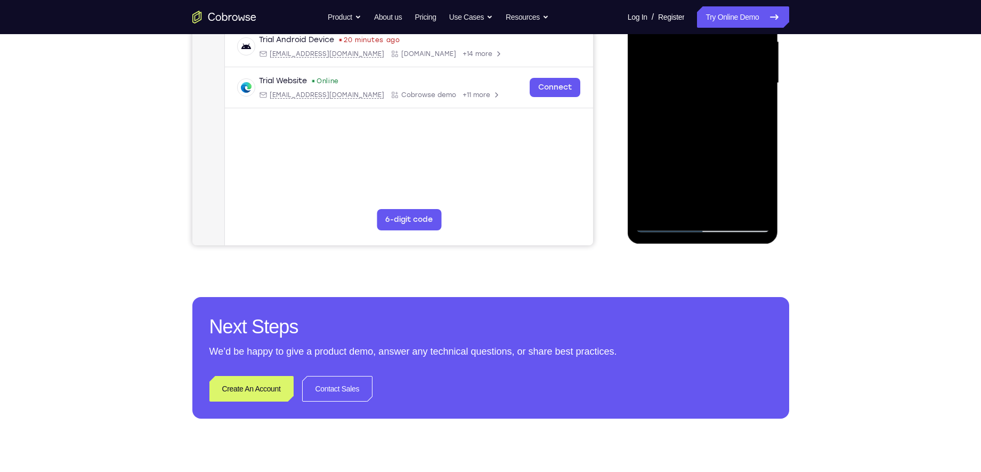
click at [664, 228] on div at bounding box center [703, 83] width 134 height 298
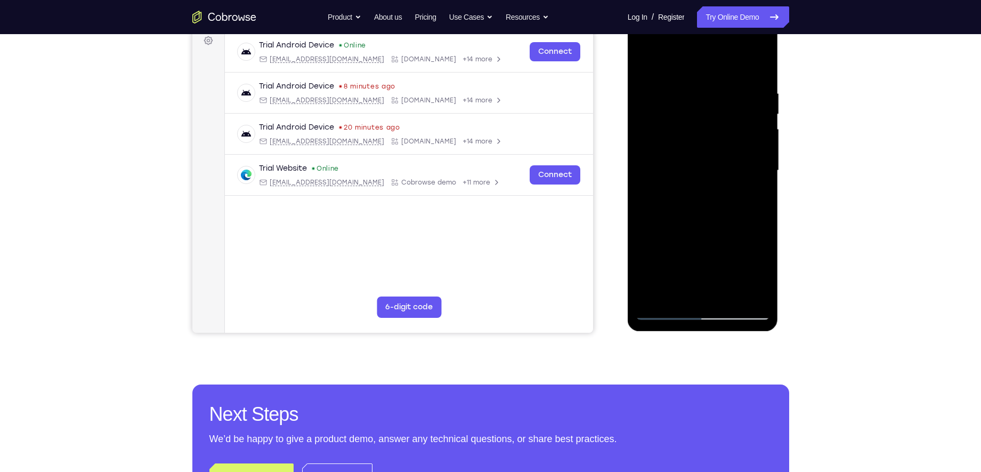
scroll to position [162, 0]
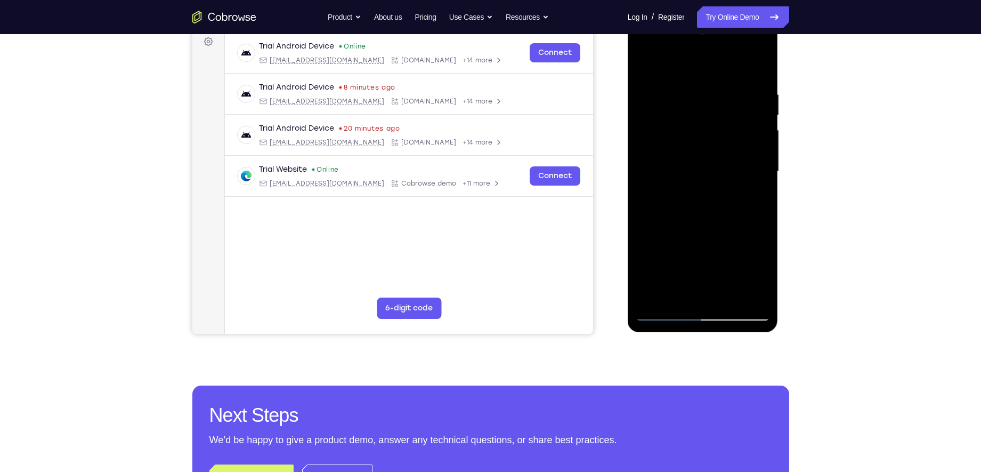
click at [739, 134] on div at bounding box center [703, 171] width 134 height 298
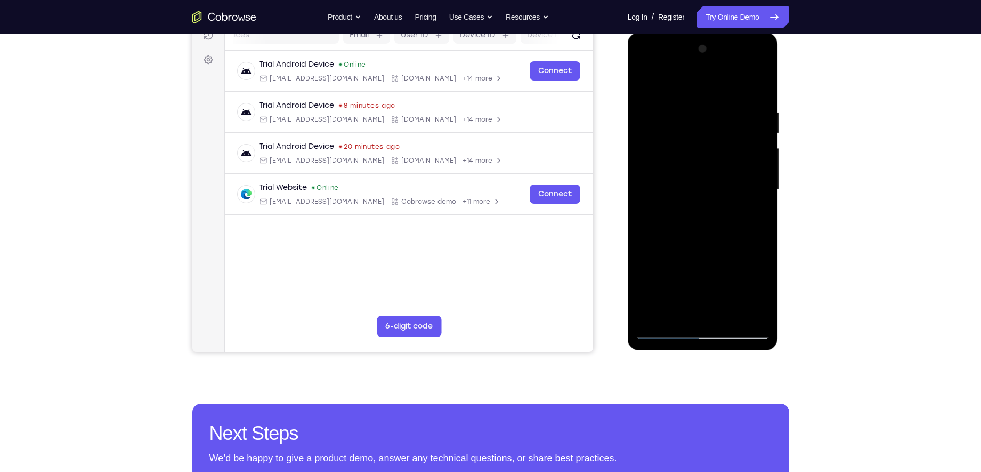
scroll to position [142, 0]
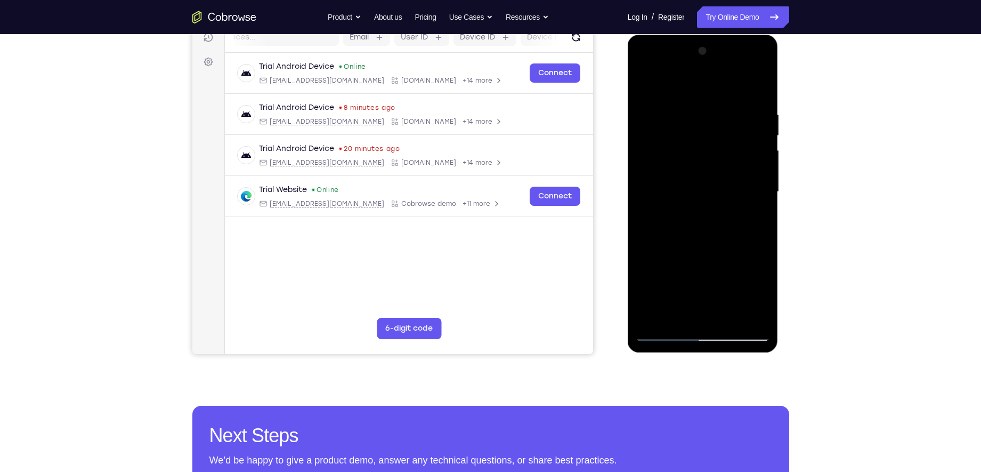
drag, startPoint x: 669, startPoint y: 211, endPoint x: 807, endPoint y: 205, distance: 137.6
click at [780, 205] on html "Online web based iOS Simulators and Android Emulators. Run iPhone, iPad, Mobile…" at bounding box center [704, 195] width 152 height 320
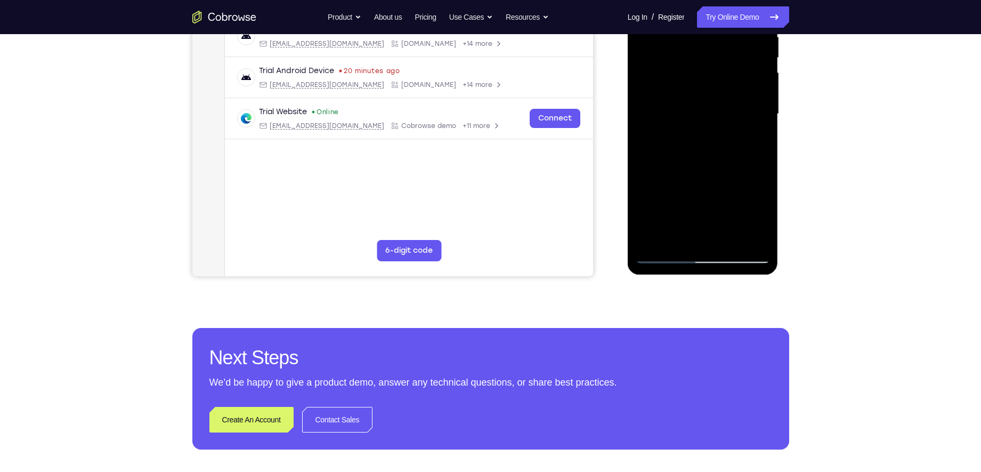
scroll to position [221, 0]
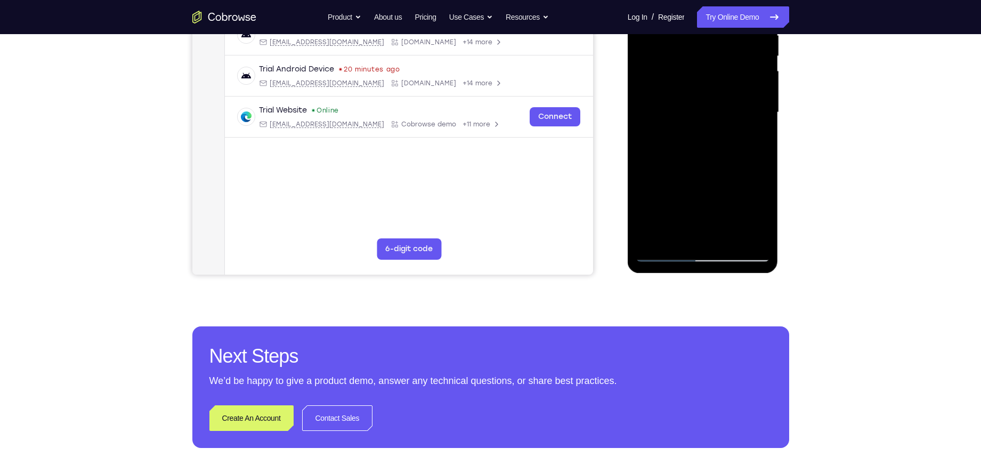
click at [662, 256] on div at bounding box center [703, 112] width 134 height 298
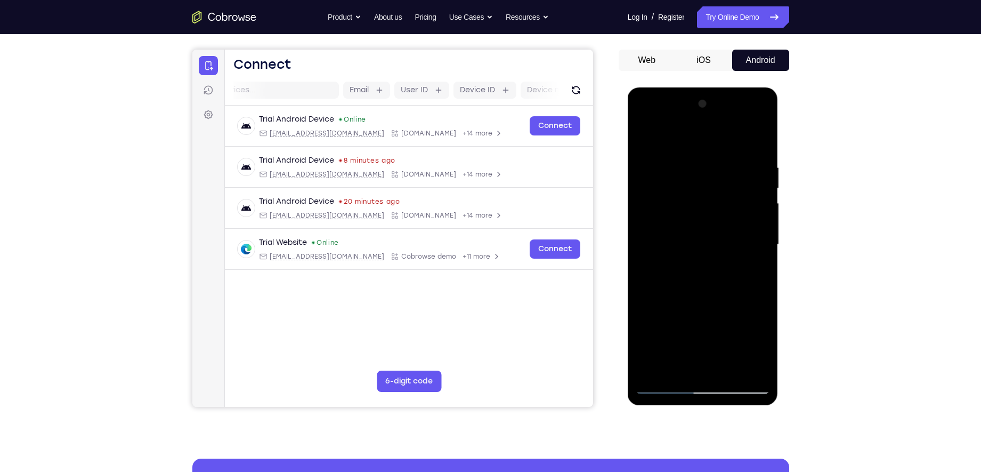
scroll to position [76, 0]
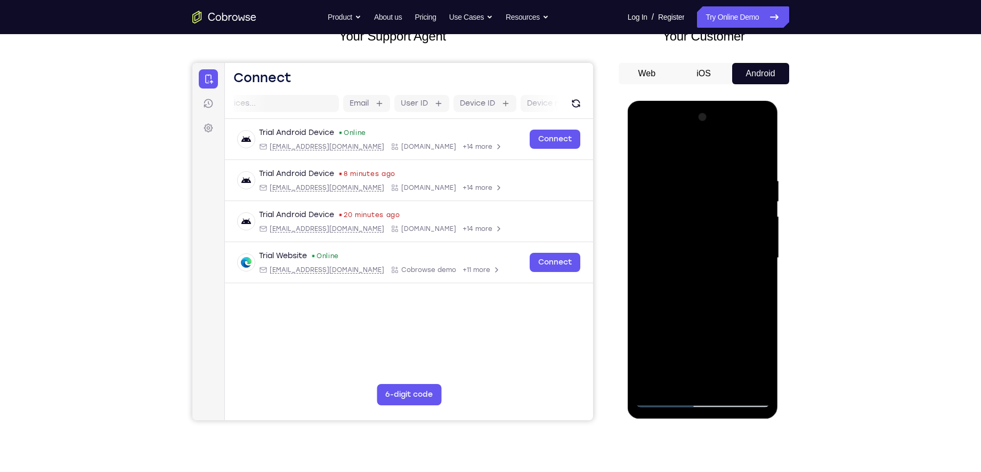
click at [654, 150] on div at bounding box center [703, 258] width 134 height 298
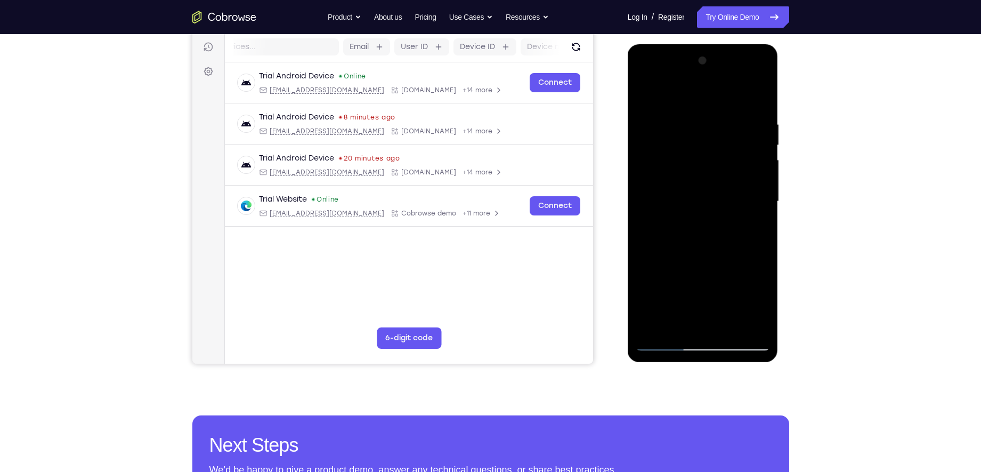
scroll to position [133, 0]
drag, startPoint x: 749, startPoint y: 250, endPoint x: 752, endPoint y: 177, distance: 73.6
click at [752, 177] on div at bounding box center [703, 201] width 134 height 298
drag, startPoint x: 751, startPoint y: 256, endPoint x: 762, endPoint y: 191, distance: 66.0
click at [762, 191] on div at bounding box center [703, 201] width 134 height 298
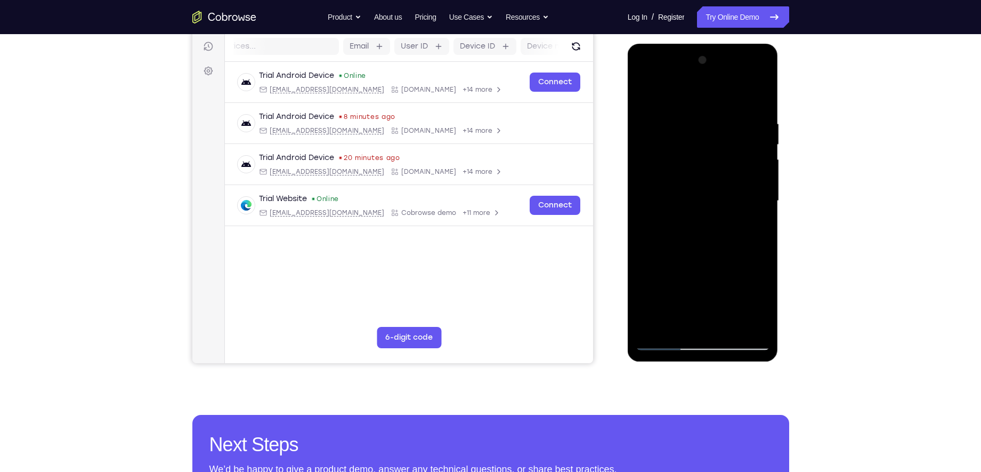
drag, startPoint x: 755, startPoint y: 238, endPoint x: 751, endPoint y: 282, distance: 43.9
click at [751, 282] on div at bounding box center [703, 201] width 134 height 298
drag, startPoint x: 755, startPoint y: 169, endPoint x: 746, endPoint y: 262, distance: 92.7
click at [746, 262] on div at bounding box center [703, 201] width 134 height 298
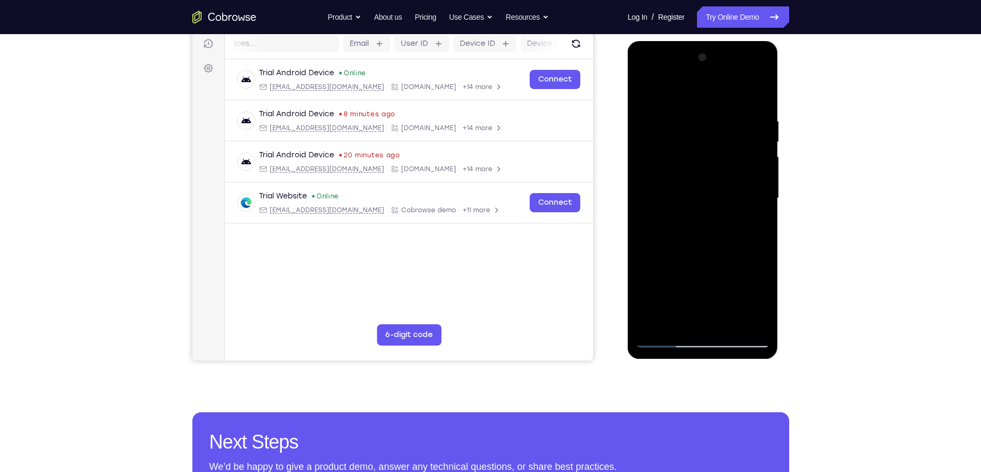
scroll to position [158, 0]
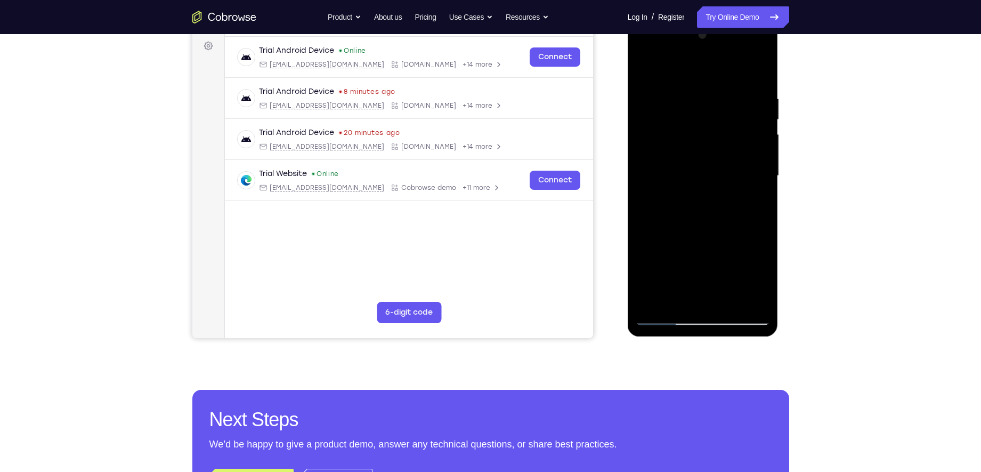
click at [753, 257] on div at bounding box center [703, 176] width 134 height 298
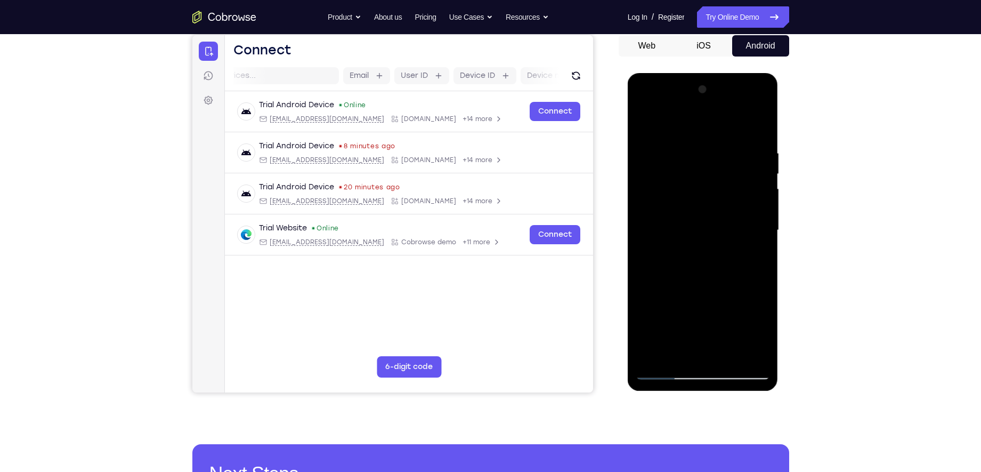
scroll to position [103, 0]
click at [733, 179] on div at bounding box center [703, 231] width 134 height 298
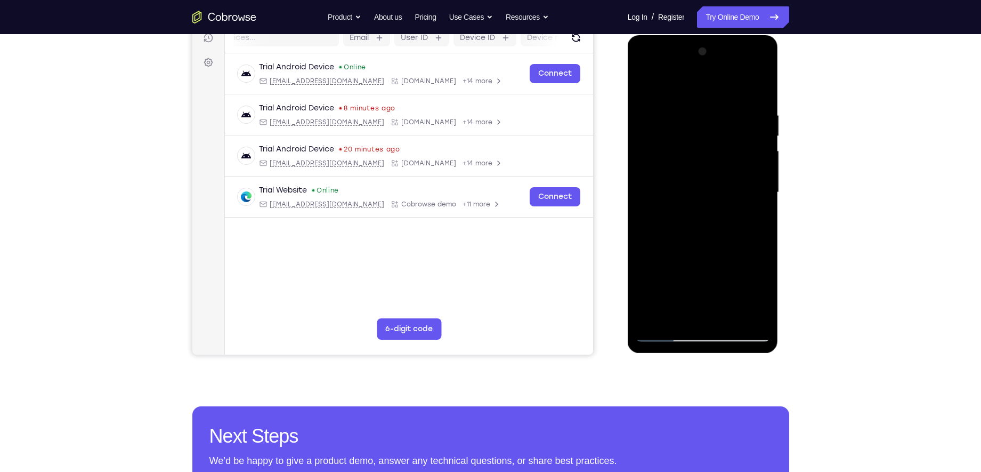
scroll to position [128, 0]
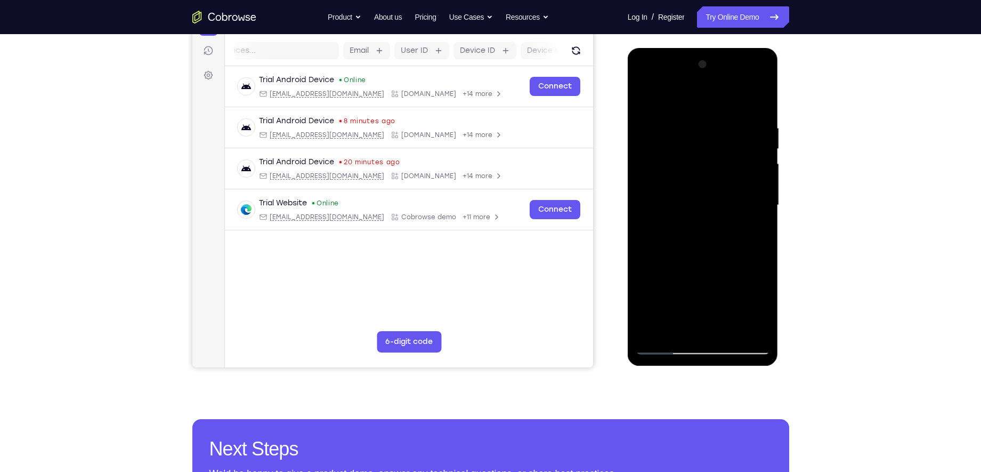
drag, startPoint x: 738, startPoint y: 208, endPoint x: 827, endPoint y: 205, distance: 88.5
click at [780, 205] on html "Online web based iOS Simulators and Android Emulators. Run iPhone, iPad, Mobile…" at bounding box center [704, 208] width 152 height 320
drag, startPoint x: 686, startPoint y: 214, endPoint x: 868, endPoint y: 225, distance: 181.5
click at [780, 225] on html "Online web based iOS Simulators and Android Emulators. Run iPhone, iPad, Mobile…" at bounding box center [704, 208] width 152 height 320
drag, startPoint x: 695, startPoint y: 203, endPoint x: 875, endPoint y: 206, distance: 180.1
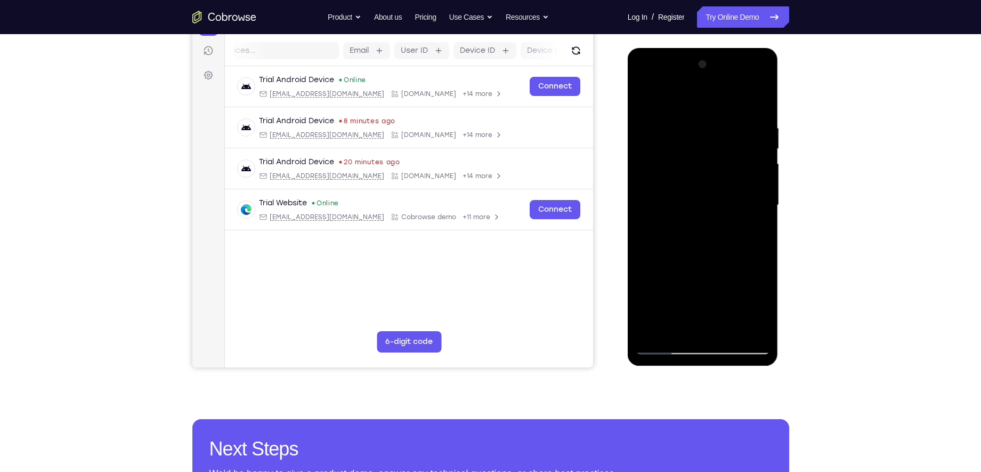
click at [780, 206] on html "Online web based iOS Simulators and Android Emulators. Run iPhone, iPad, Mobile…" at bounding box center [704, 208] width 152 height 320
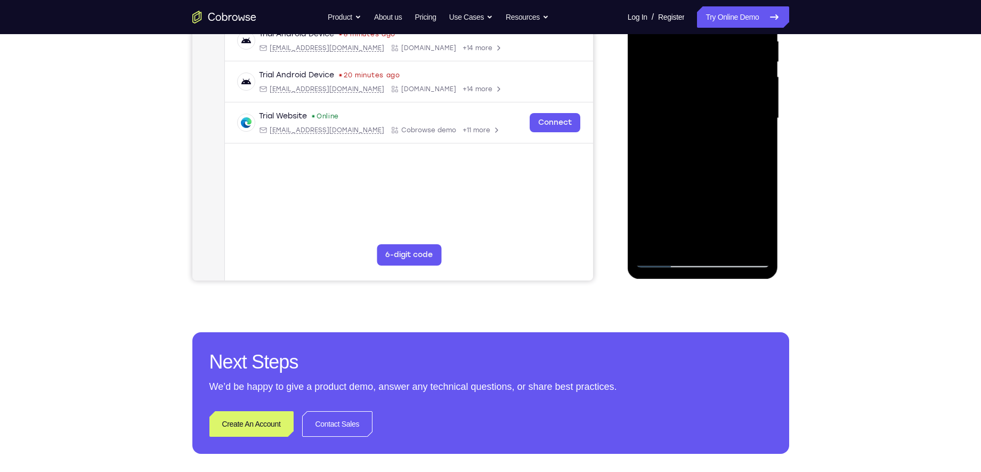
click at [666, 262] on div at bounding box center [703, 118] width 134 height 298
click at [665, 262] on div at bounding box center [703, 118] width 134 height 298
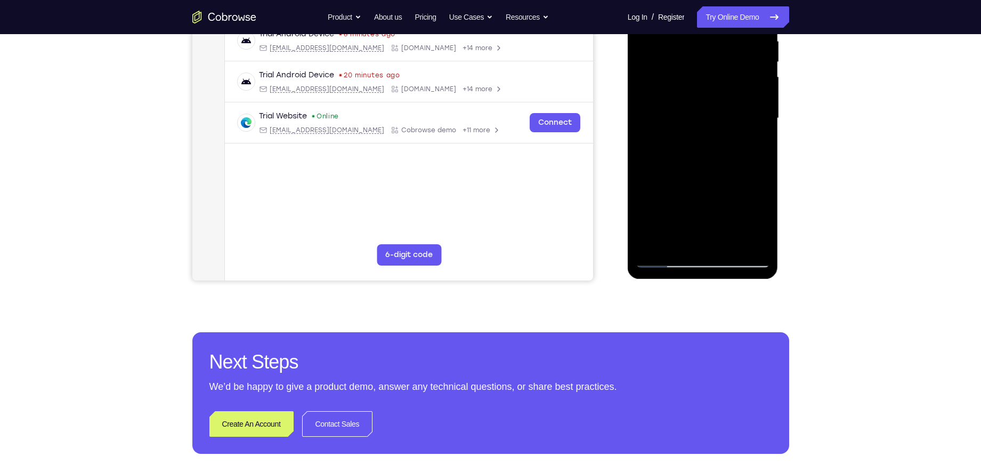
scroll to position [166, 0]
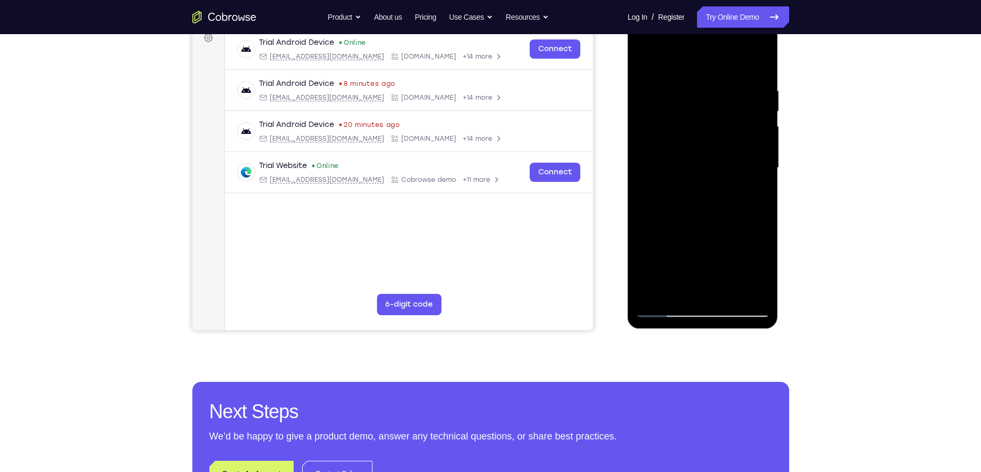
drag, startPoint x: 685, startPoint y: 253, endPoint x: 705, endPoint y: 175, distance: 79.9
click at [705, 176] on div at bounding box center [703, 168] width 134 height 298
drag, startPoint x: 697, startPoint y: 238, endPoint x: 698, endPoint y: 279, distance: 41.6
click at [698, 279] on div at bounding box center [703, 168] width 134 height 298
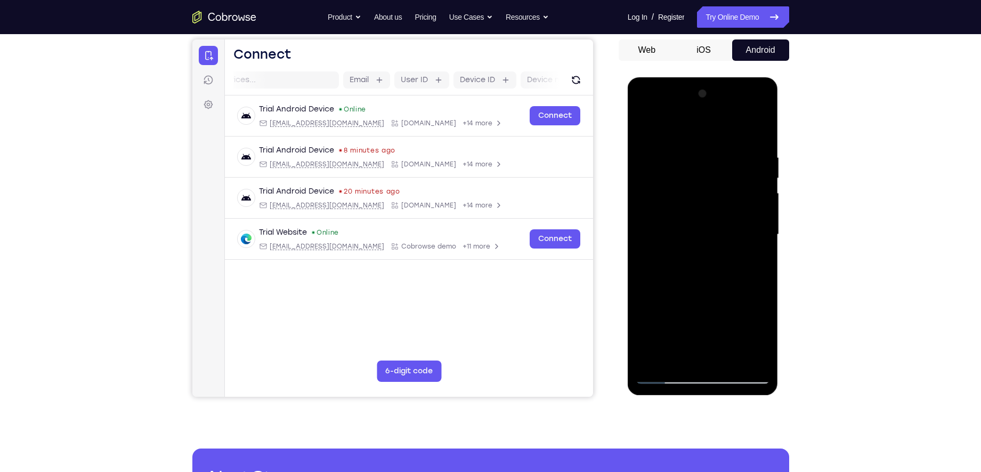
drag, startPoint x: 692, startPoint y: 205, endPoint x: 683, endPoint y: 252, distance: 47.8
click at [683, 252] on div at bounding box center [703, 234] width 134 height 298
drag, startPoint x: 695, startPoint y: 195, endPoint x: 707, endPoint y: 139, distance: 57.1
click at [707, 139] on div at bounding box center [703, 234] width 134 height 298
drag, startPoint x: 683, startPoint y: 268, endPoint x: 703, endPoint y: 110, distance: 159.1
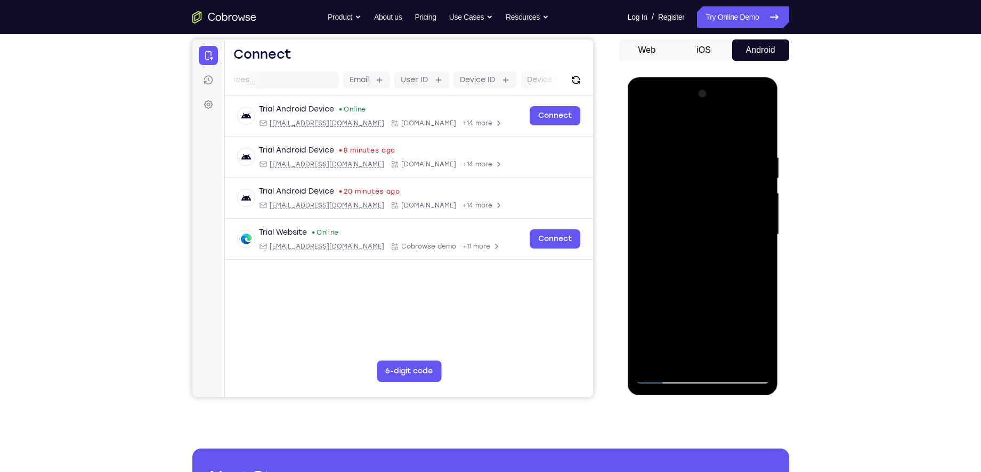
click at [703, 110] on div at bounding box center [703, 234] width 134 height 298
drag, startPoint x: 732, startPoint y: 262, endPoint x: 739, endPoint y: 133, distance: 129.2
click at [739, 133] on div at bounding box center [703, 234] width 134 height 298
drag, startPoint x: 704, startPoint y: 252, endPoint x: 715, endPoint y: 168, distance: 83.8
click at [715, 168] on div at bounding box center [703, 234] width 134 height 298
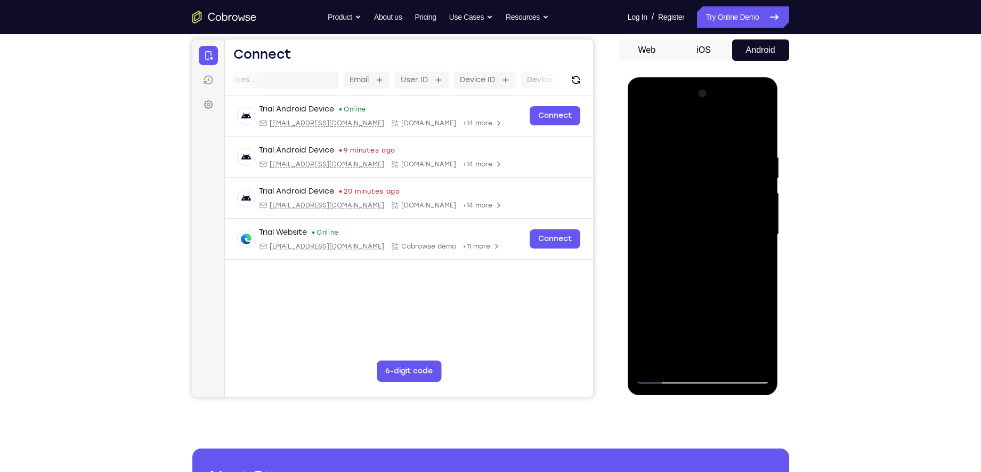
drag, startPoint x: 686, startPoint y: 215, endPoint x: 692, endPoint y: 181, distance: 35.1
click at [692, 181] on div at bounding box center [703, 234] width 134 height 298
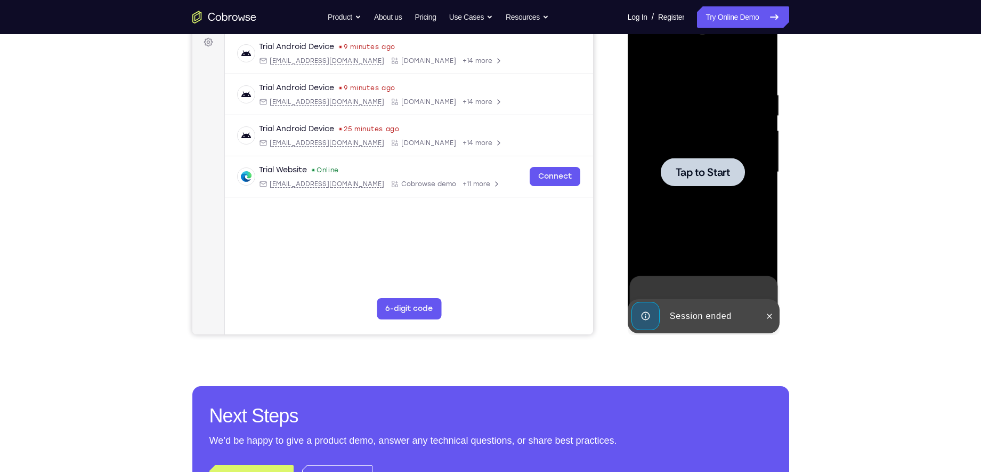
scroll to position [160, 0]
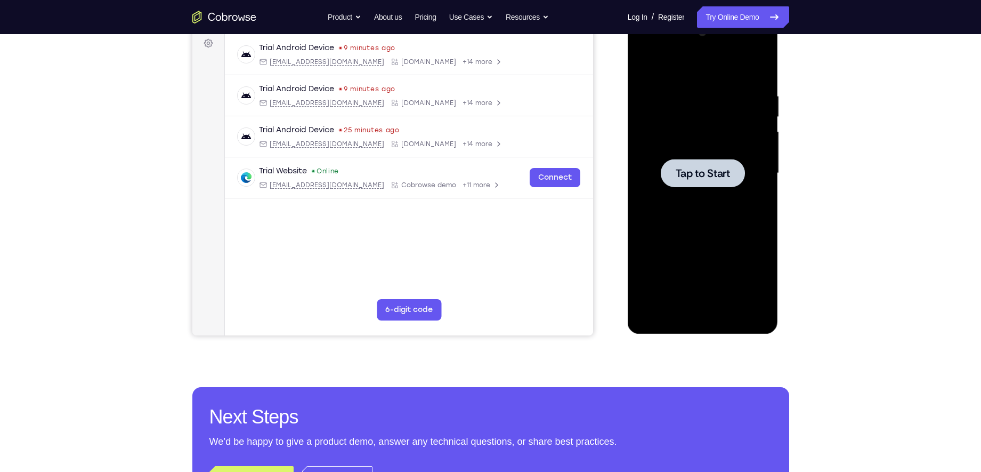
click at [716, 169] on span "Tap to Start" at bounding box center [703, 173] width 54 height 11
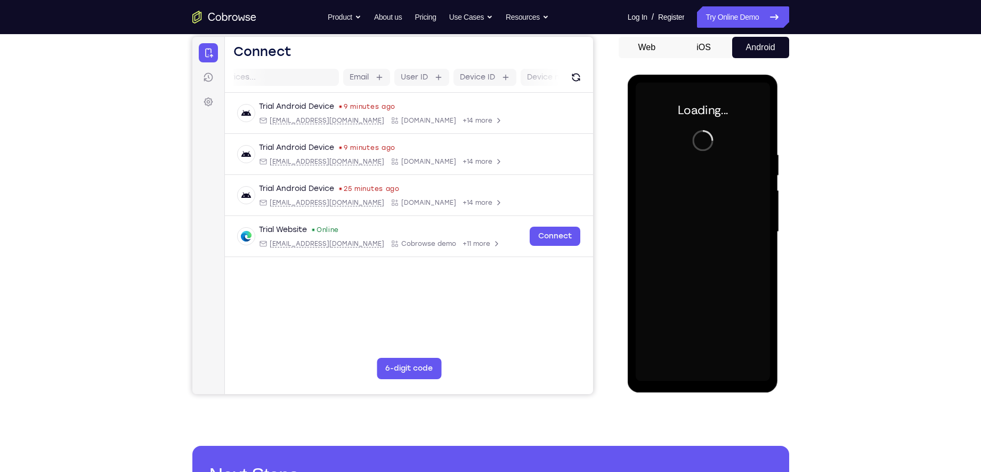
scroll to position [95, 0]
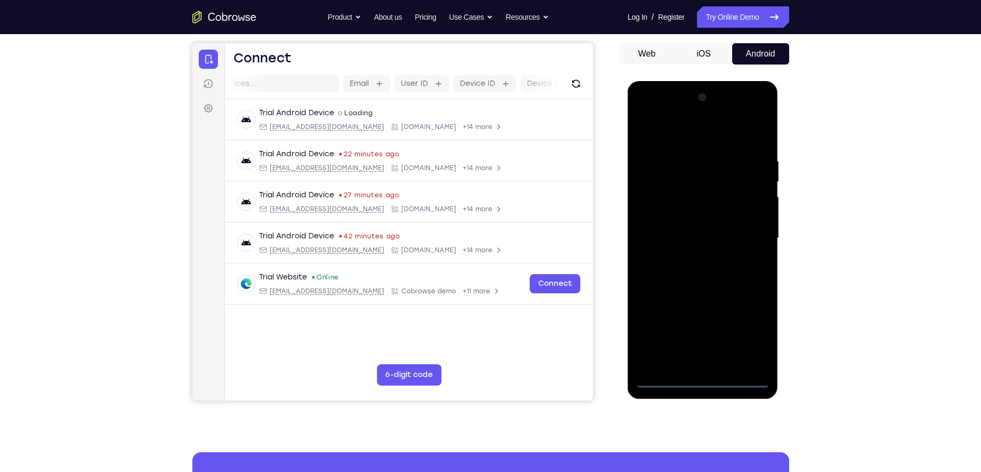
click at [701, 376] on div at bounding box center [703, 238] width 134 height 298
click at [747, 327] on div at bounding box center [703, 238] width 134 height 298
click at [675, 136] on div at bounding box center [703, 238] width 134 height 298
click at [749, 233] on div at bounding box center [703, 238] width 134 height 298
click at [688, 258] on div at bounding box center [703, 238] width 134 height 298
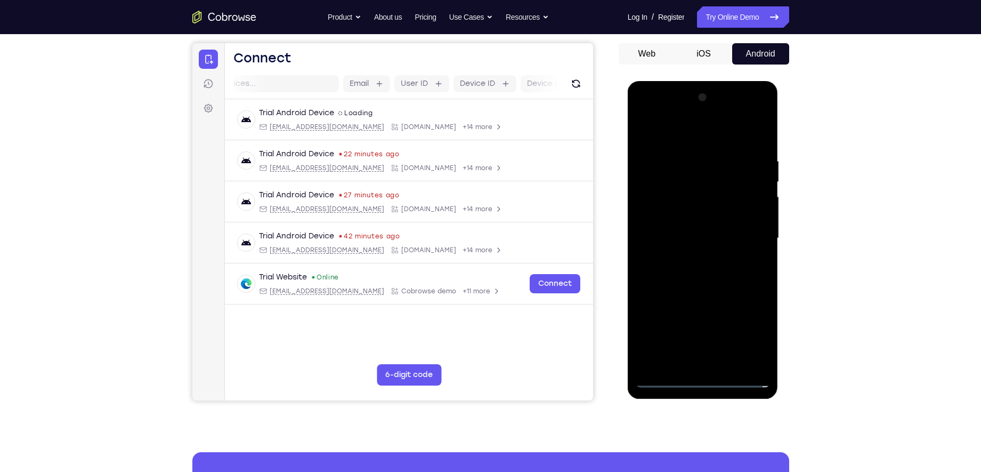
click at [673, 225] on div at bounding box center [703, 238] width 134 height 298
